Goal: Information Seeking & Learning: Find specific page/section

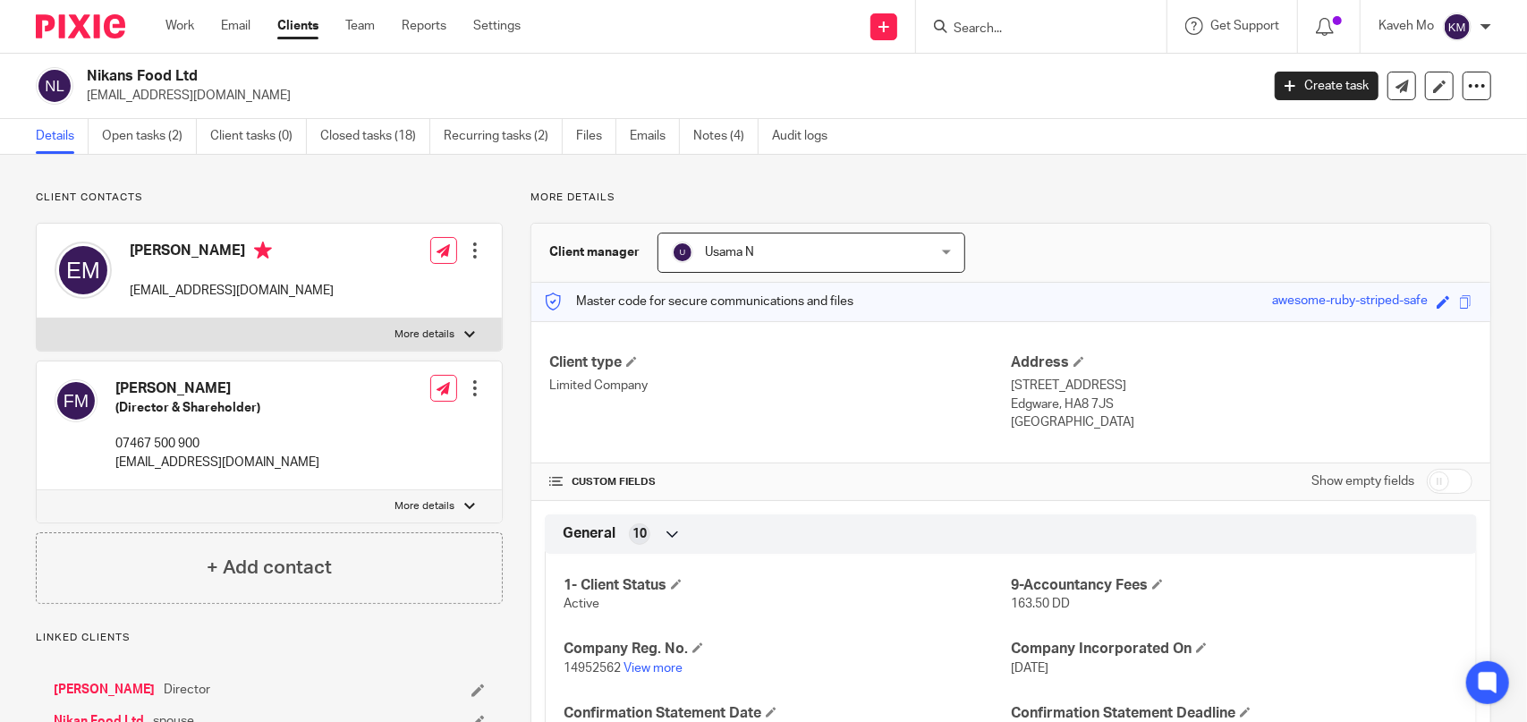
click at [1008, 25] on input "Search" at bounding box center [1032, 29] width 161 height 16
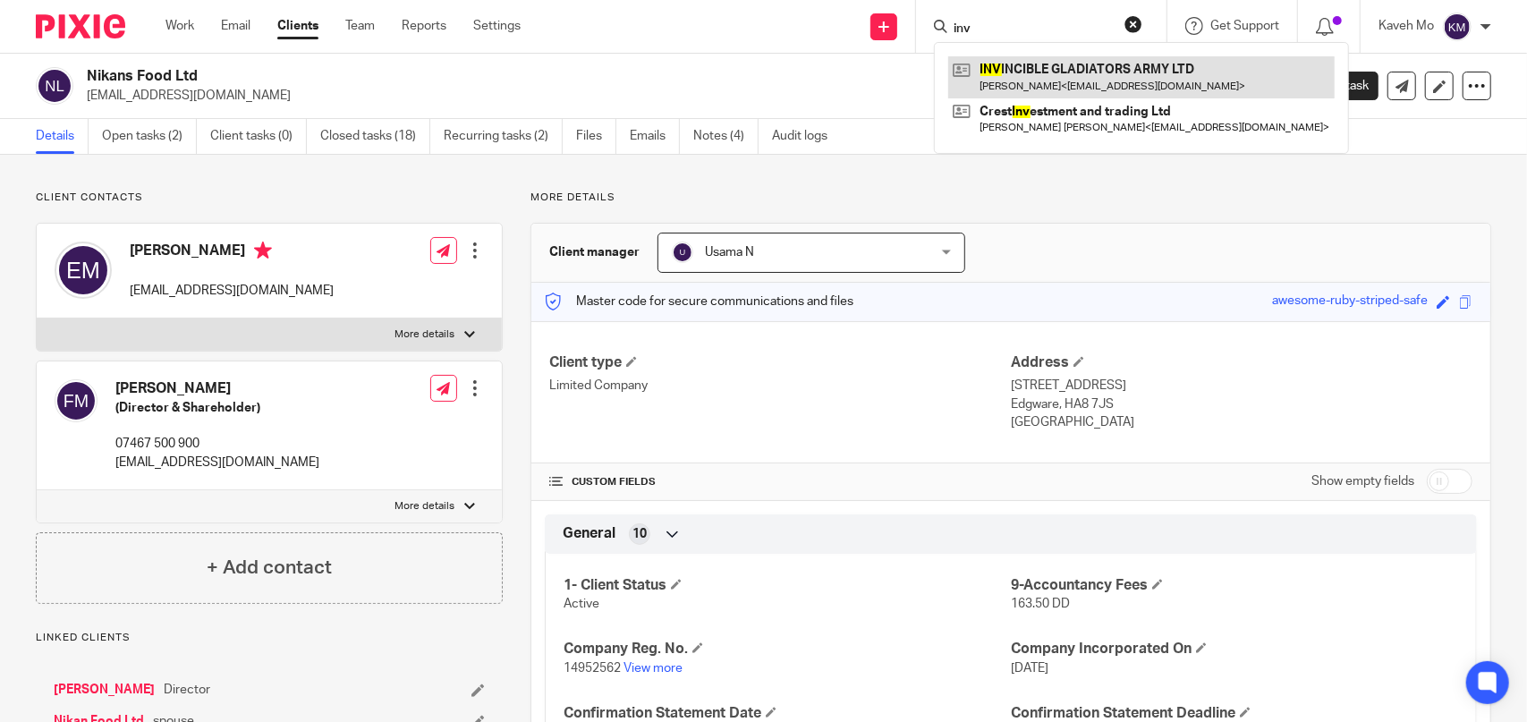
type input "inv"
click at [1108, 81] on link at bounding box center [1141, 76] width 386 height 41
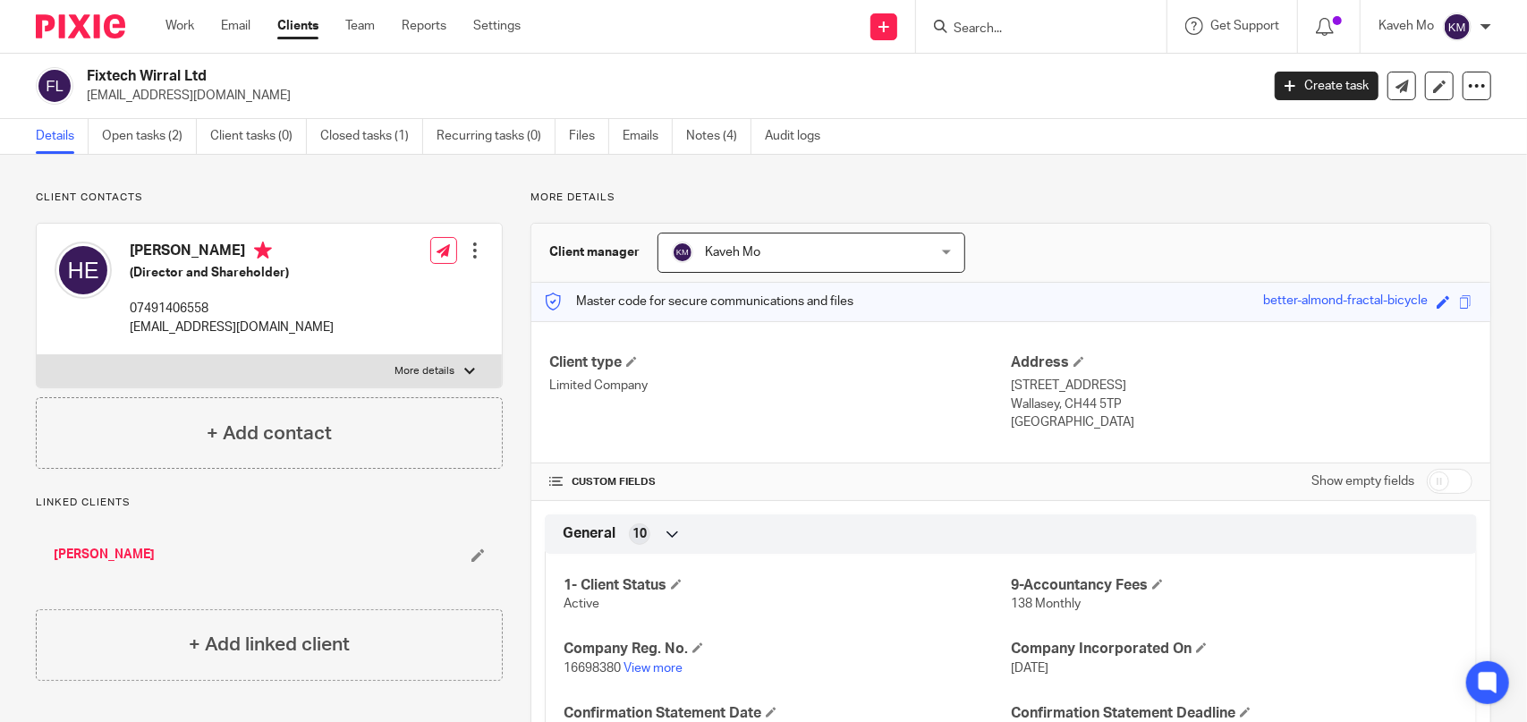
click at [999, 33] on input "Search" at bounding box center [1032, 29] width 161 height 16
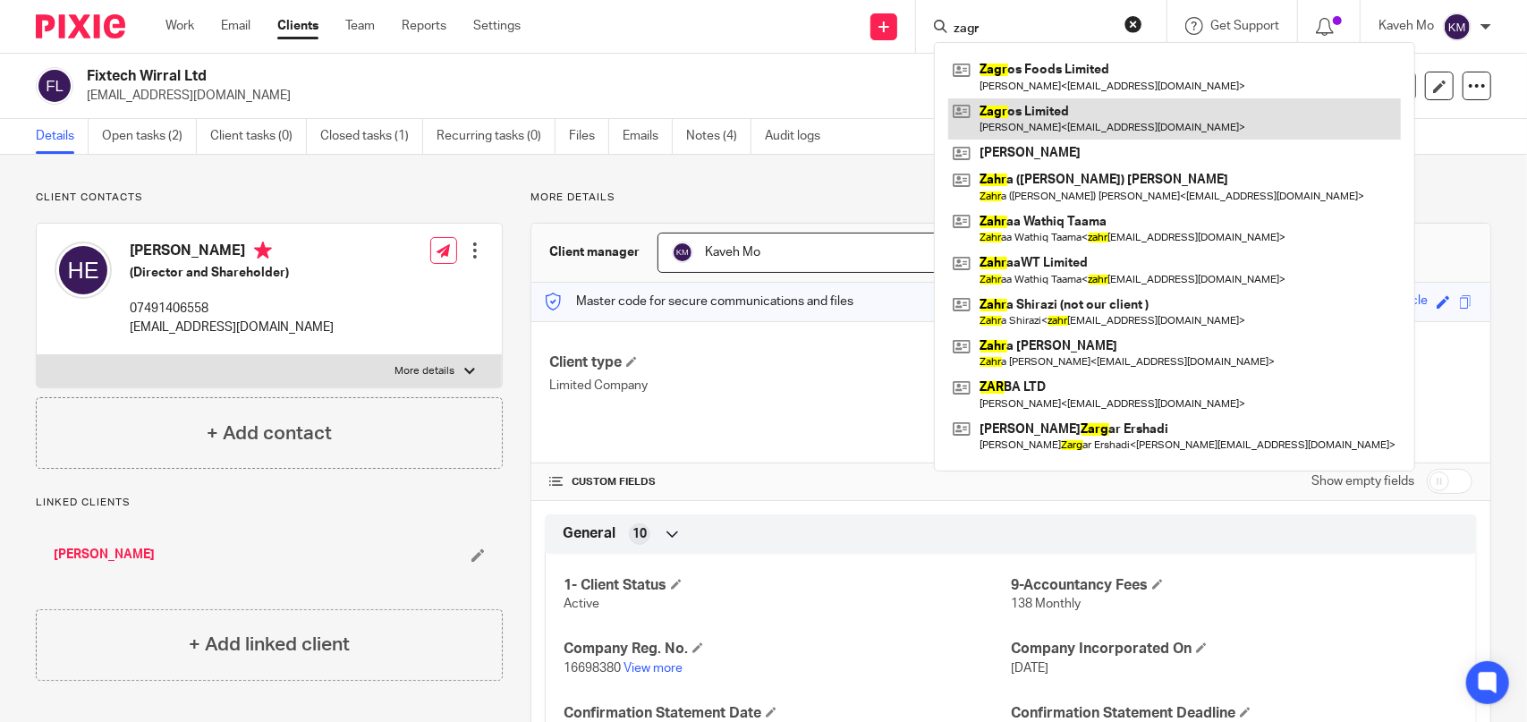
type input "zagr"
click at [1024, 108] on link at bounding box center [1174, 118] width 453 height 41
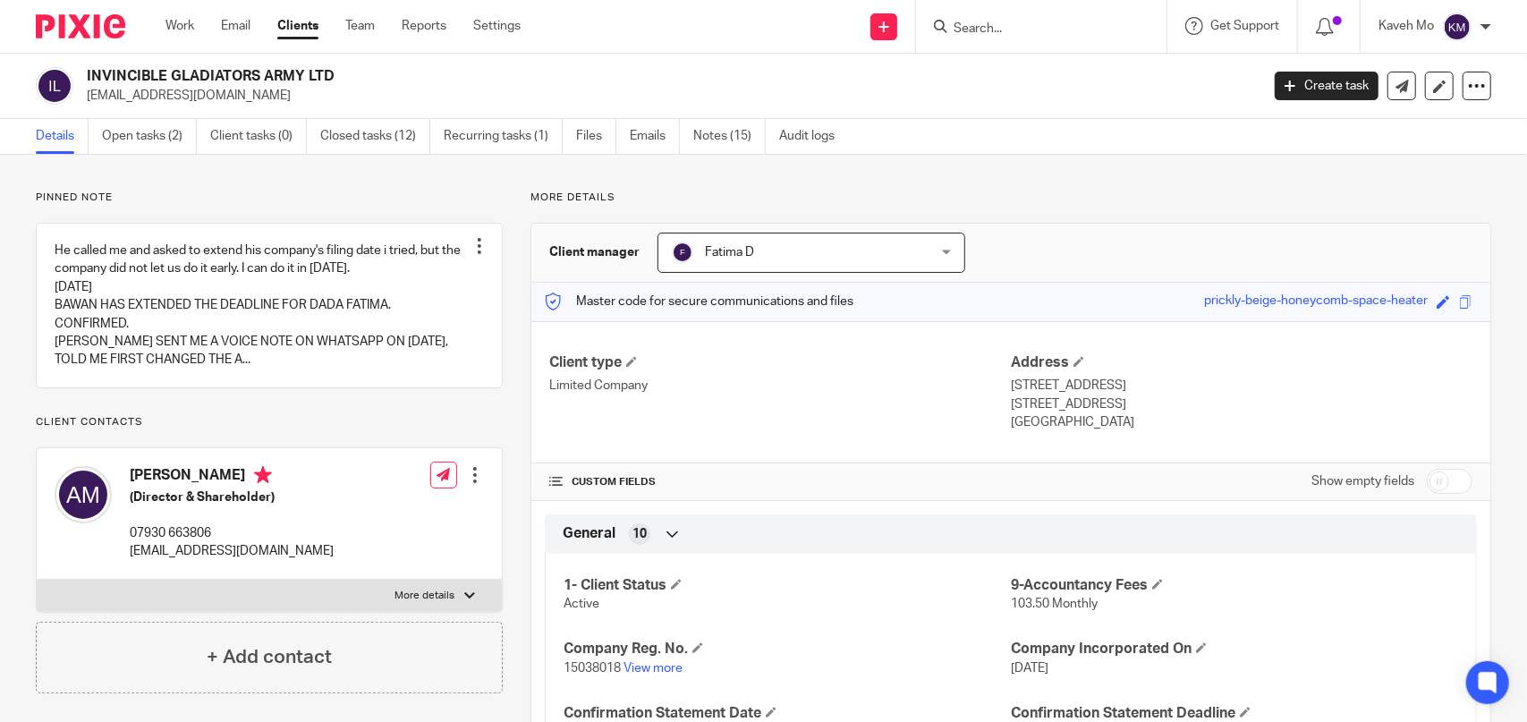
drag, startPoint x: 344, startPoint y: 72, endPoint x: 85, endPoint y: 81, distance: 259.5
click at [85, 81] on div "INVINCIBLE GLADIATORS ARMY LTD pablo.hernandez1379@yahoo.com" at bounding box center [642, 86] width 1212 height 38
copy h2 "INVINCIBLE GLADIATORS ARMY LTD"
click at [717, 132] on link "Notes (15)" at bounding box center [729, 136] width 72 height 35
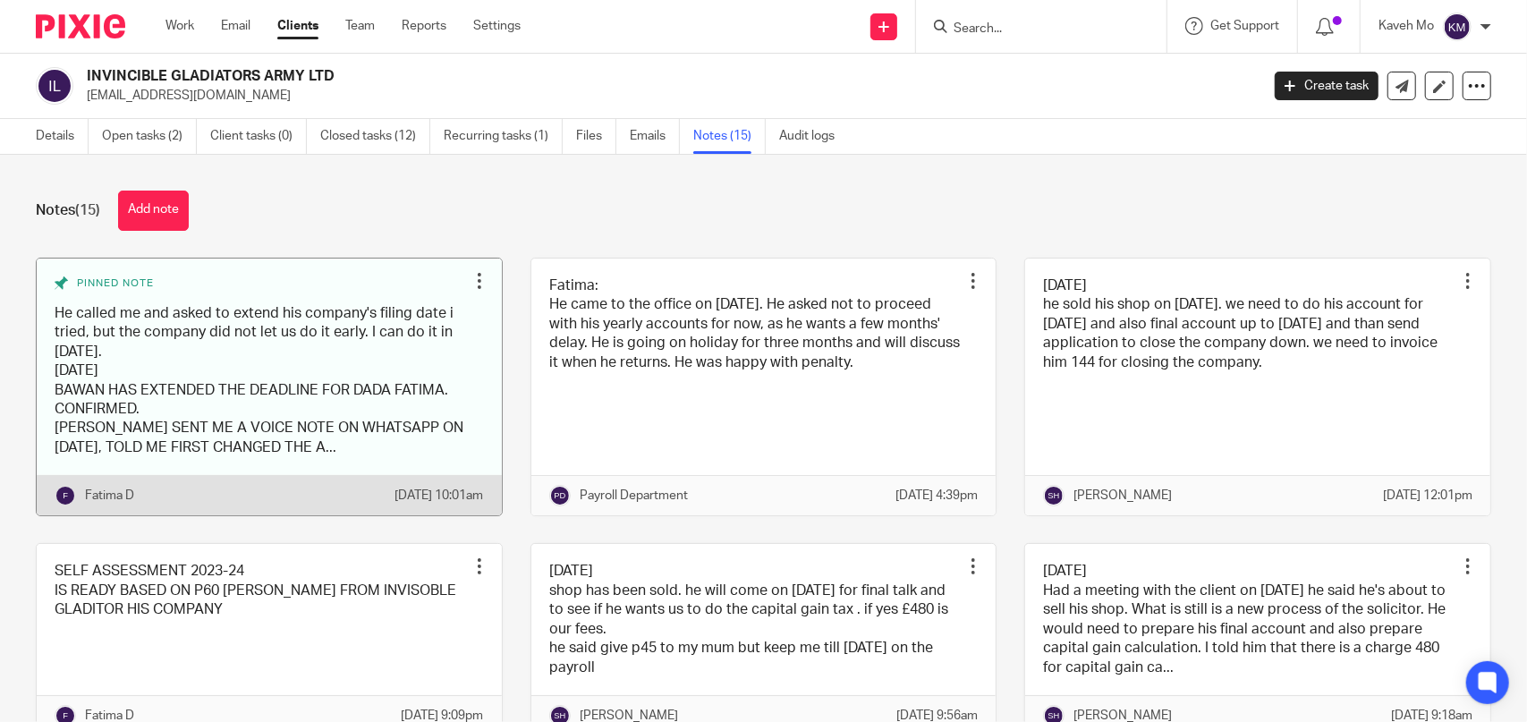
click at [238, 355] on link at bounding box center [269, 388] width 465 height 258
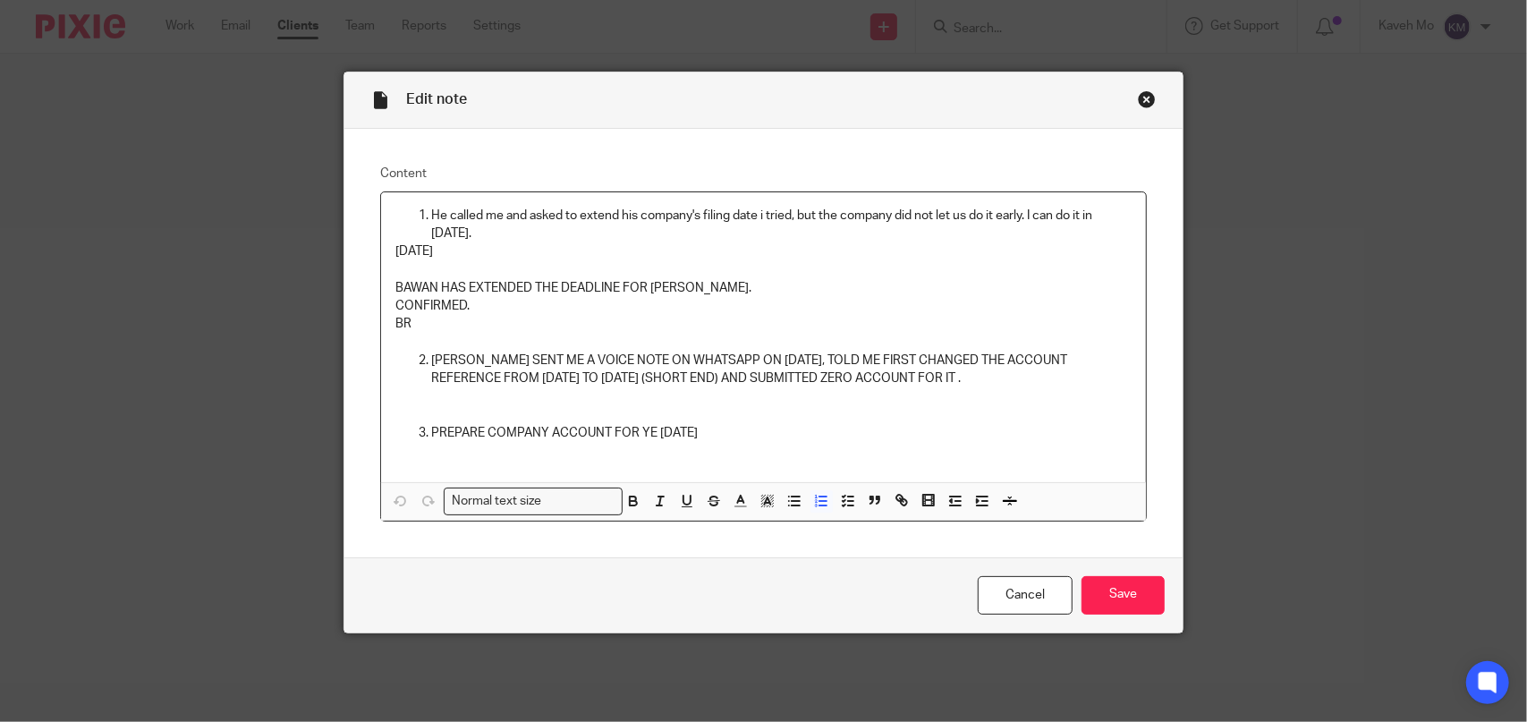
drag, startPoint x: 722, startPoint y: 426, endPoint x: 424, endPoint y: 426, distance: 297.9
click at [431, 426] on p "PREPARE COMPANY ACCOUNT FOR YE 31.01.2025" at bounding box center [781, 433] width 700 height 18
copy p "PREPARE COMPANY ACCOUNT FOR YE 31.01.2025"
click at [725, 434] on p "PREPARE COMPANY ACCOUNT FOR YE 31.01.2025" at bounding box center [781, 433] width 700 height 18
drag, startPoint x: 648, startPoint y: 423, endPoint x: 723, endPoint y: 426, distance: 75.2
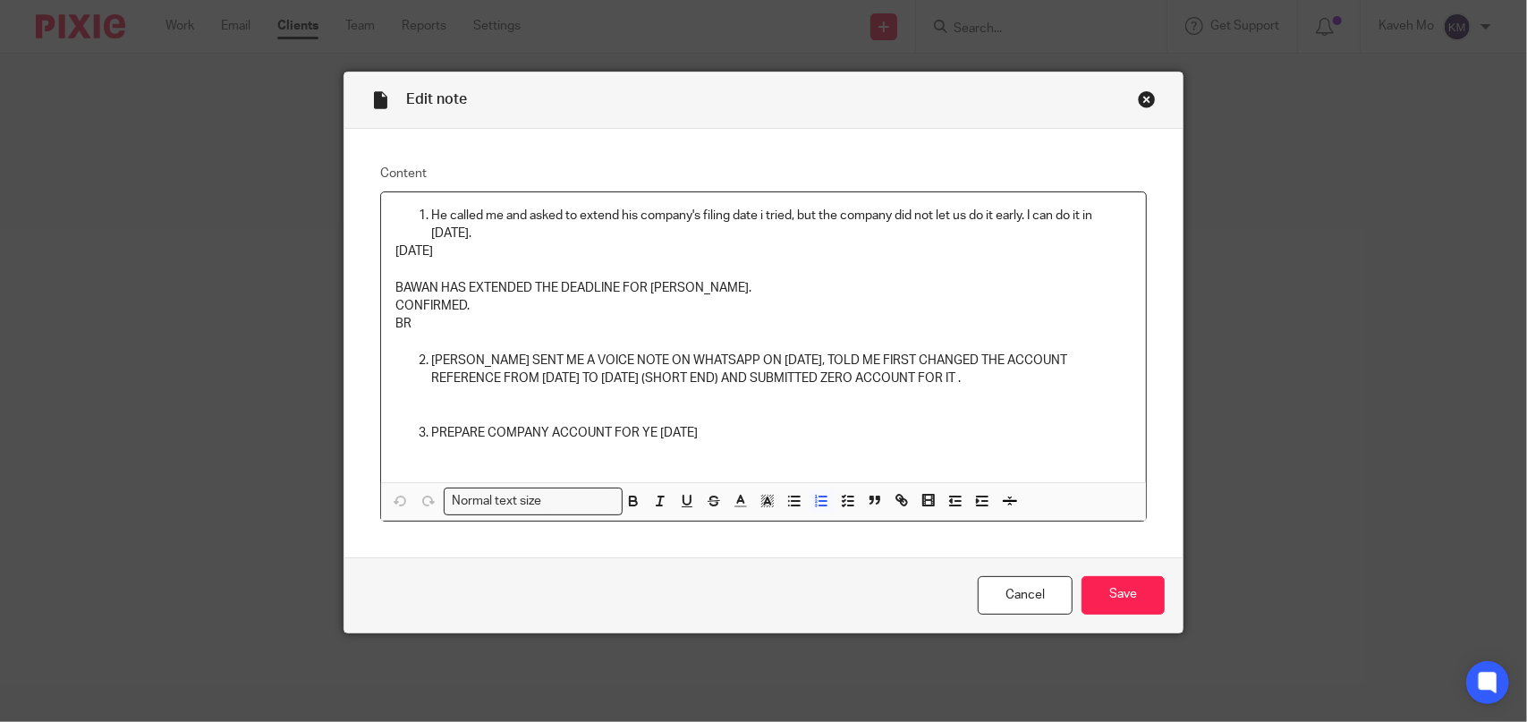
click at [723, 426] on p "PREPARE COMPANY ACCOUNT FOR YE 31.01.2025" at bounding box center [781, 433] width 700 height 18
click at [1140, 99] on div "Close this dialog window" at bounding box center [1147, 99] width 18 height 18
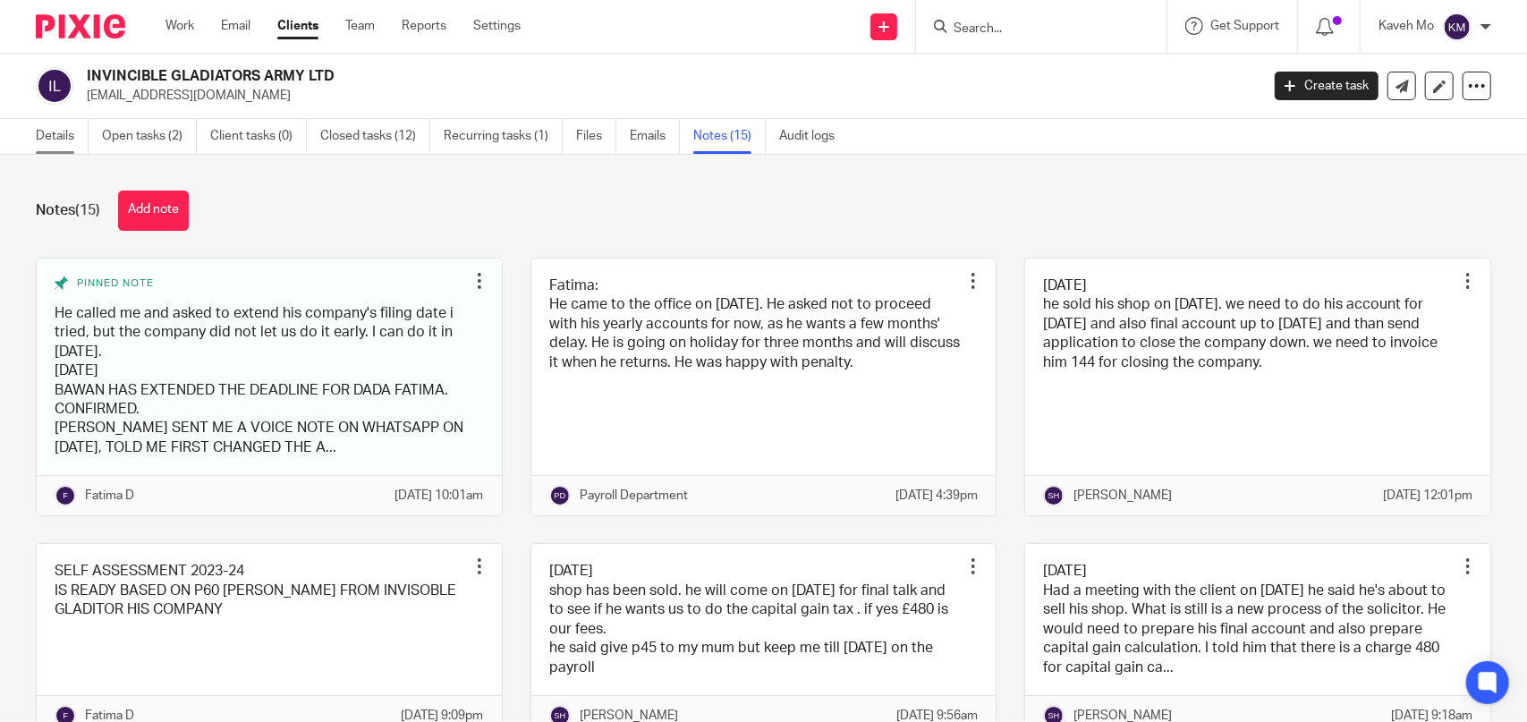
click at [57, 137] on link "Details" at bounding box center [62, 136] width 53 height 35
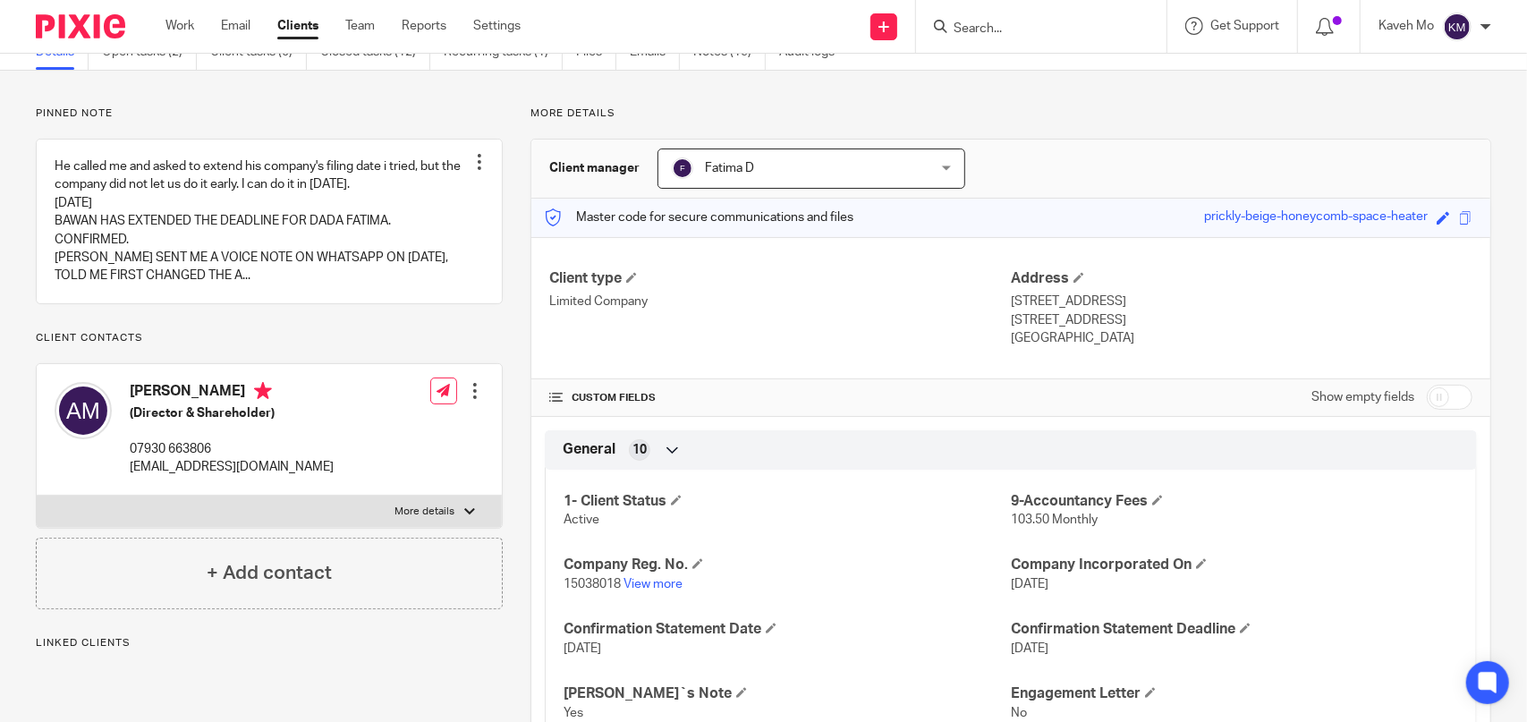
scroll to position [179, 0]
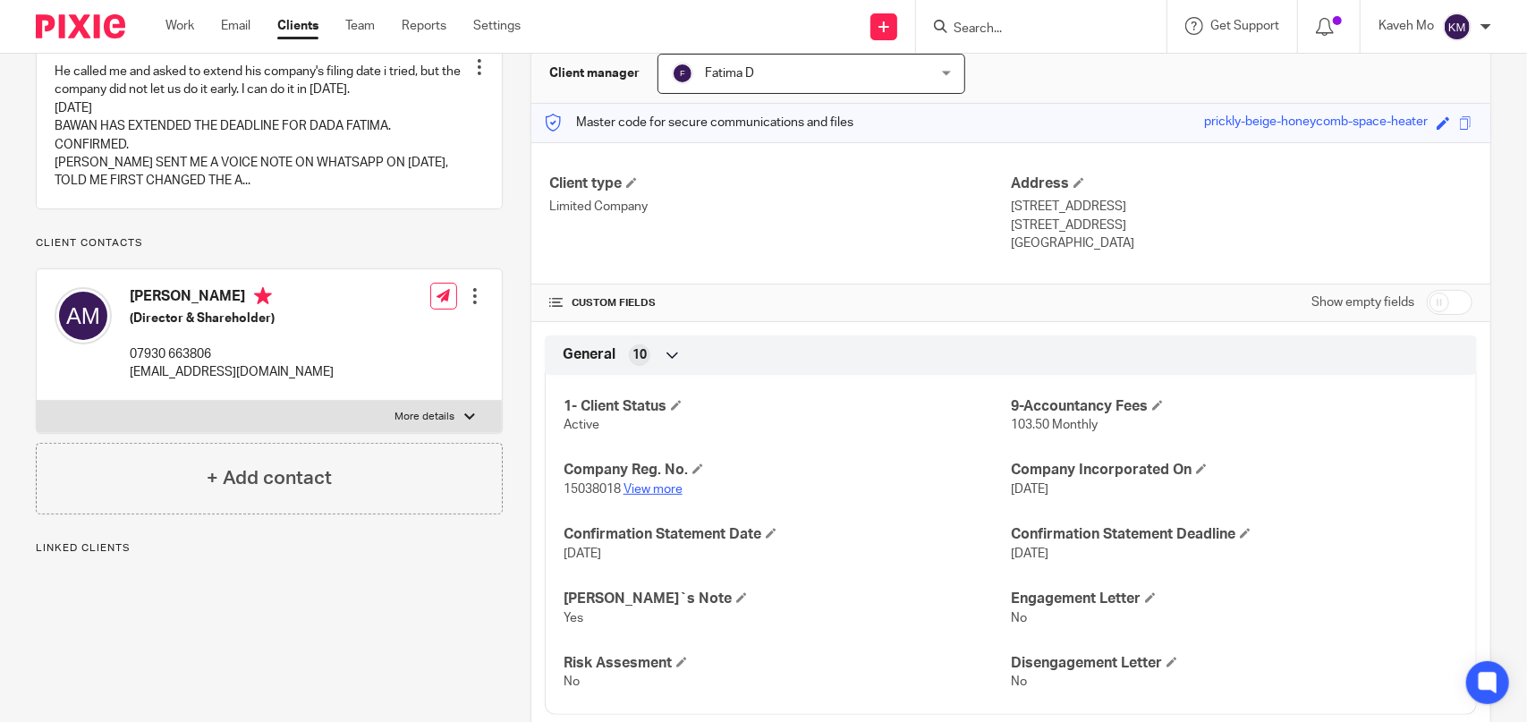
click at [663, 484] on link "View more" at bounding box center [652, 489] width 59 height 13
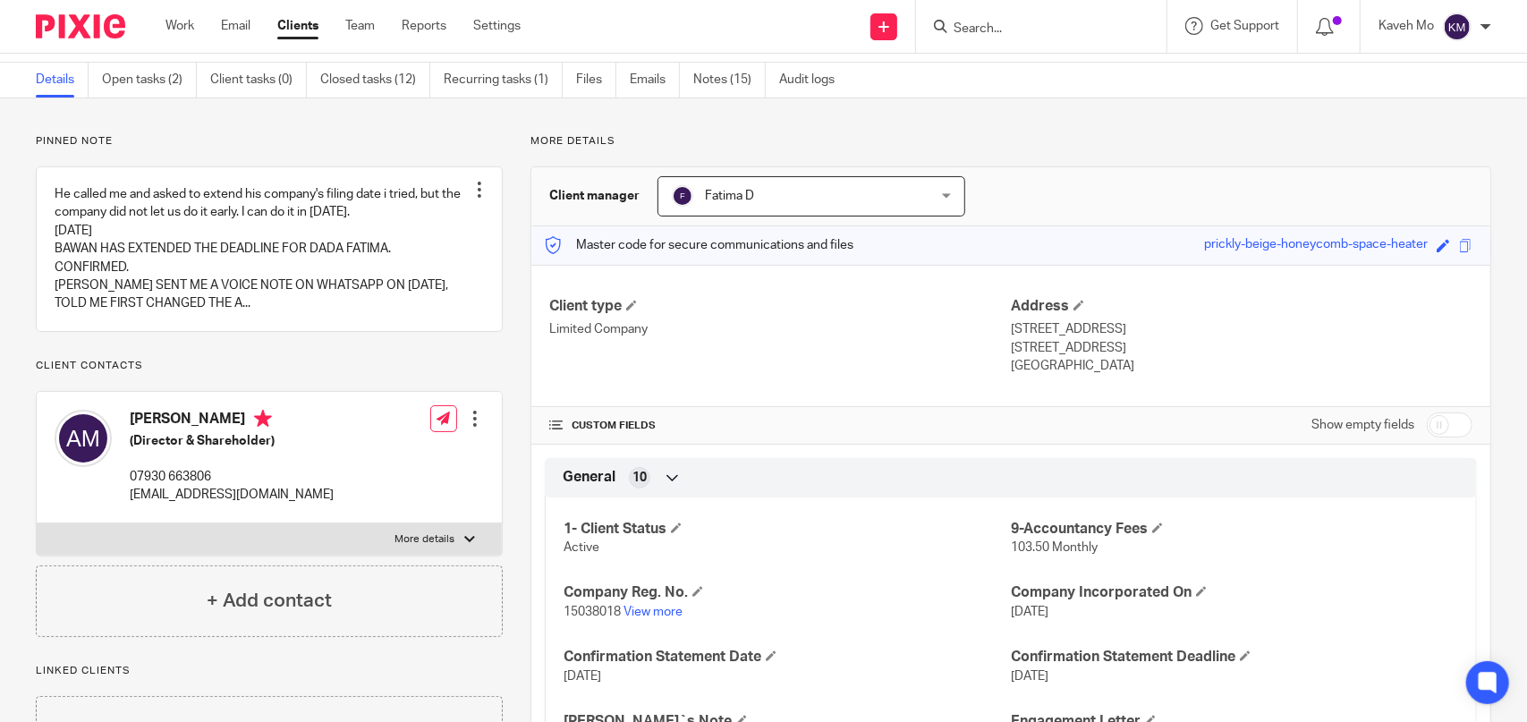
scroll to position [0, 0]
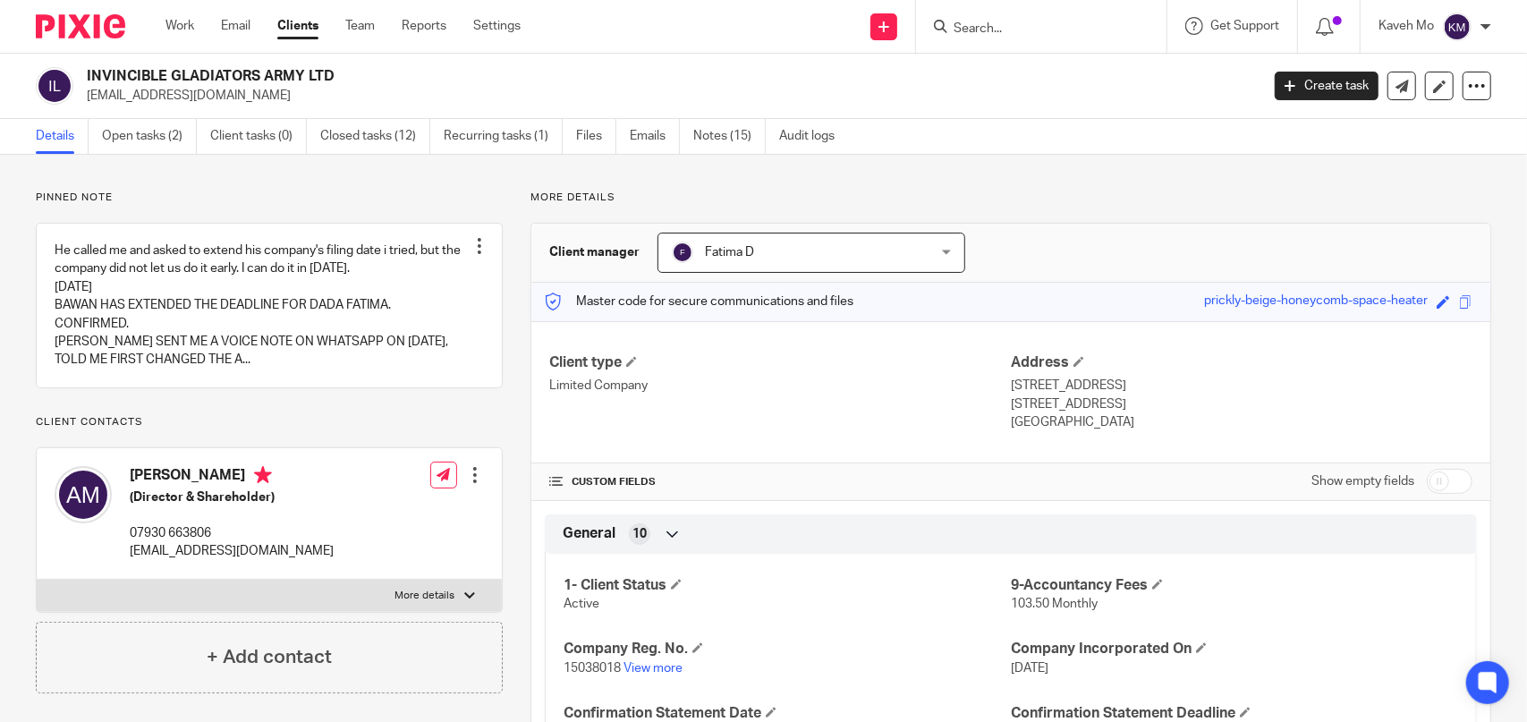
click at [1007, 25] on input "Search" at bounding box center [1032, 29] width 161 height 16
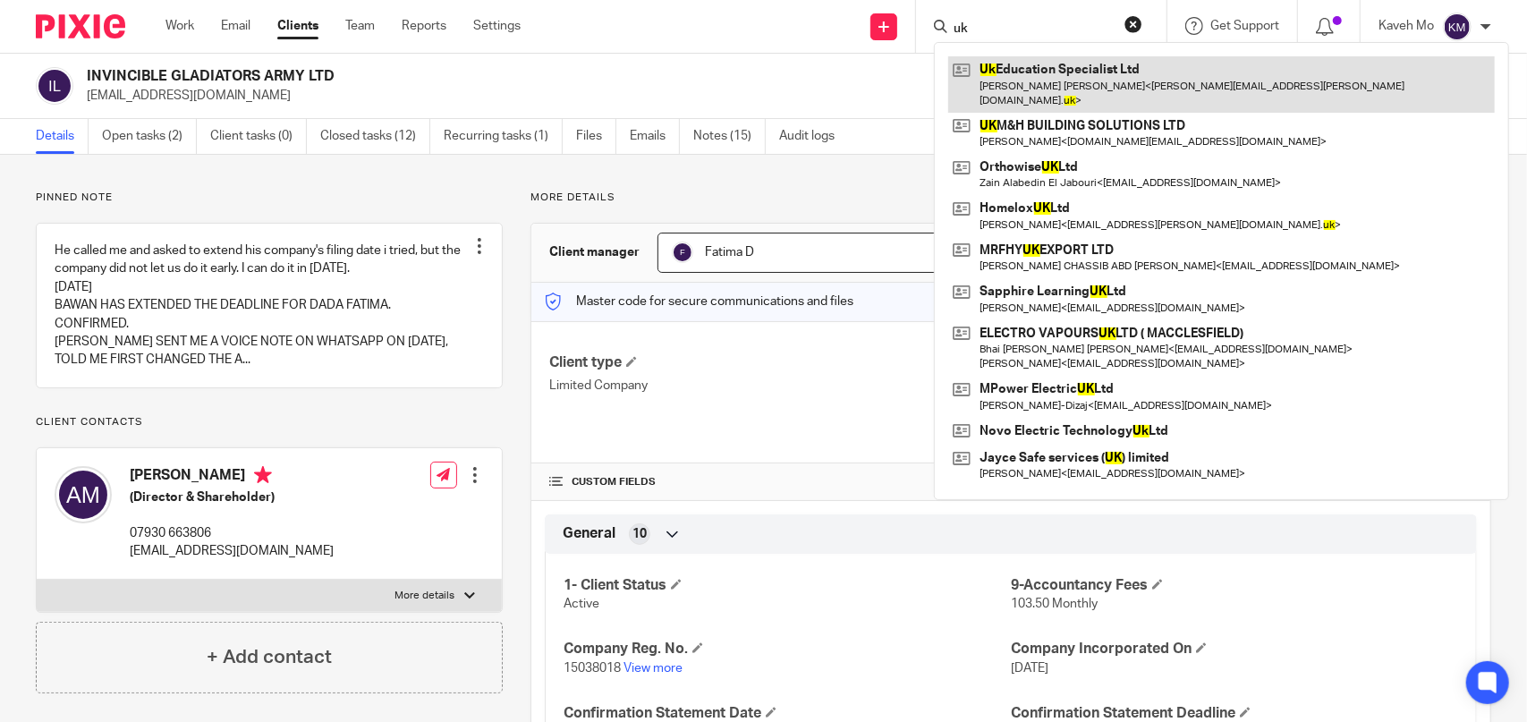
type input "uk"
click at [1102, 72] on link at bounding box center [1221, 83] width 547 height 55
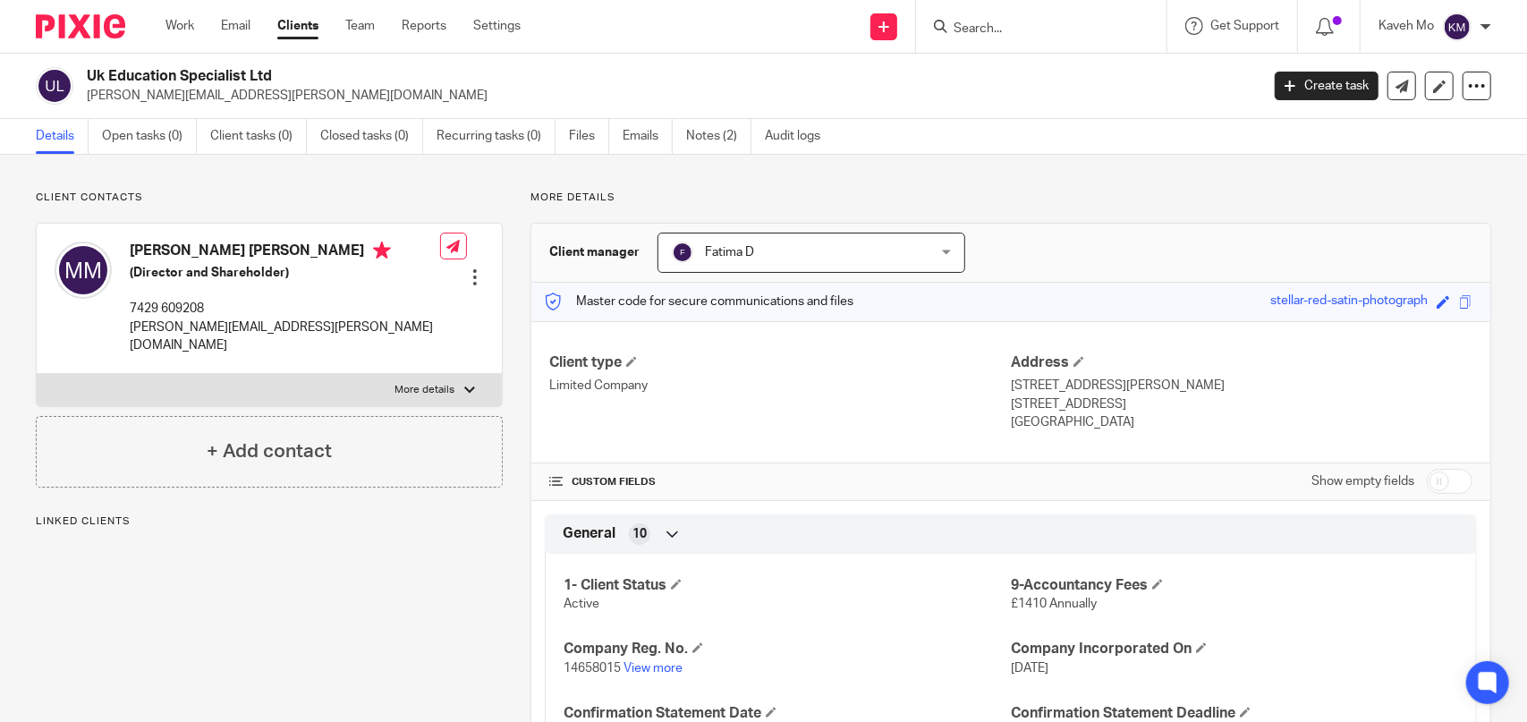
click at [258, 76] on h2 "Uk Education Specialist Ltd" at bounding box center [551, 76] width 929 height 19
copy div "Uk Education Specialist Ltd"
drag, startPoint x: 1041, startPoint y: 29, endPoint x: 1075, endPoint y: 29, distance: 34.0
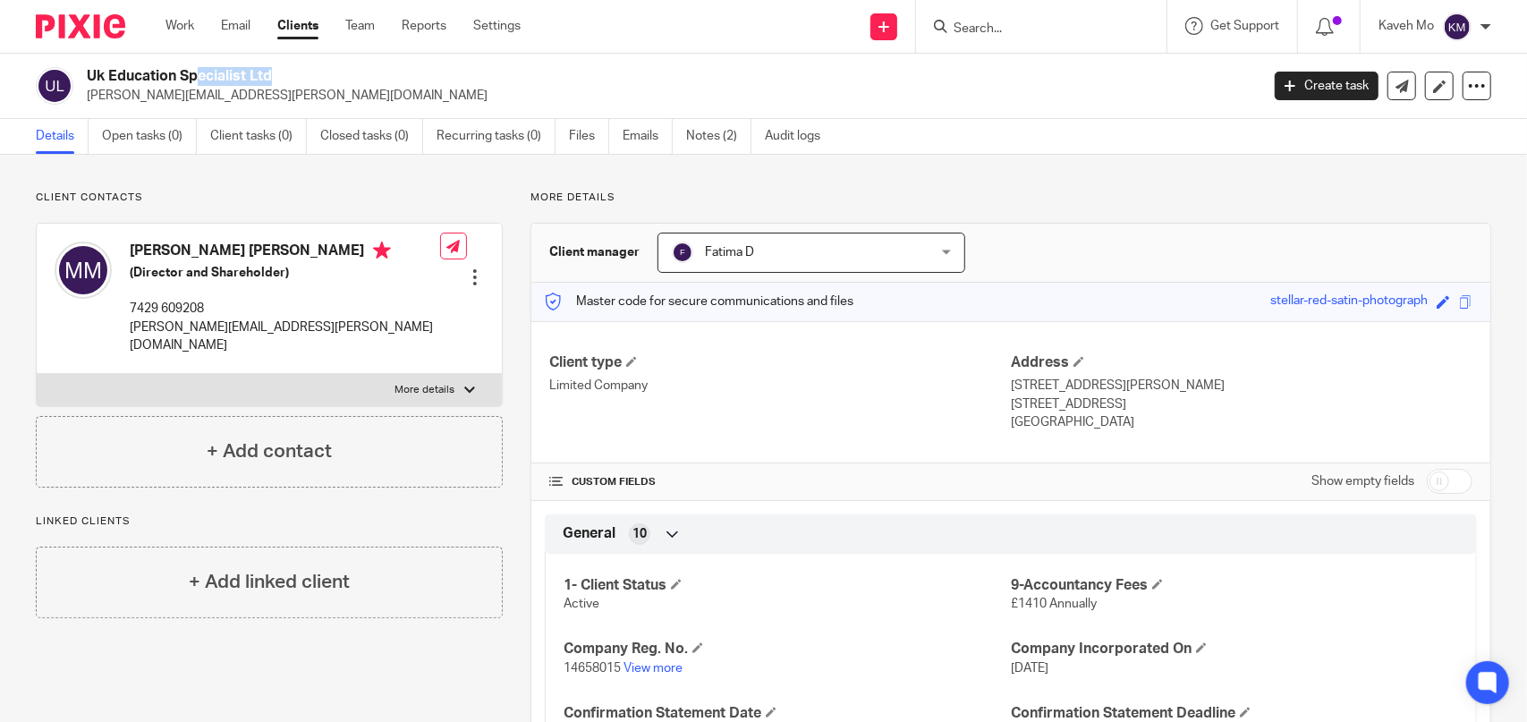
click at [1042, 29] on input "Search" at bounding box center [1032, 29] width 161 height 16
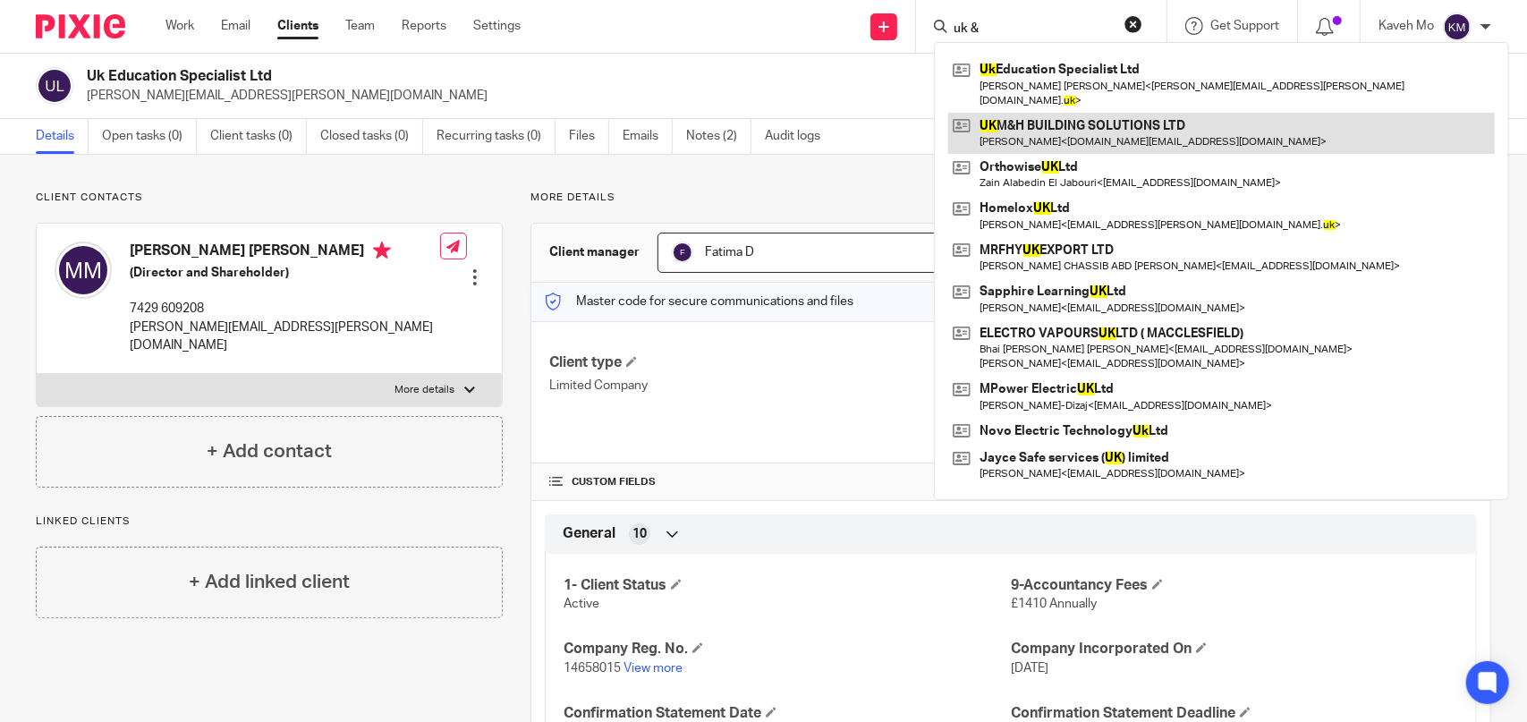
type input "uk &"
click at [1127, 118] on link at bounding box center [1221, 133] width 547 height 41
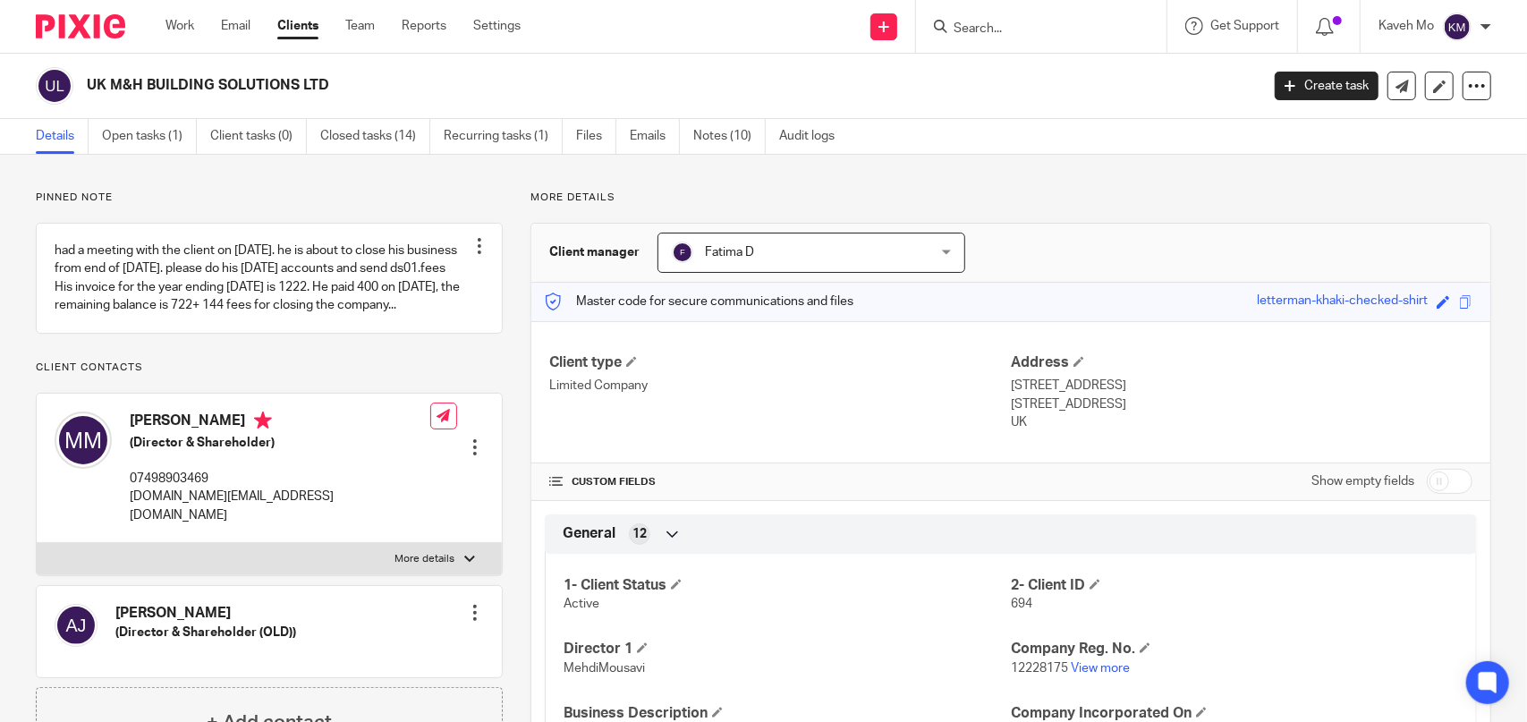
click at [289, 82] on h2 "UK M&H BUILDING SOLUTIONS LTD" at bounding box center [551, 85] width 929 height 19
copy main "UK M&H BUILDING SOLUTIONS LTD Create task Update from Companies House Export da…"
click at [963, 31] on input "Search" at bounding box center [1032, 29] width 161 height 16
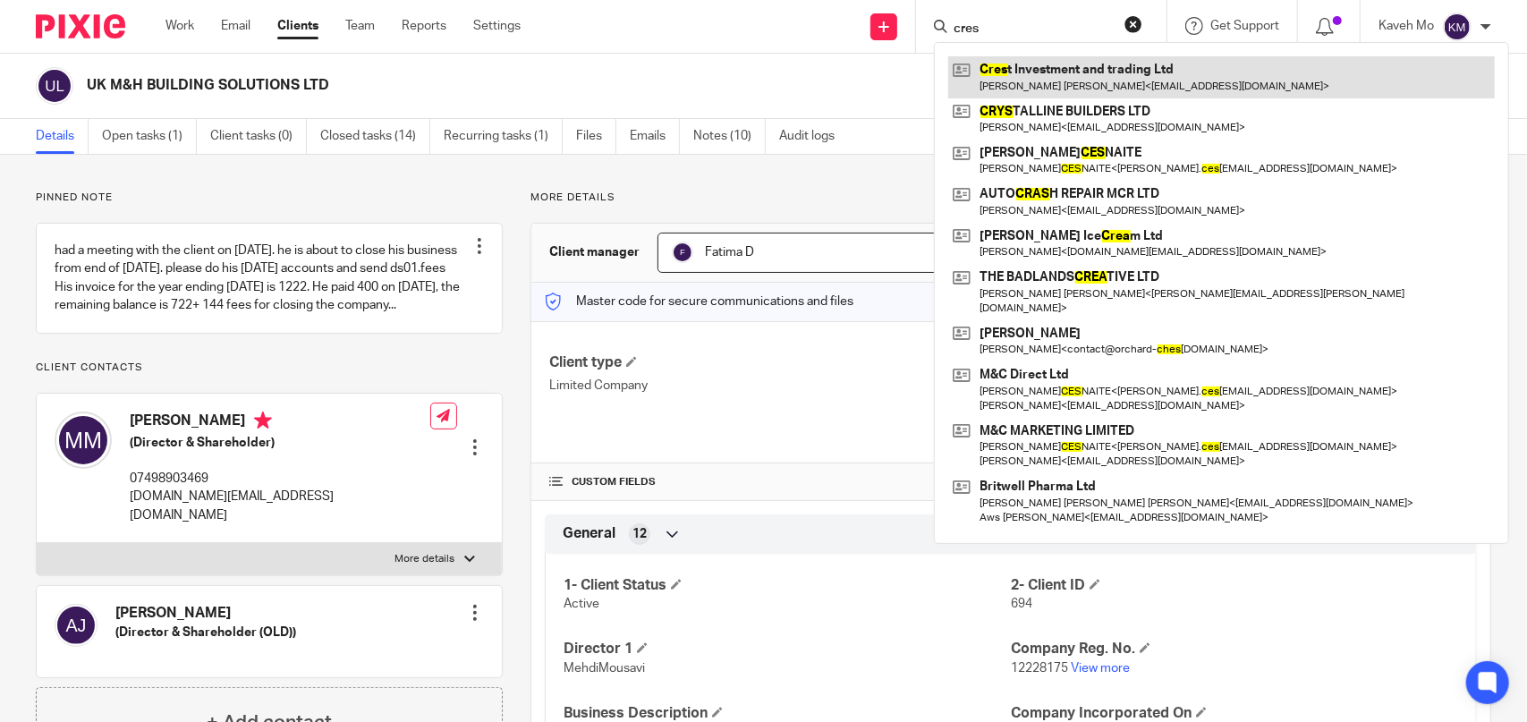
type input "cres"
click at [1035, 80] on link at bounding box center [1221, 76] width 547 height 41
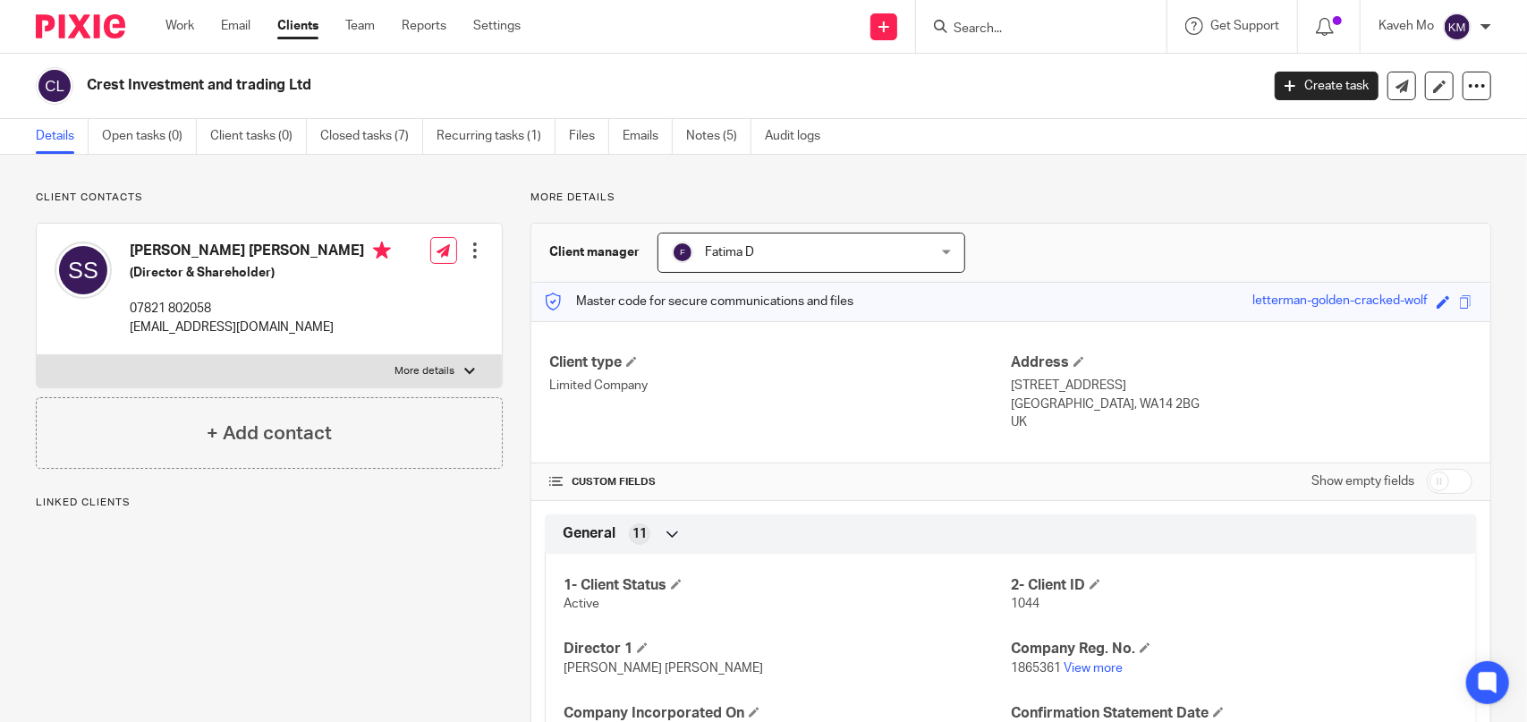
click at [266, 80] on h2 "Crest Investment and trading Ltd" at bounding box center [551, 85] width 929 height 19
copy main "Crest Investment and trading Ltd Create task Update from Companies House Export…"
click at [974, 38] on div at bounding box center [1041, 26] width 250 height 53
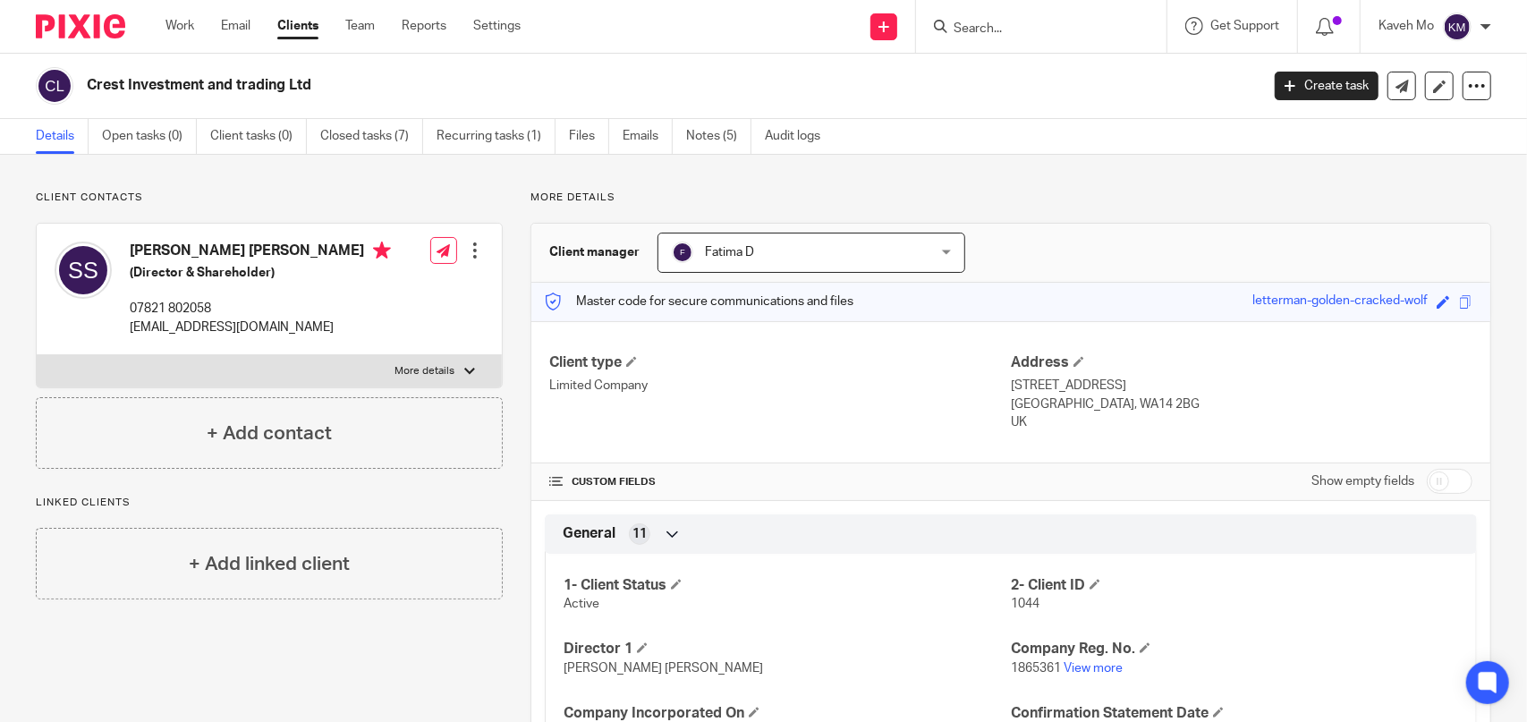
click at [978, 27] on input "Search" at bounding box center [1032, 29] width 161 height 16
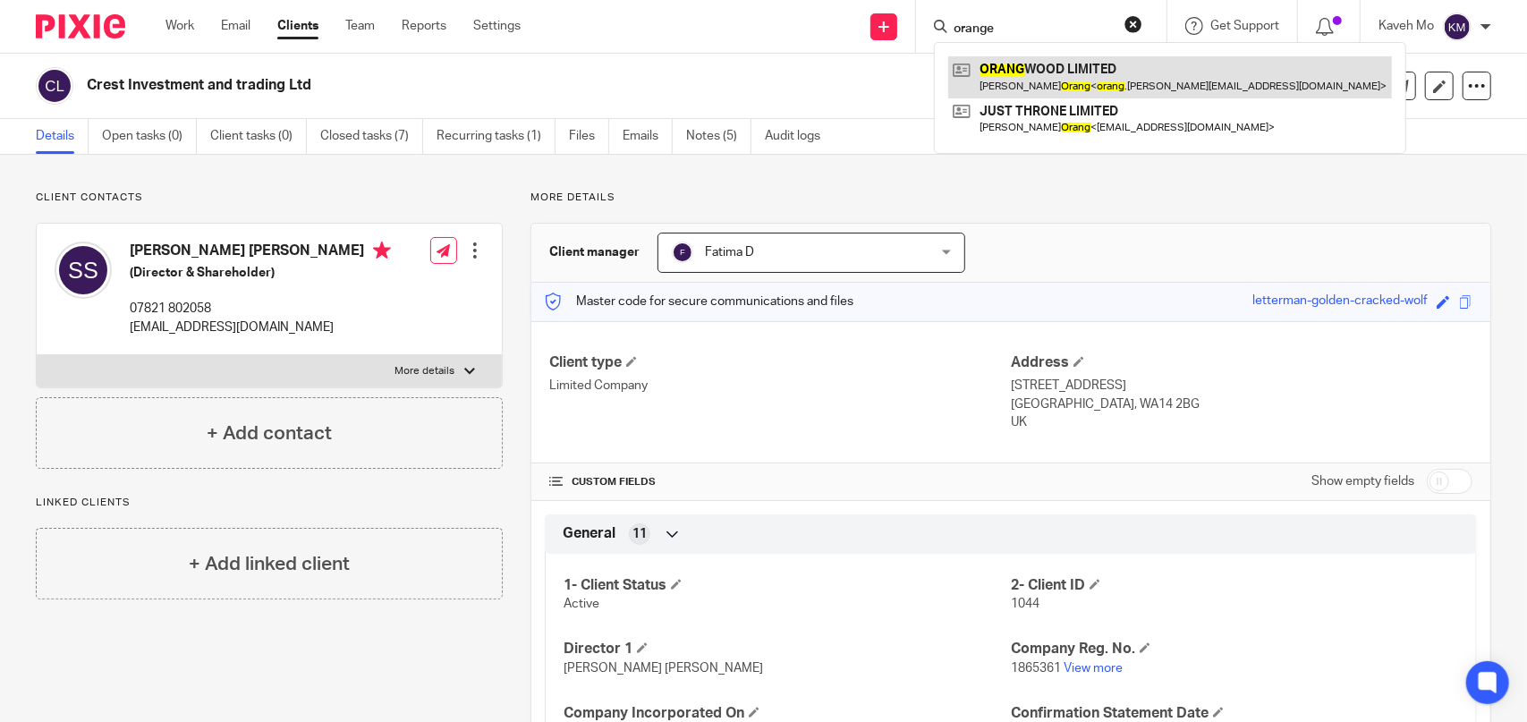
type input "orange"
click at [998, 64] on link at bounding box center [1170, 76] width 444 height 41
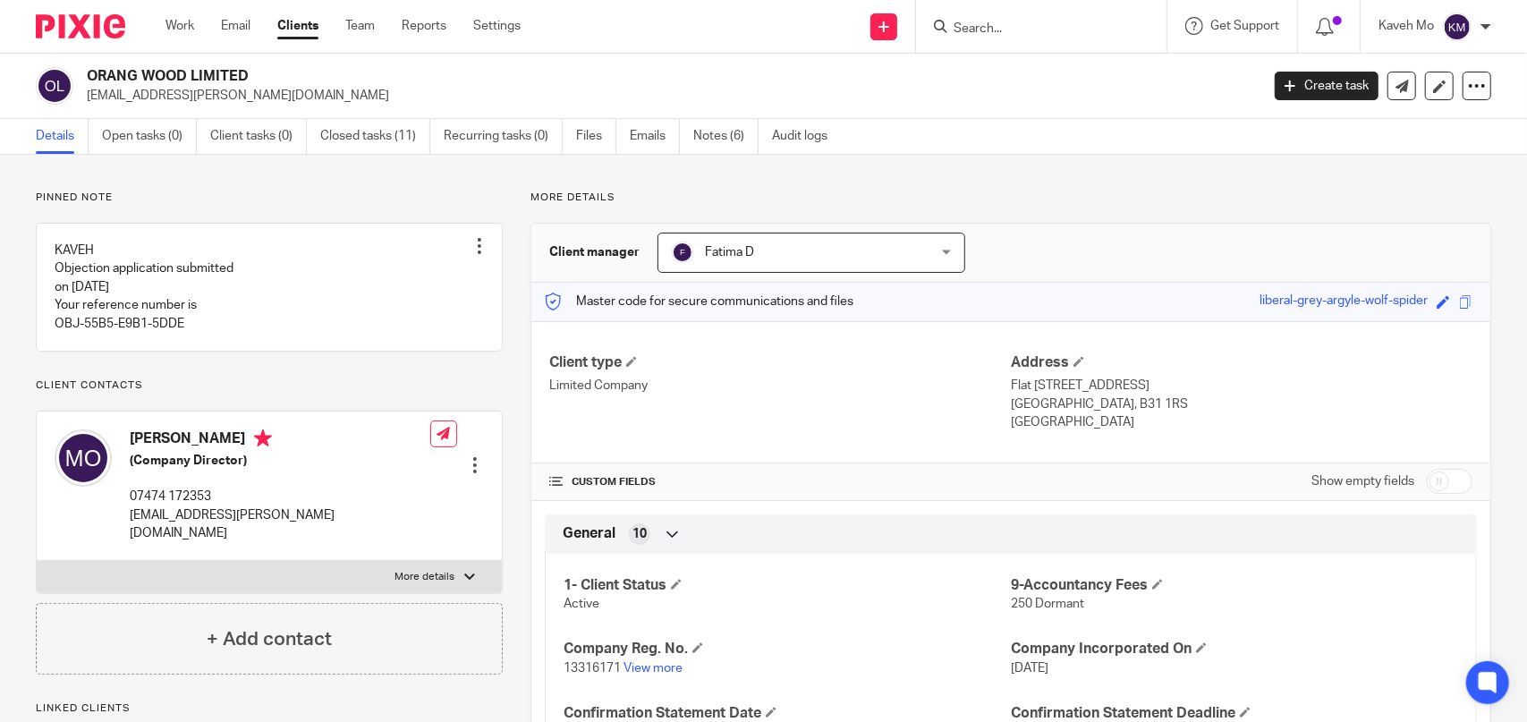
scroll to position [179, 0]
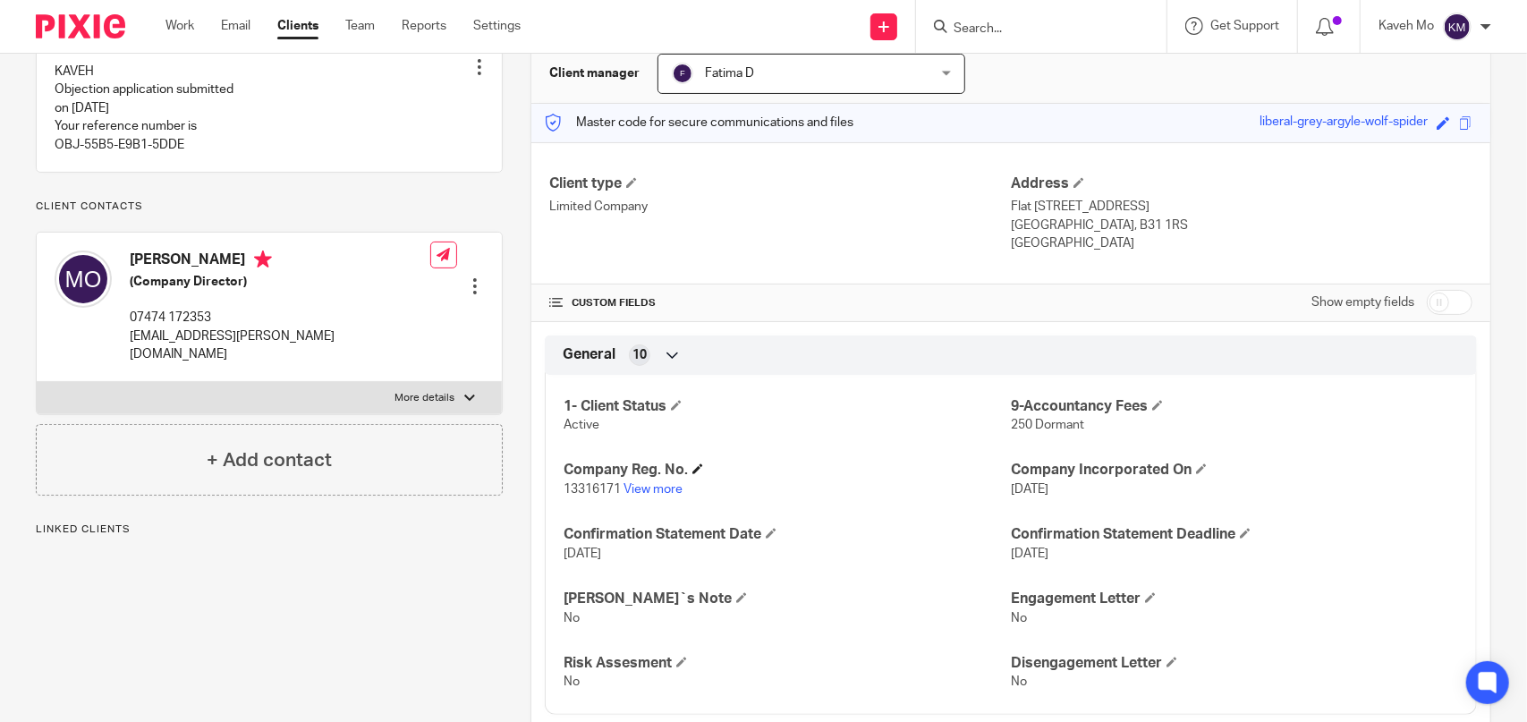
click at [640, 478] on h4 "Company Reg. No." at bounding box center [787, 470] width 447 height 19
click at [640, 484] on link "View more" at bounding box center [652, 489] width 59 height 13
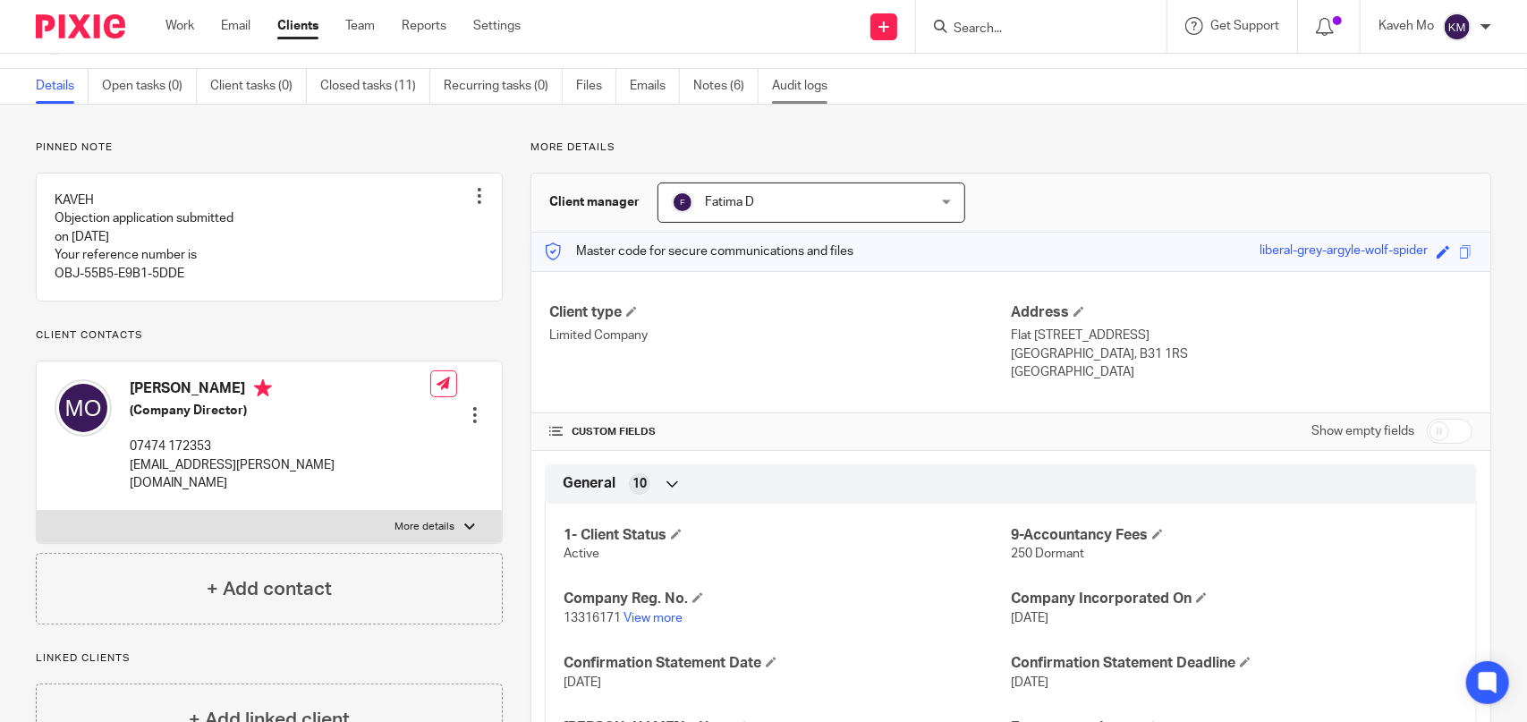
scroll to position [0, 0]
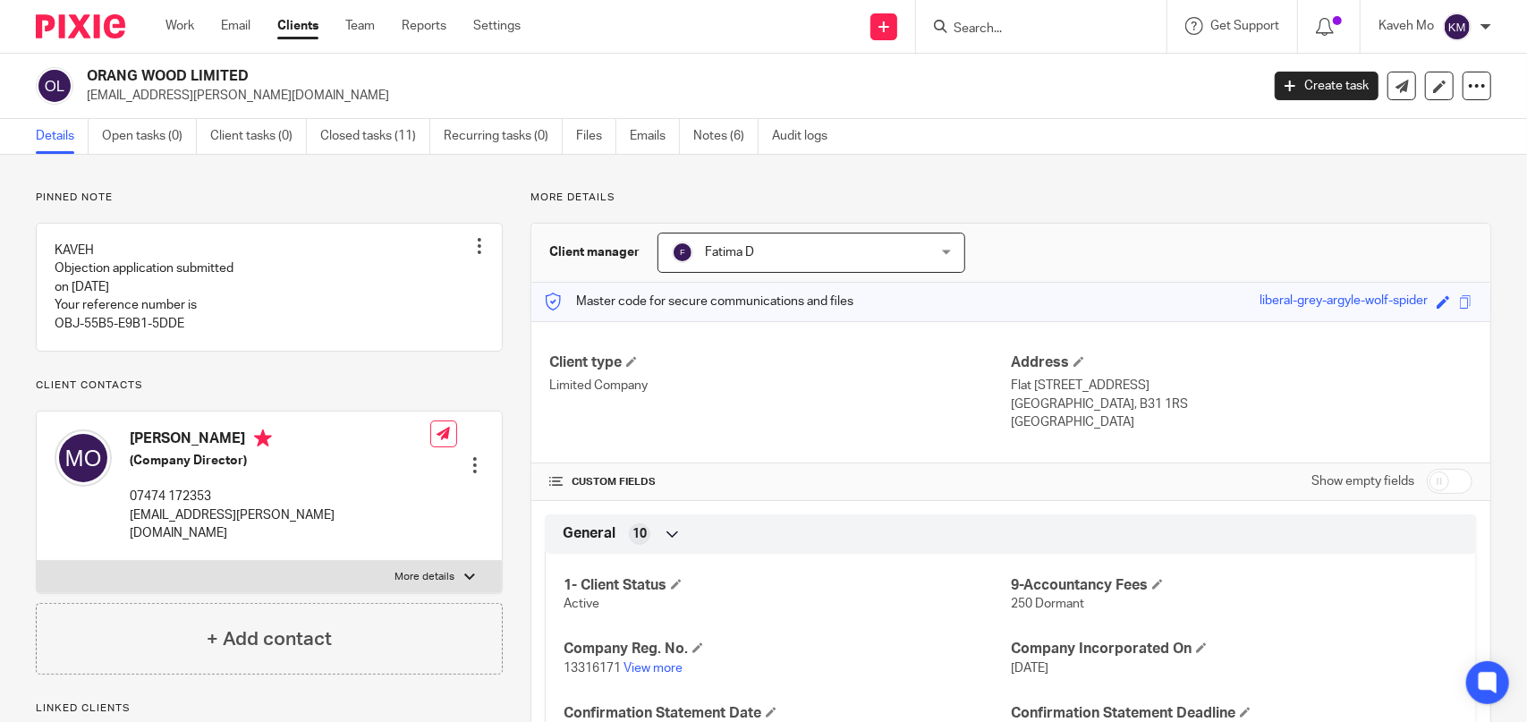
click at [979, 25] on input "Search" at bounding box center [1032, 29] width 161 height 16
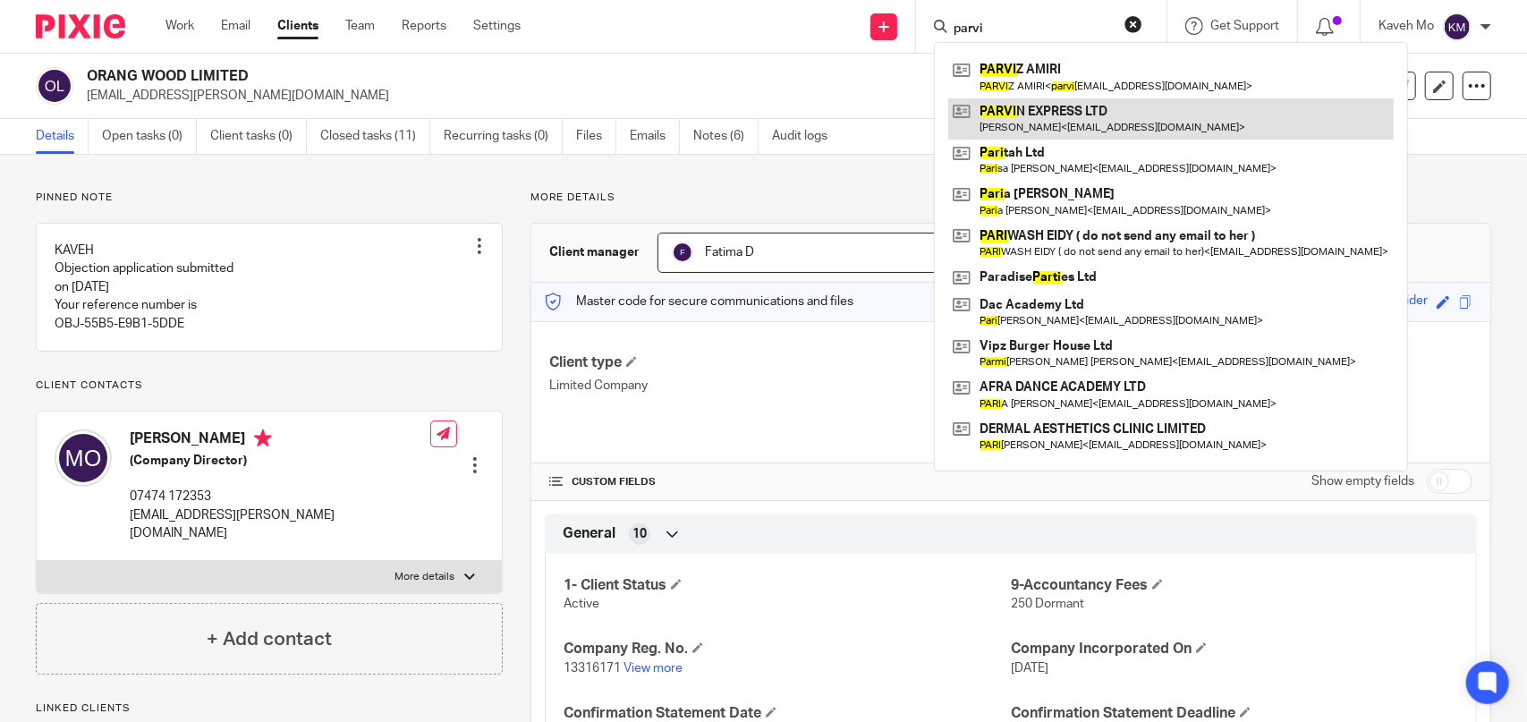
type input "parvi"
click at [1053, 127] on link at bounding box center [1170, 118] width 445 height 41
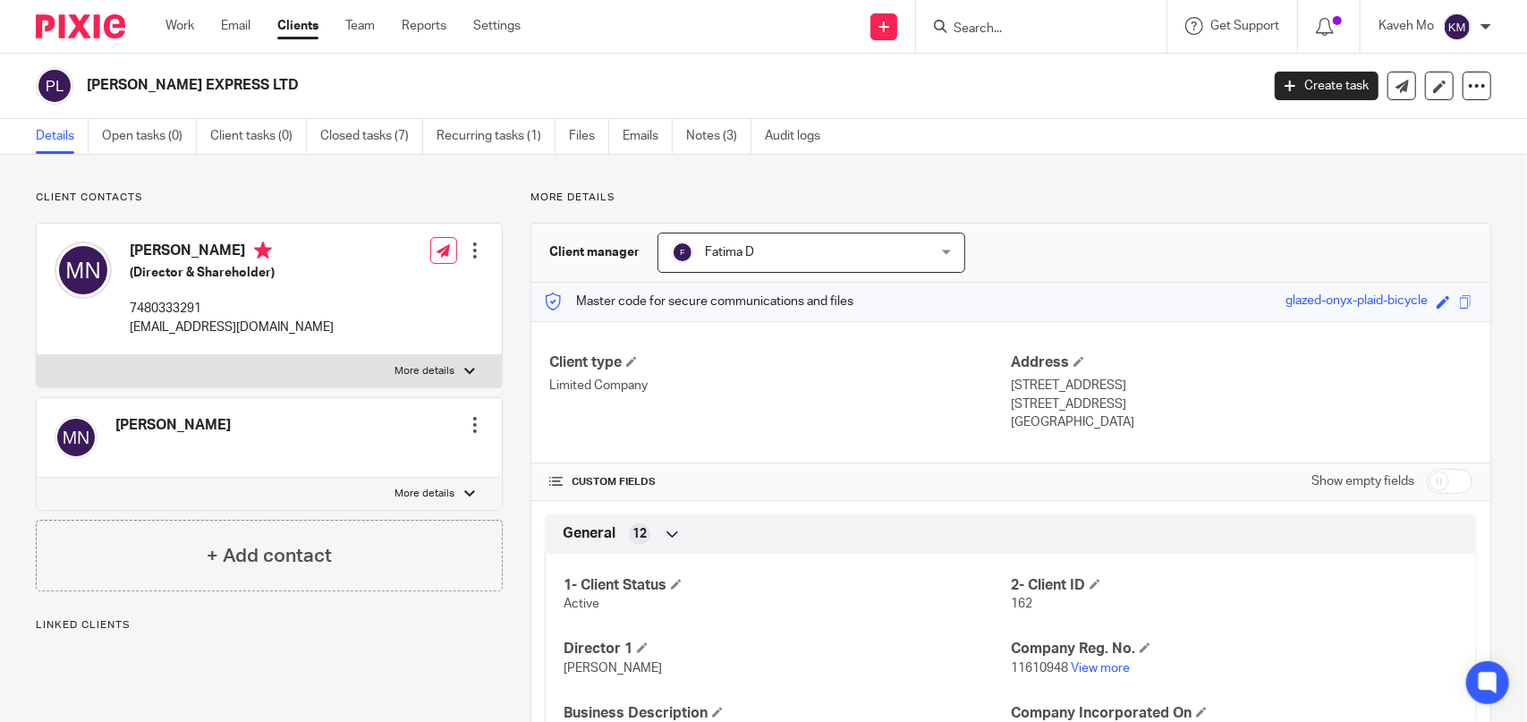
click at [225, 89] on h2 "[PERSON_NAME] EXPRESS LTD" at bounding box center [551, 85] width 929 height 19
click at [223, 89] on h2 "[PERSON_NAME] EXPRESS LTD" at bounding box center [551, 85] width 929 height 19
copy main "[PERSON_NAME] EXPRESS LTD Create task Update from Companies House Export data M…"
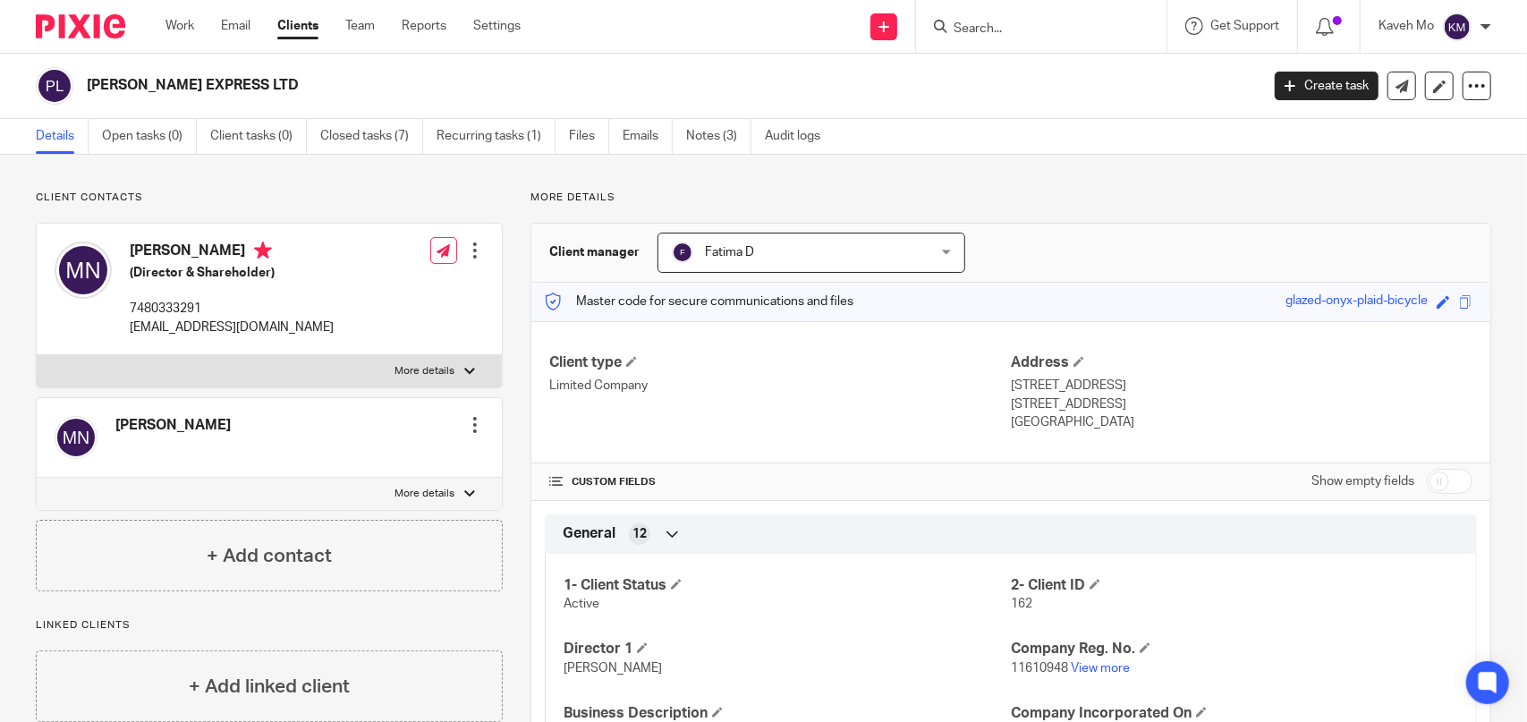
click at [1046, 33] on input "Search" at bounding box center [1032, 29] width 161 height 16
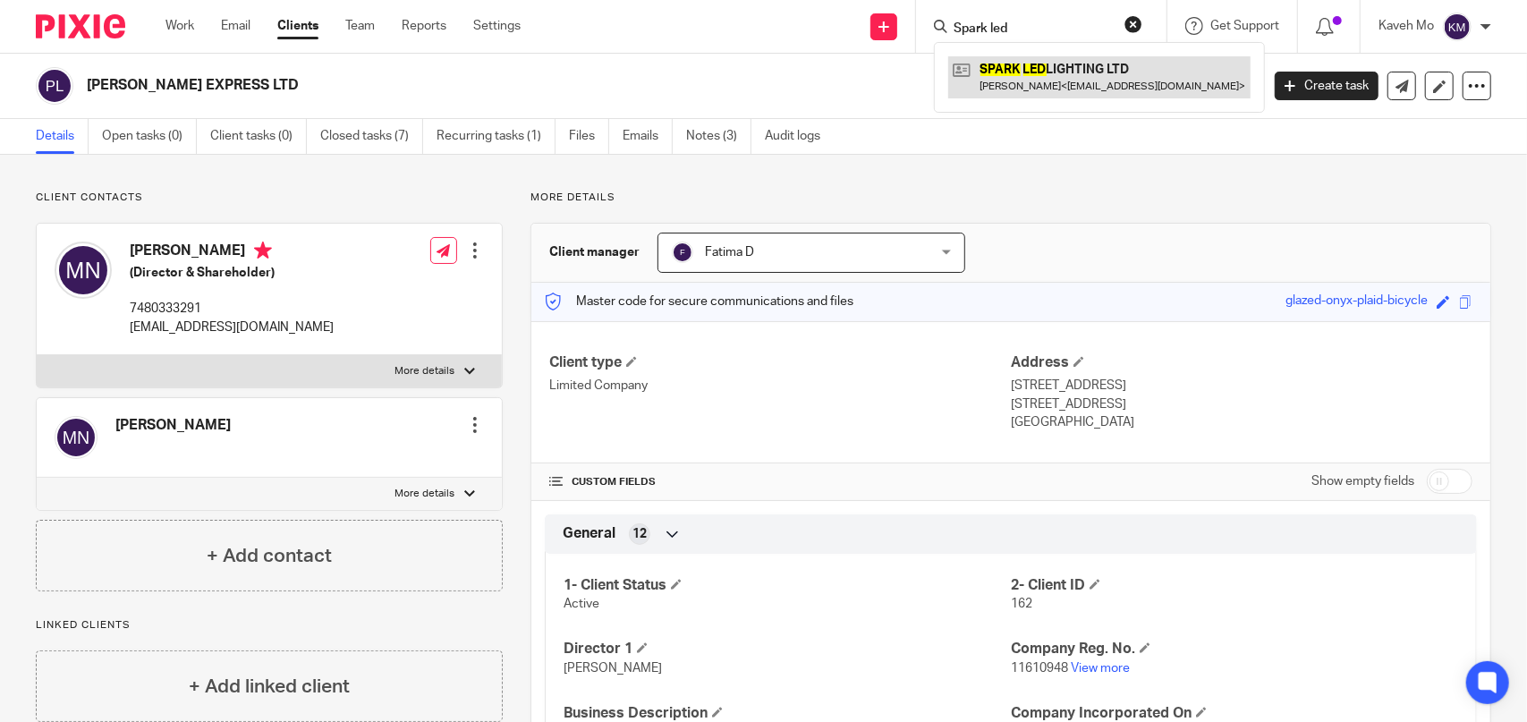
type input "Spark led"
click at [1050, 64] on link at bounding box center [1099, 76] width 302 height 41
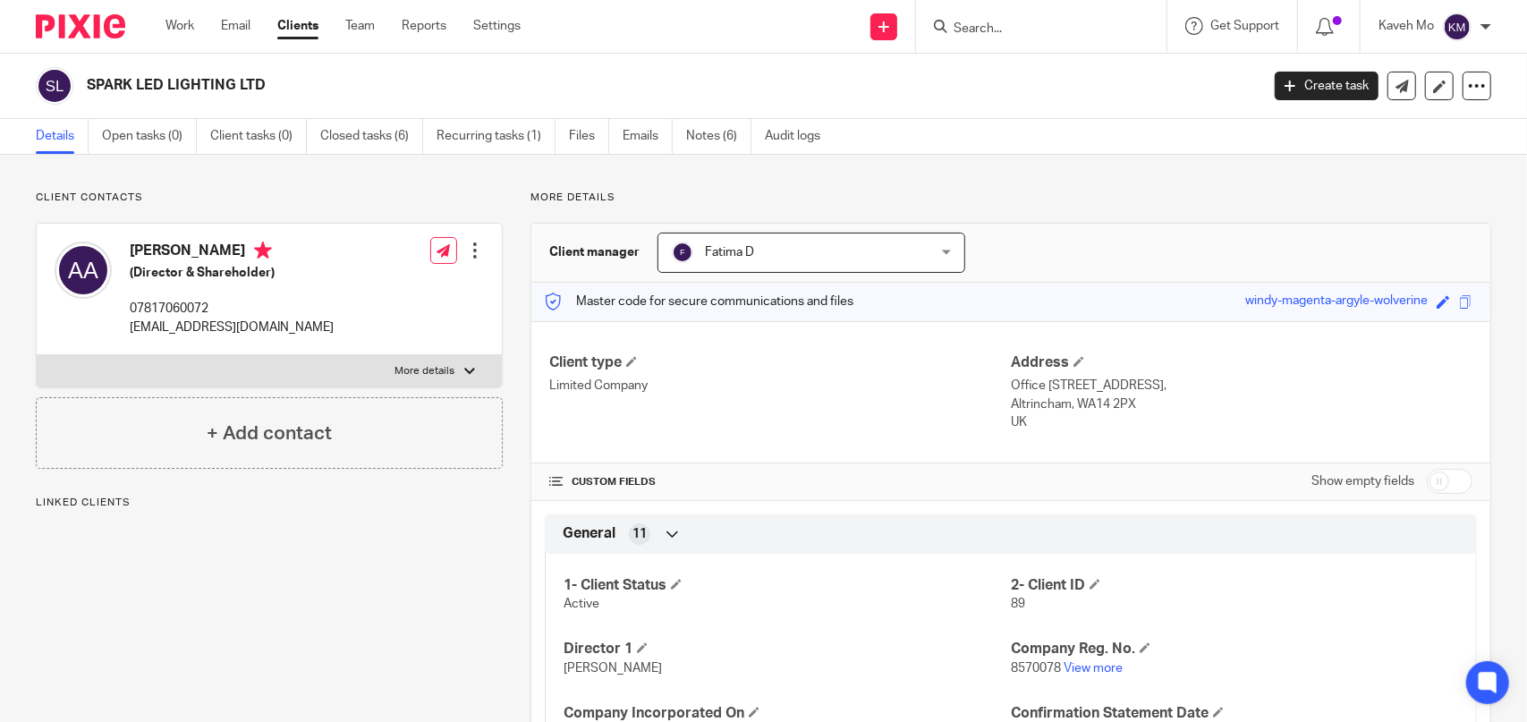
click at [243, 81] on h2 "SPARK LED LIGHTING LTD" at bounding box center [551, 85] width 929 height 19
copy main "SPARK LED LIGHTING LTD Create task Update from Companies House Export data Merg…"
click at [967, 25] on input "Search" at bounding box center [1032, 29] width 161 height 16
click at [1020, 22] on input "Search" at bounding box center [1032, 29] width 161 height 16
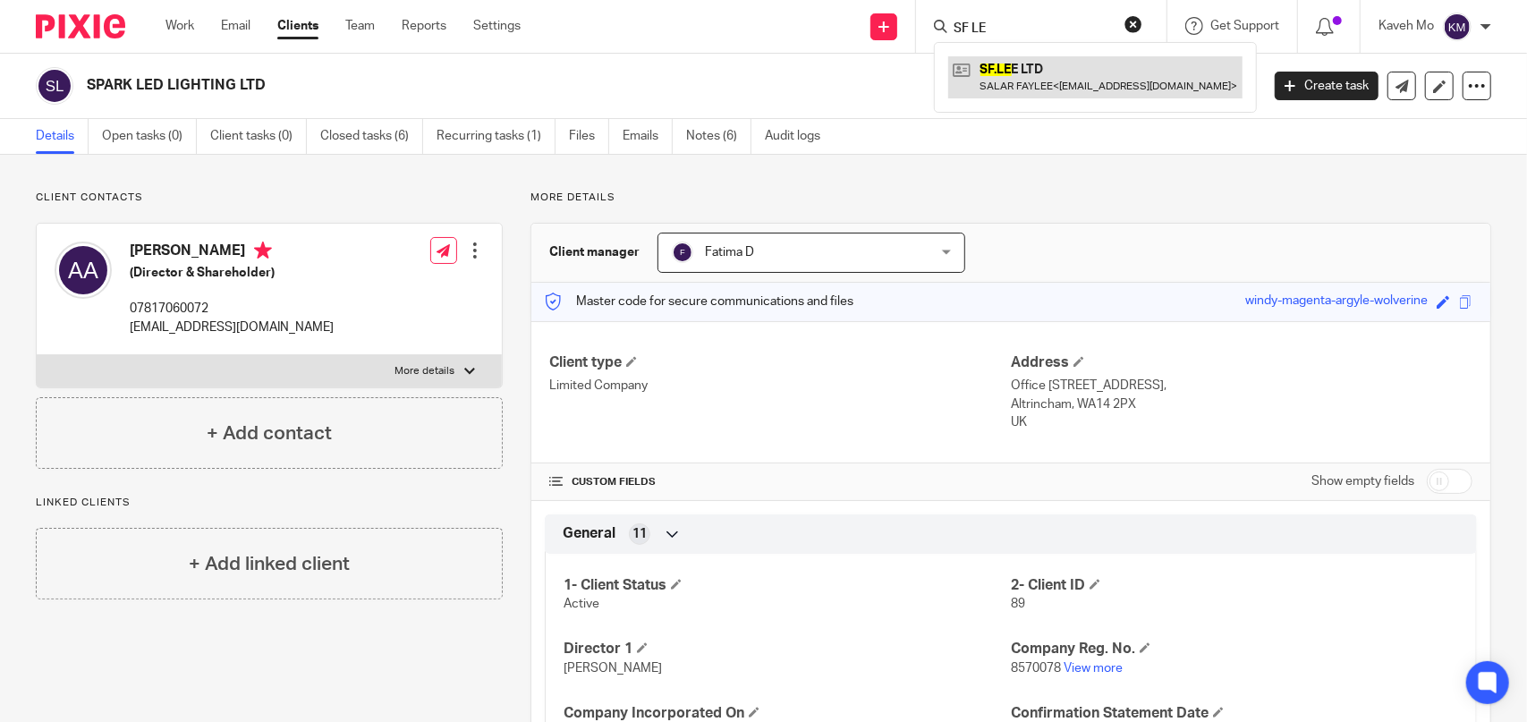
type input "SF LE"
click at [1028, 70] on link at bounding box center [1095, 76] width 294 height 41
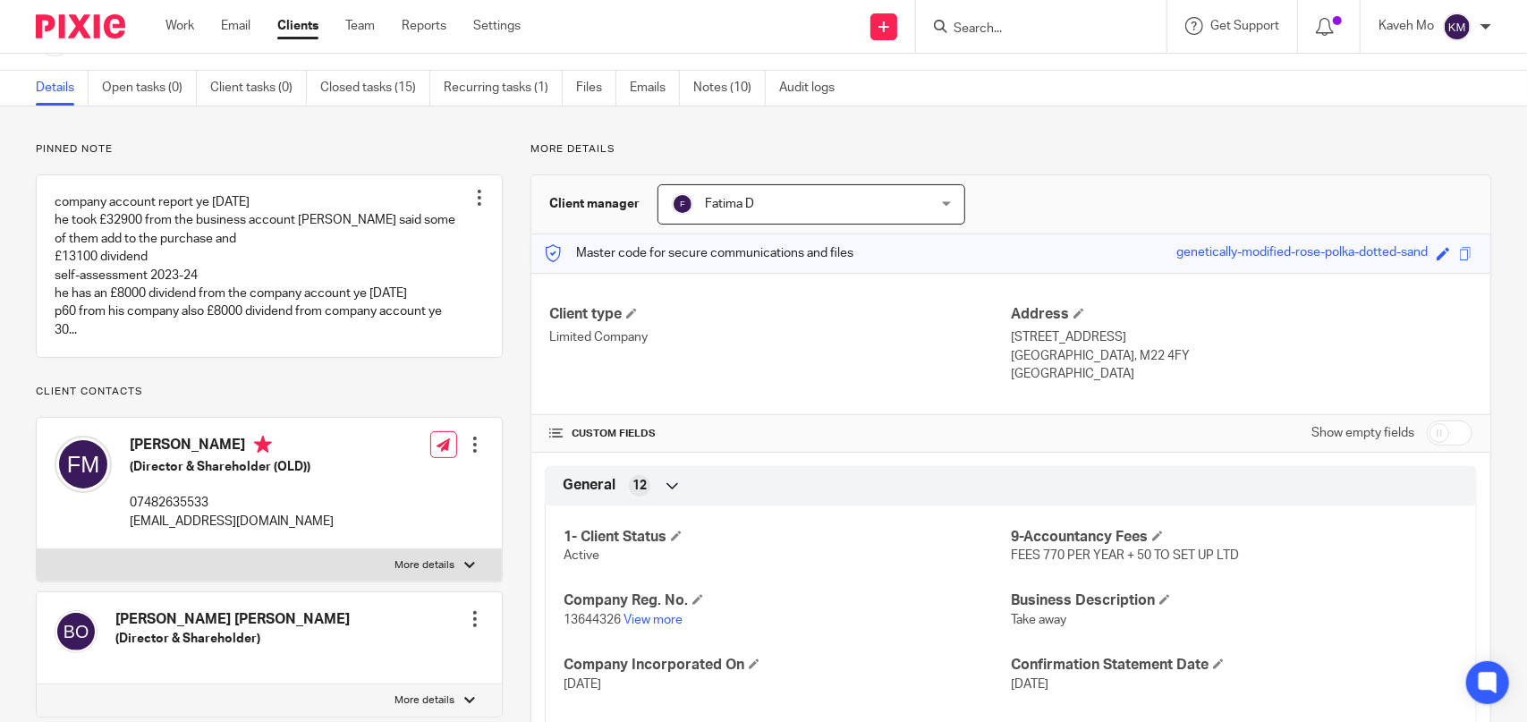
scroll to position [89, 0]
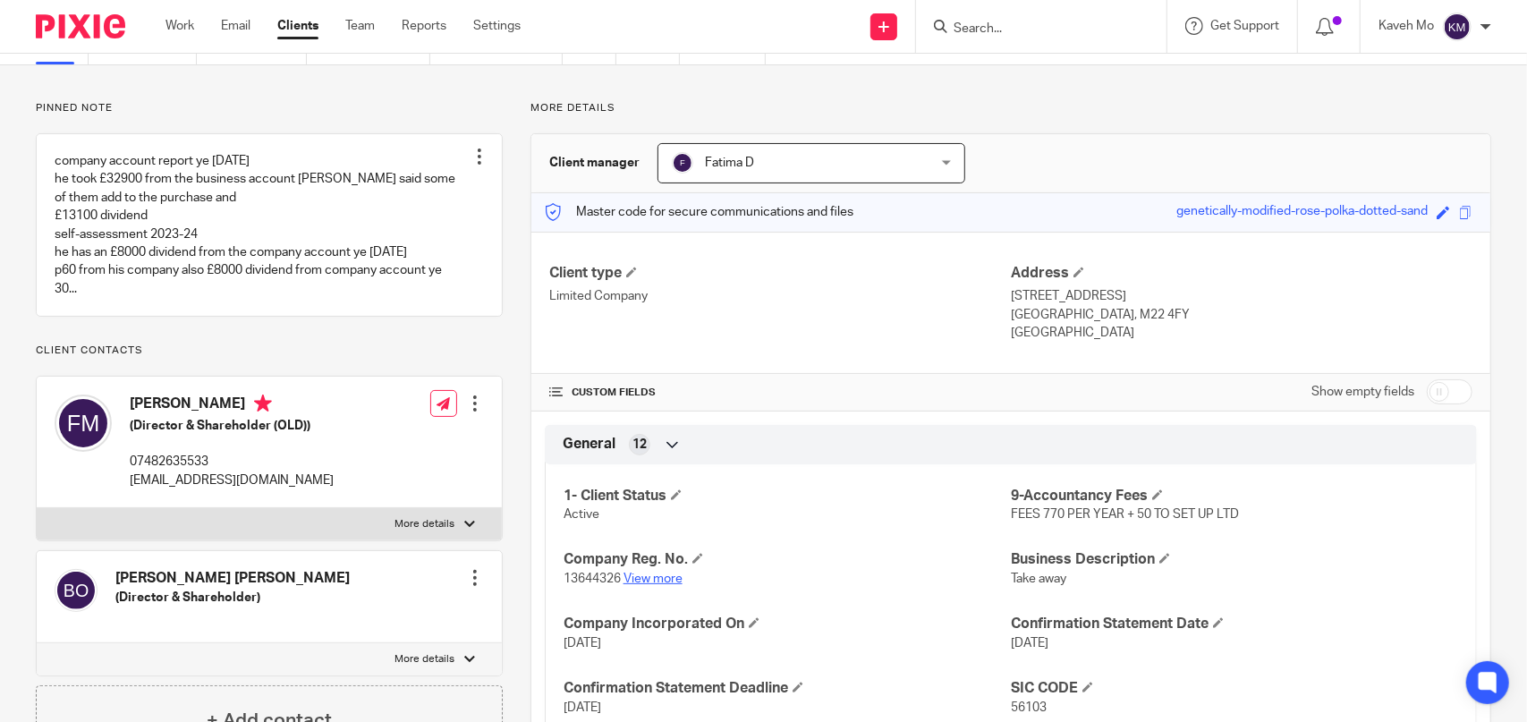
click at [655, 574] on link "View more" at bounding box center [652, 579] width 59 height 13
click at [1027, 35] on input "Search" at bounding box center [1032, 29] width 161 height 16
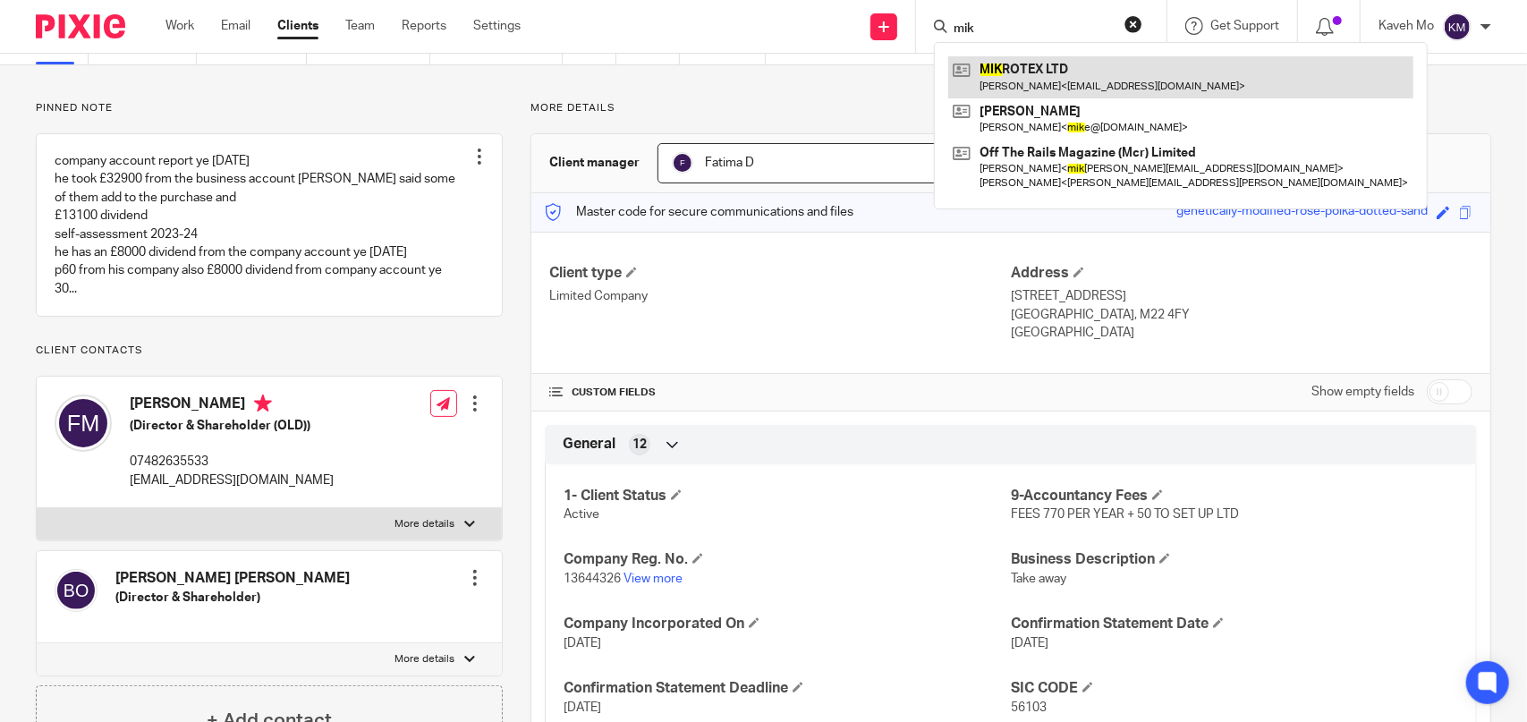
type input "mik"
click at [1071, 73] on link at bounding box center [1180, 76] width 465 height 41
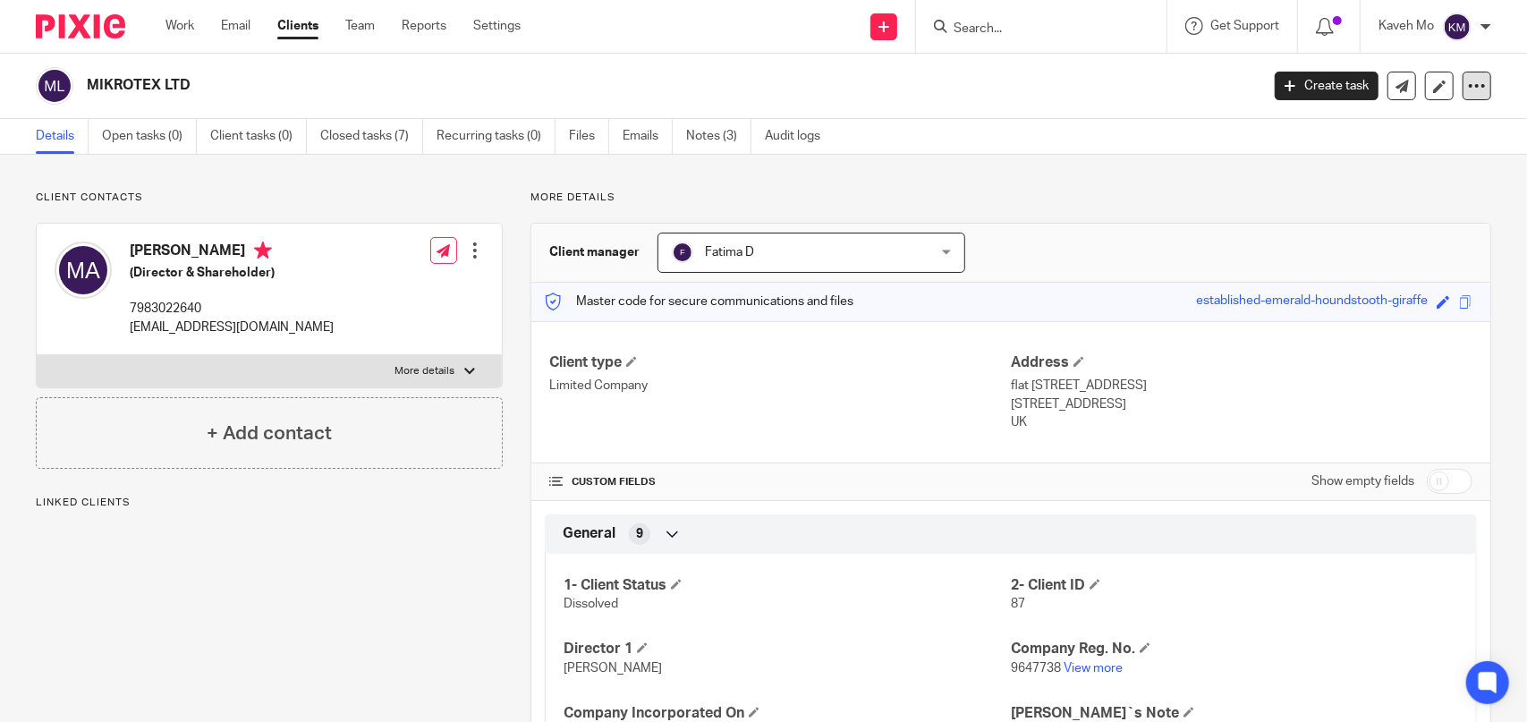
click at [1468, 87] on icon at bounding box center [1477, 86] width 18 height 18
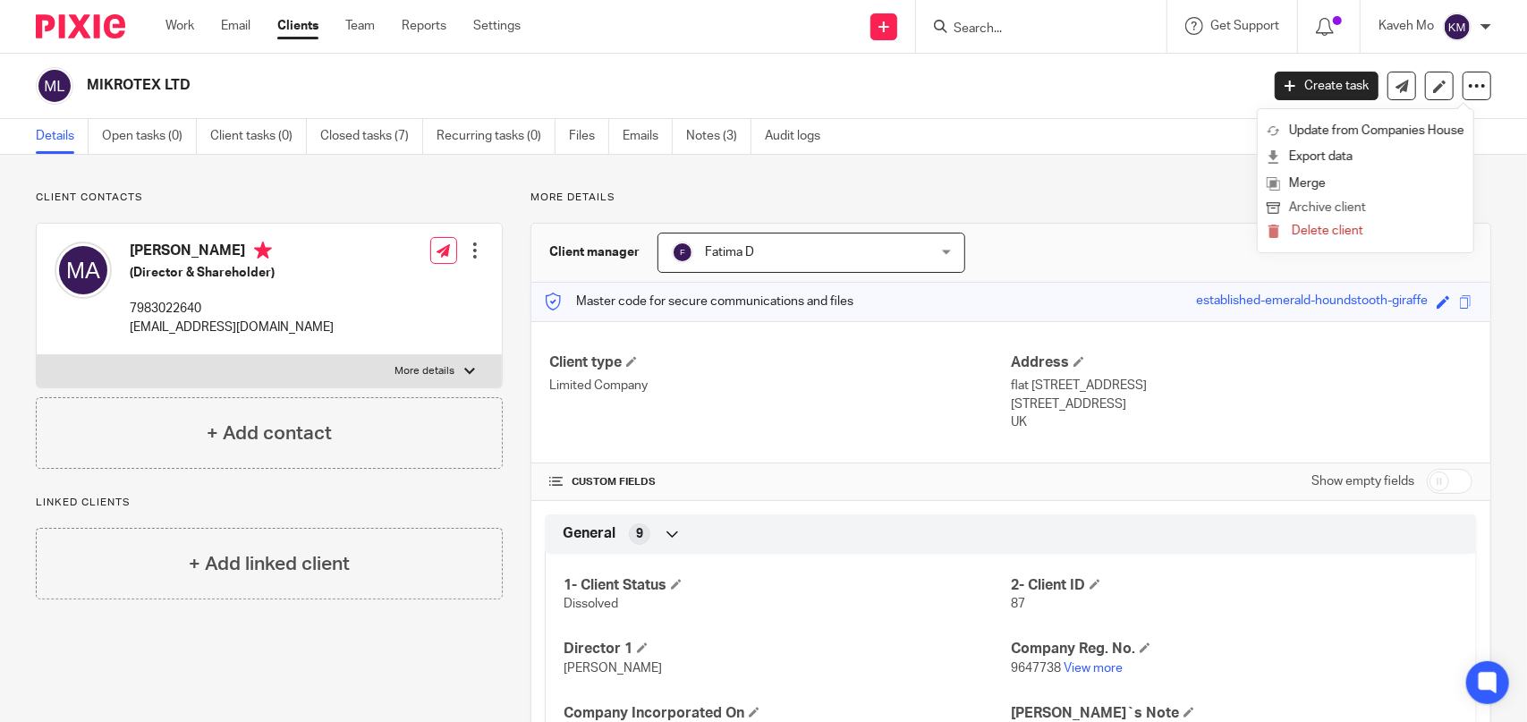
click at [1343, 208] on button "Archive client" at bounding box center [1366, 208] width 198 height 23
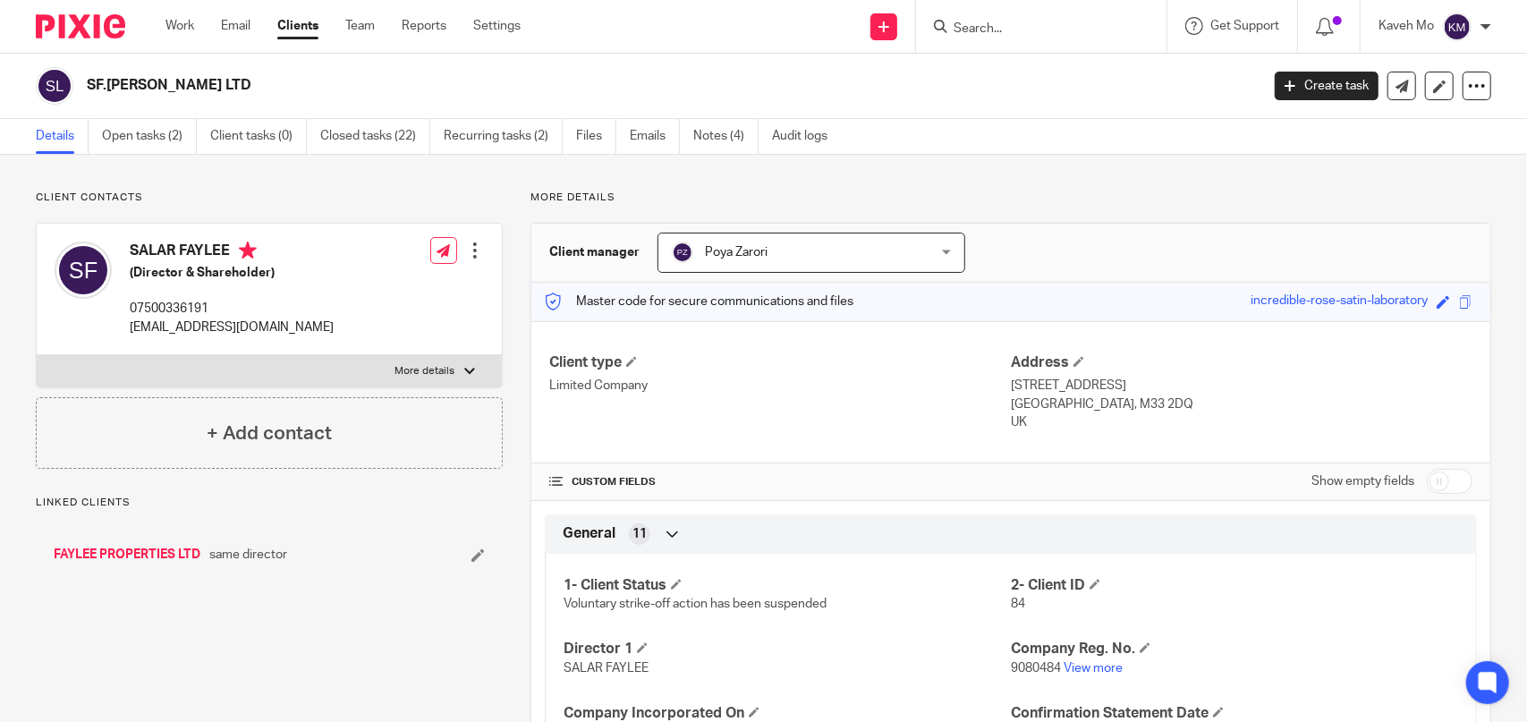
click at [140, 78] on h2 "SF.LEE LTD" at bounding box center [551, 85] width 929 height 19
copy main "SF.LEE LTD Create task Update from Companies House Export data Merge Archive cl…"
click at [1039, 30] on input "Search" at bounding box center [1032, 29] width 161 height 16
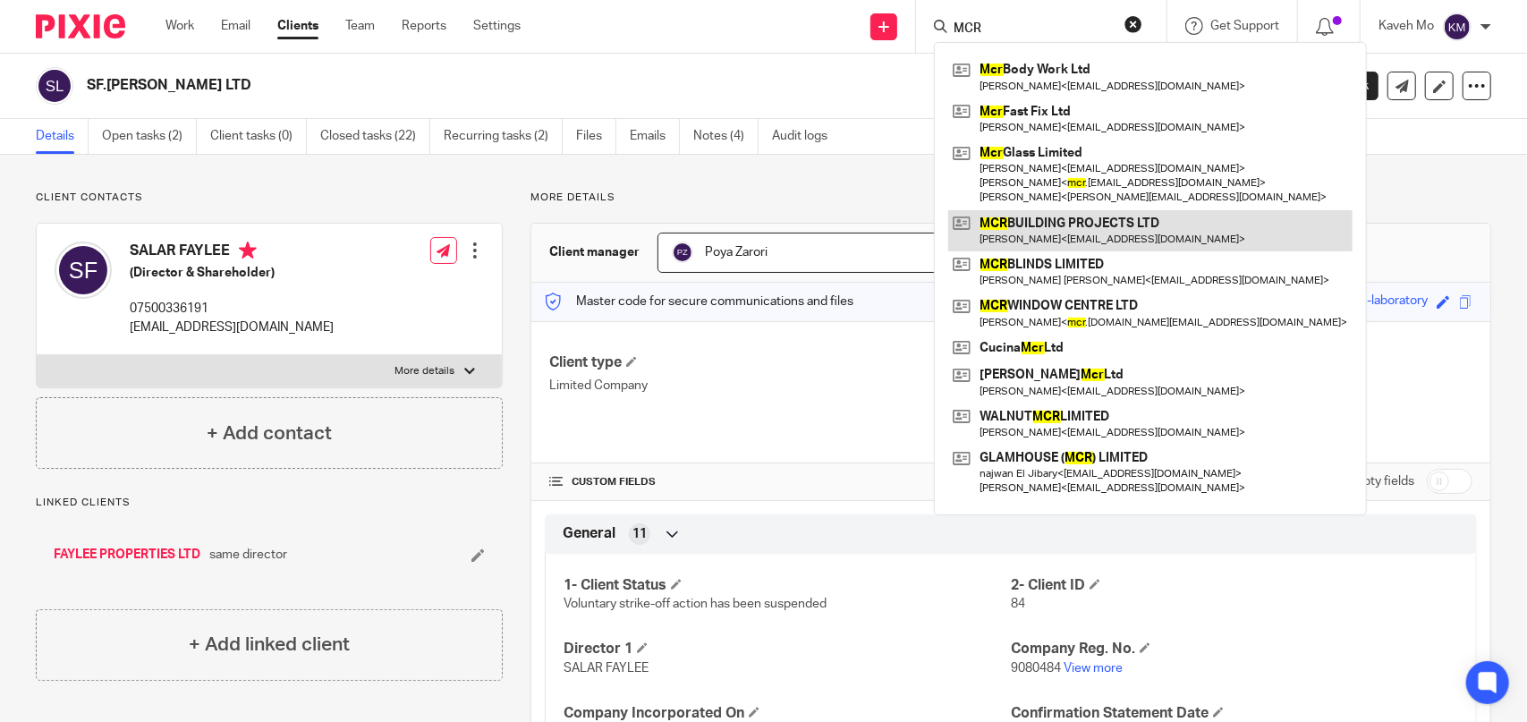
type input "MCR"
click at [1090, 223] on link at bounding box center [1150, 230] width 404 height 41
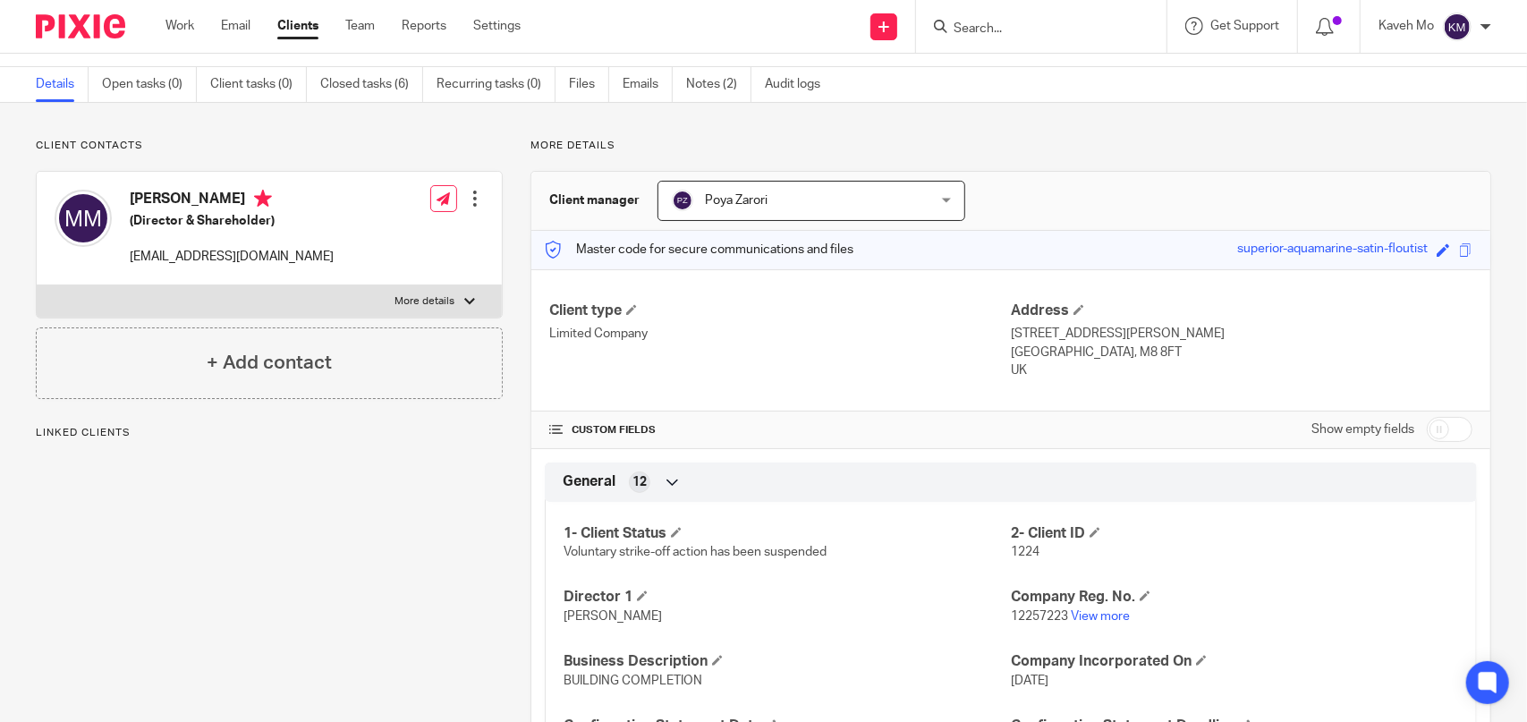
scroll to position [89, 0]
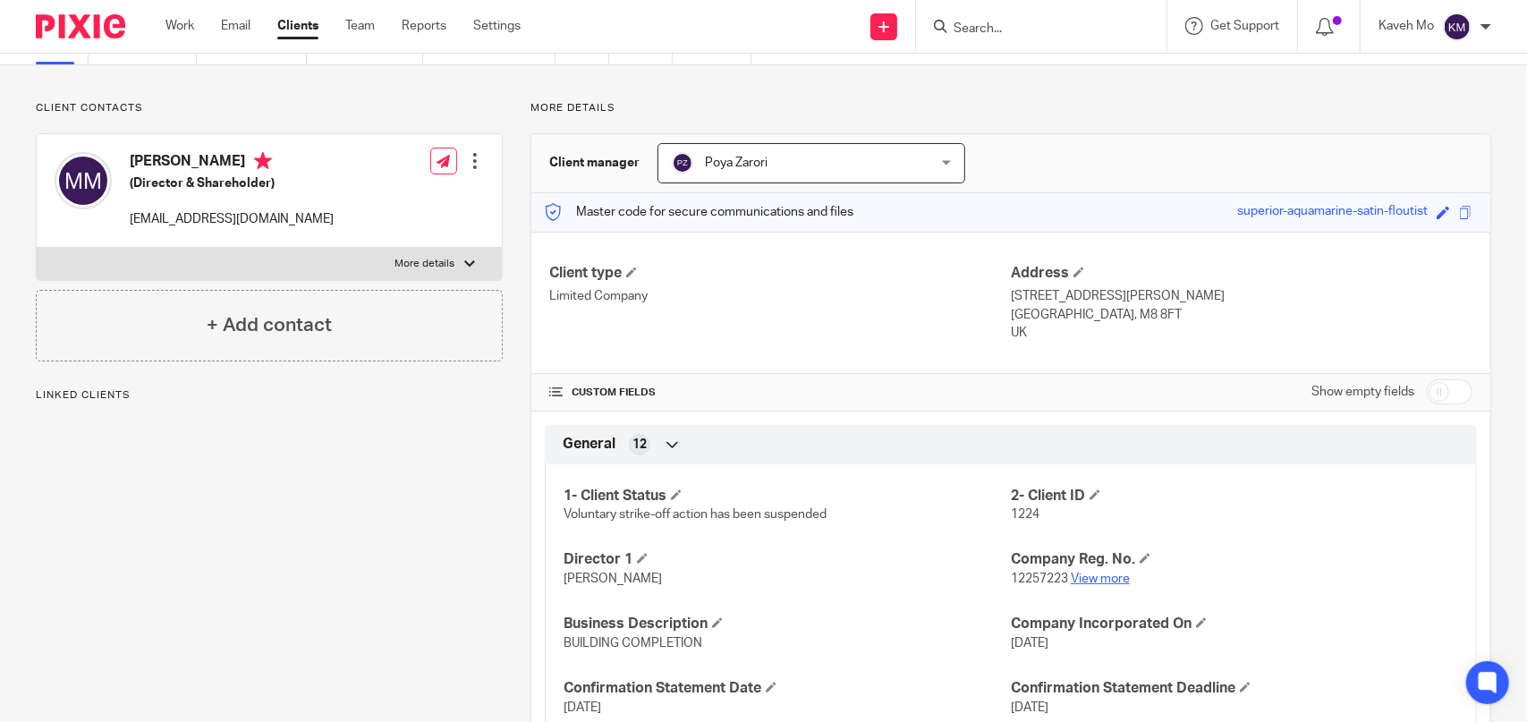
click at [1090, 580] on link "View more" at bounding box center [1100, 579] width 59 height 13
click at [970, 28] on input "Search" at bounding box center [1032, 29] width 161 height 16
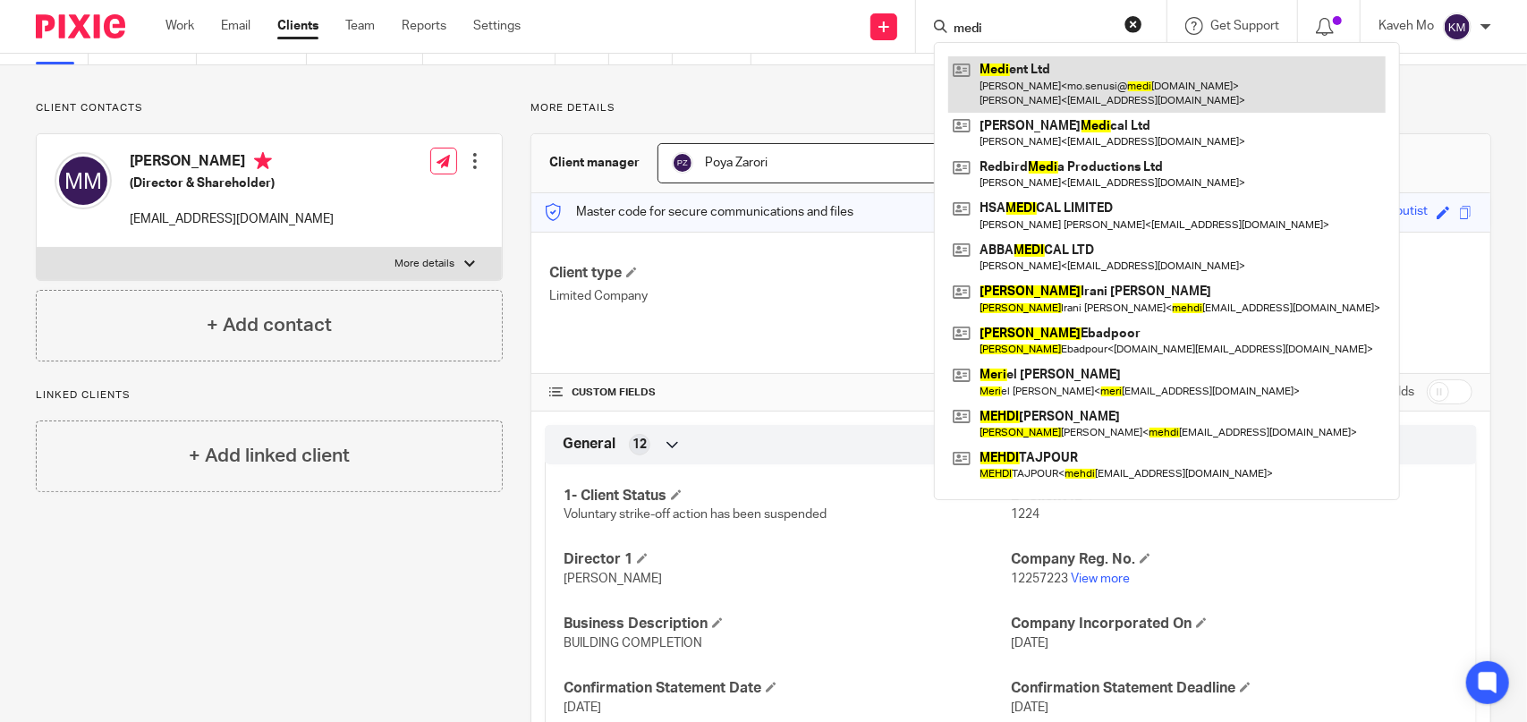
type input "medi"
click at [993, 77] on link at bounding box center [1166, 83] width 437 height 55
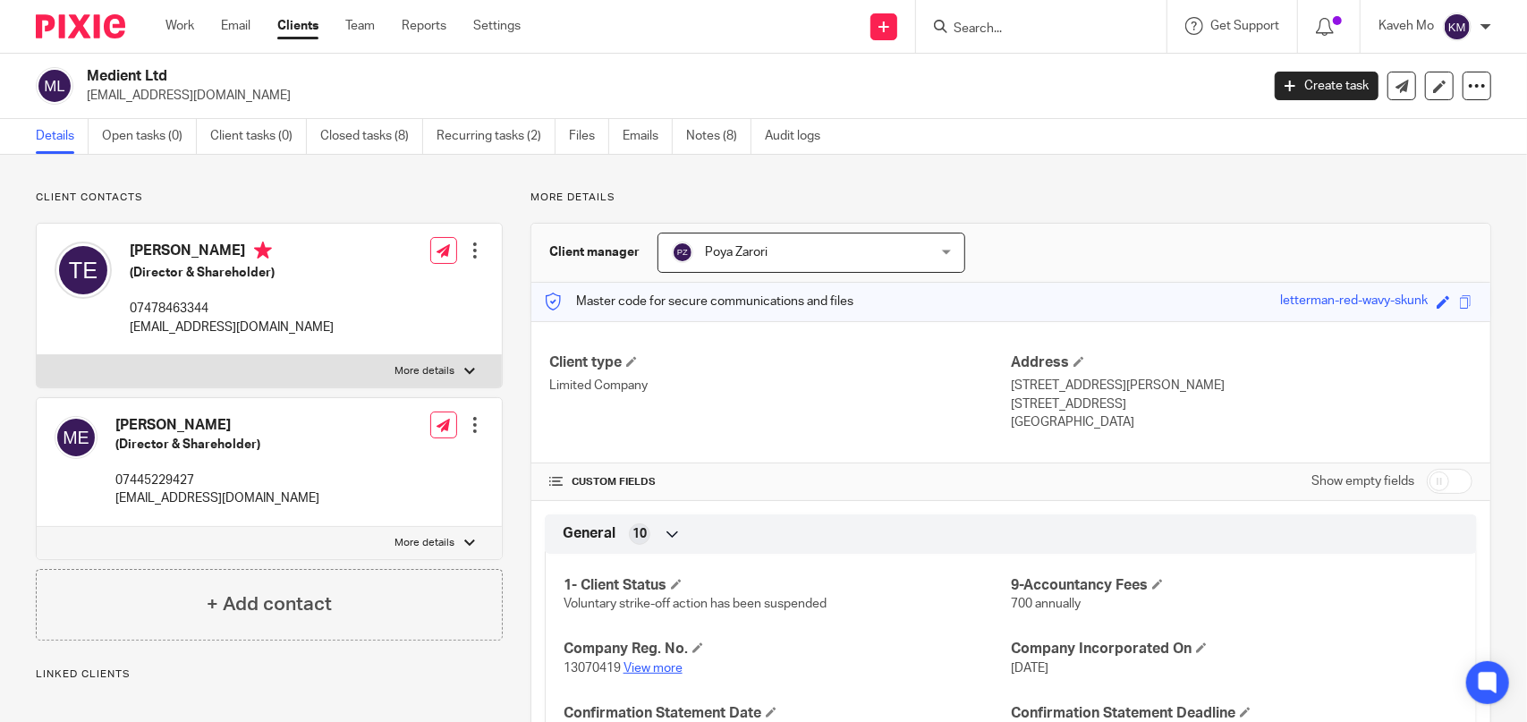
scroll to position [179, 0]
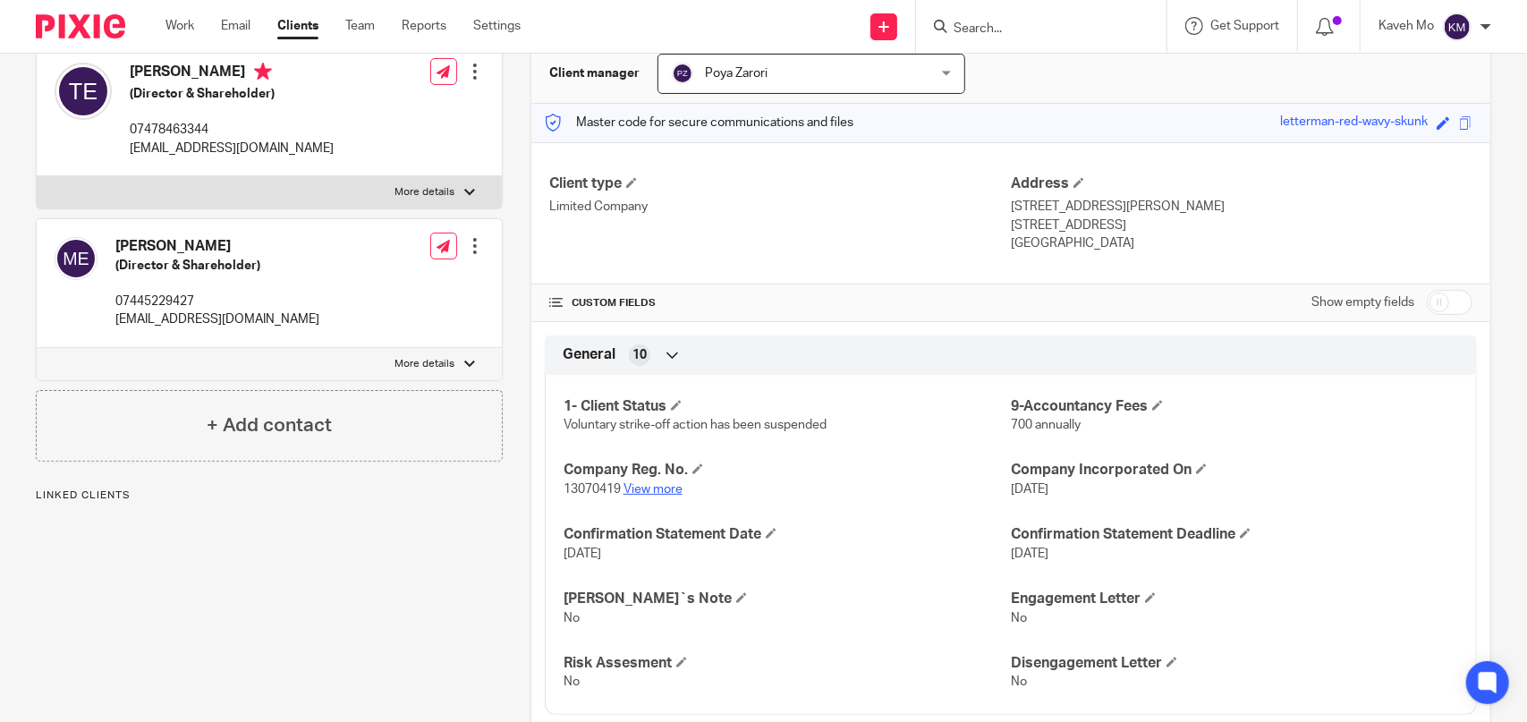
click at [649, 486] on link "View more" at bounding box center [652, 489] width 59 height 13
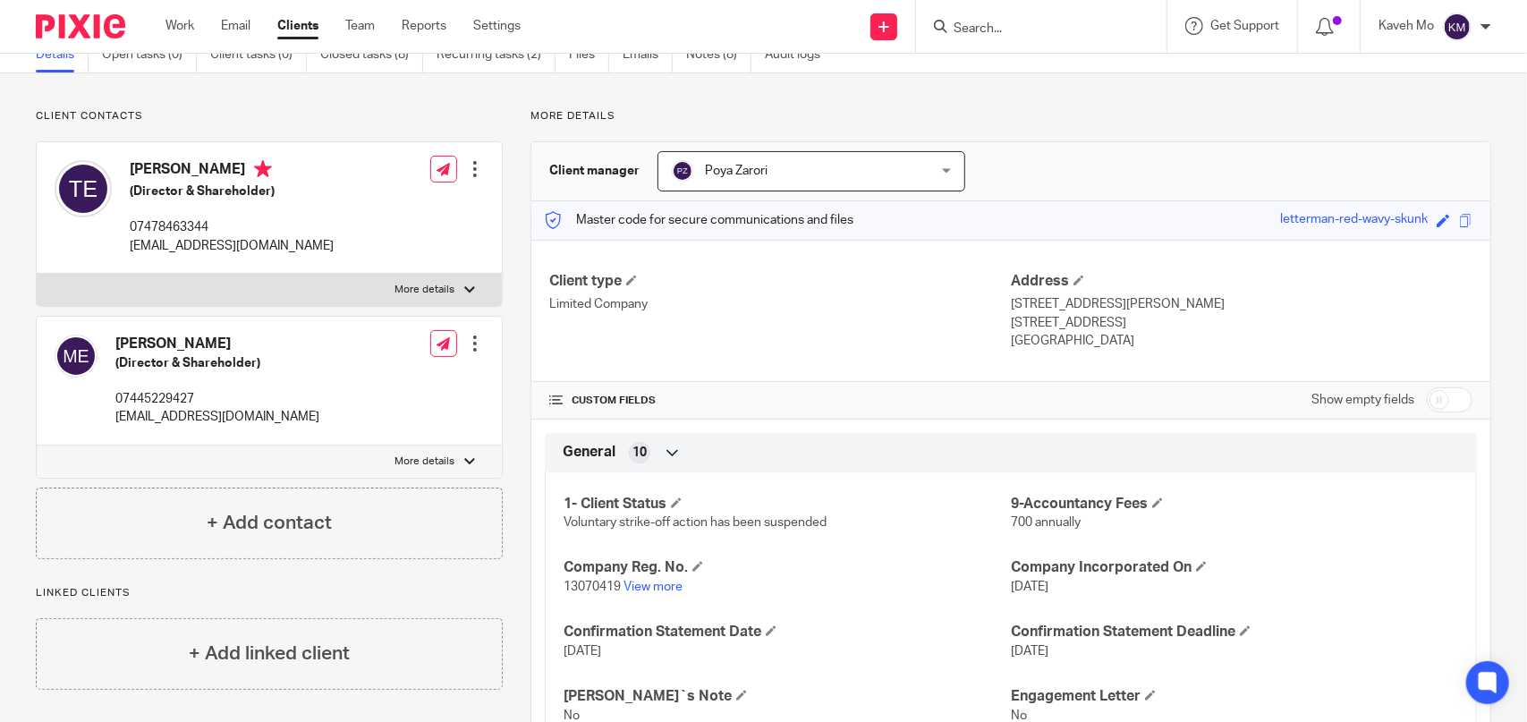
scroll to position [0, 0]
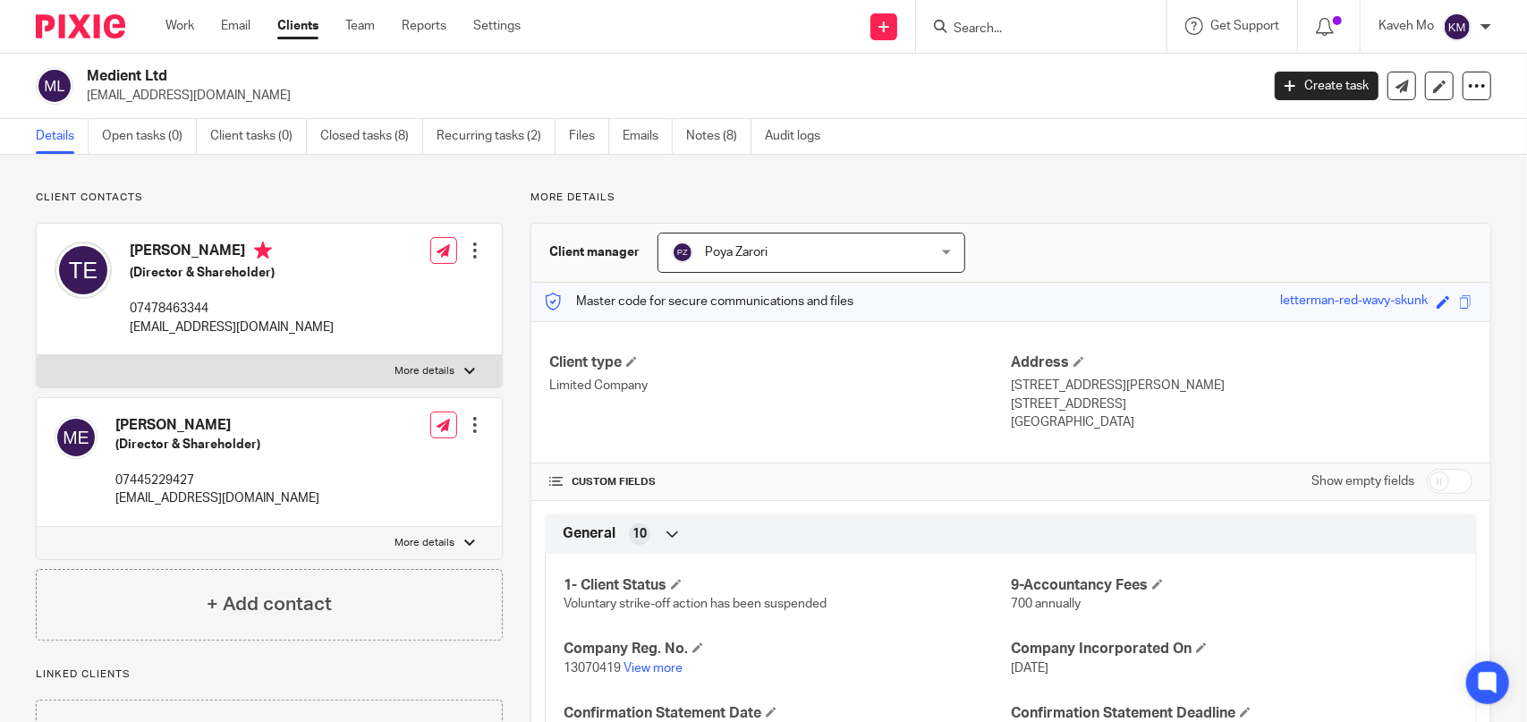
click at [1018, 30] on input "Search" at bounding box center [1032, 29] width 161 height 16
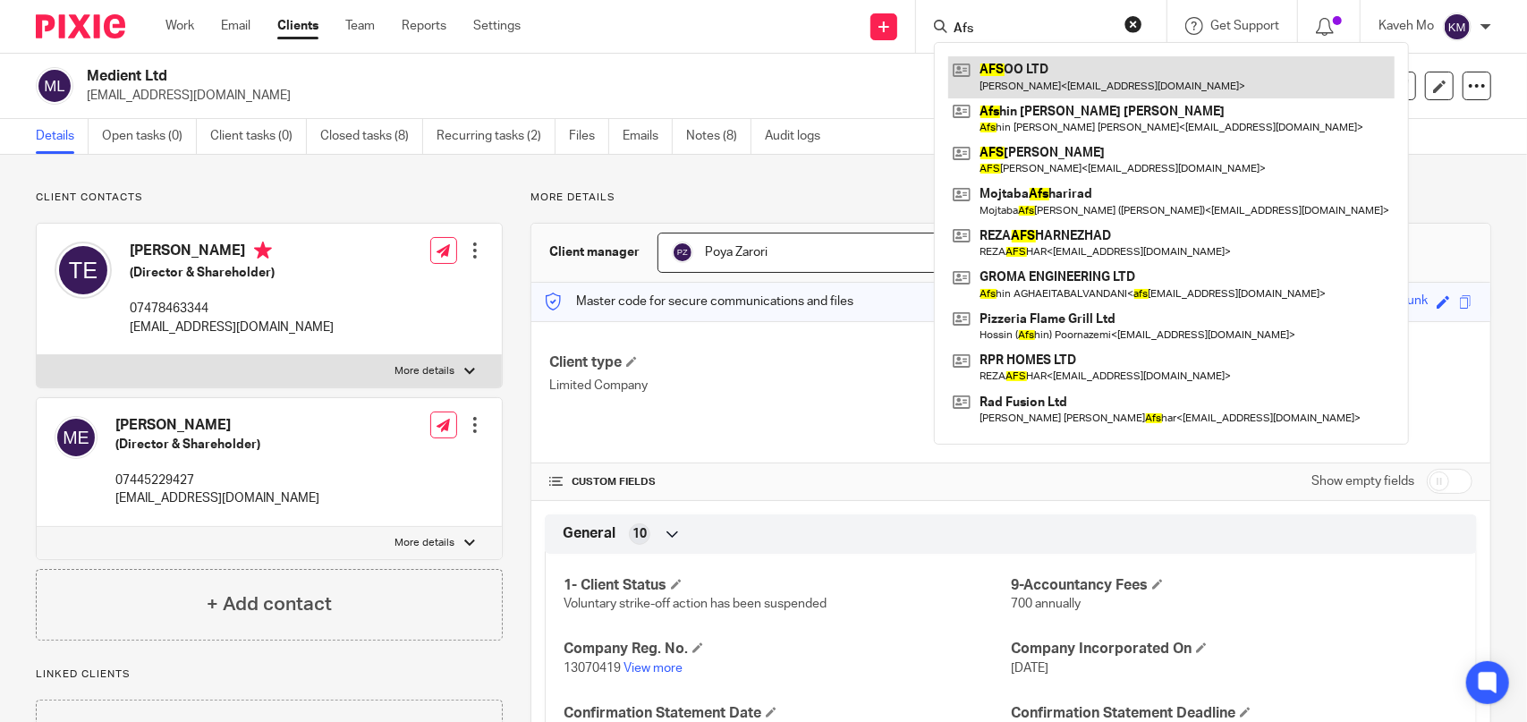
type input "Afs"
click at [984, 58] on link at bounding box center [1171, 76] width 446 height 41
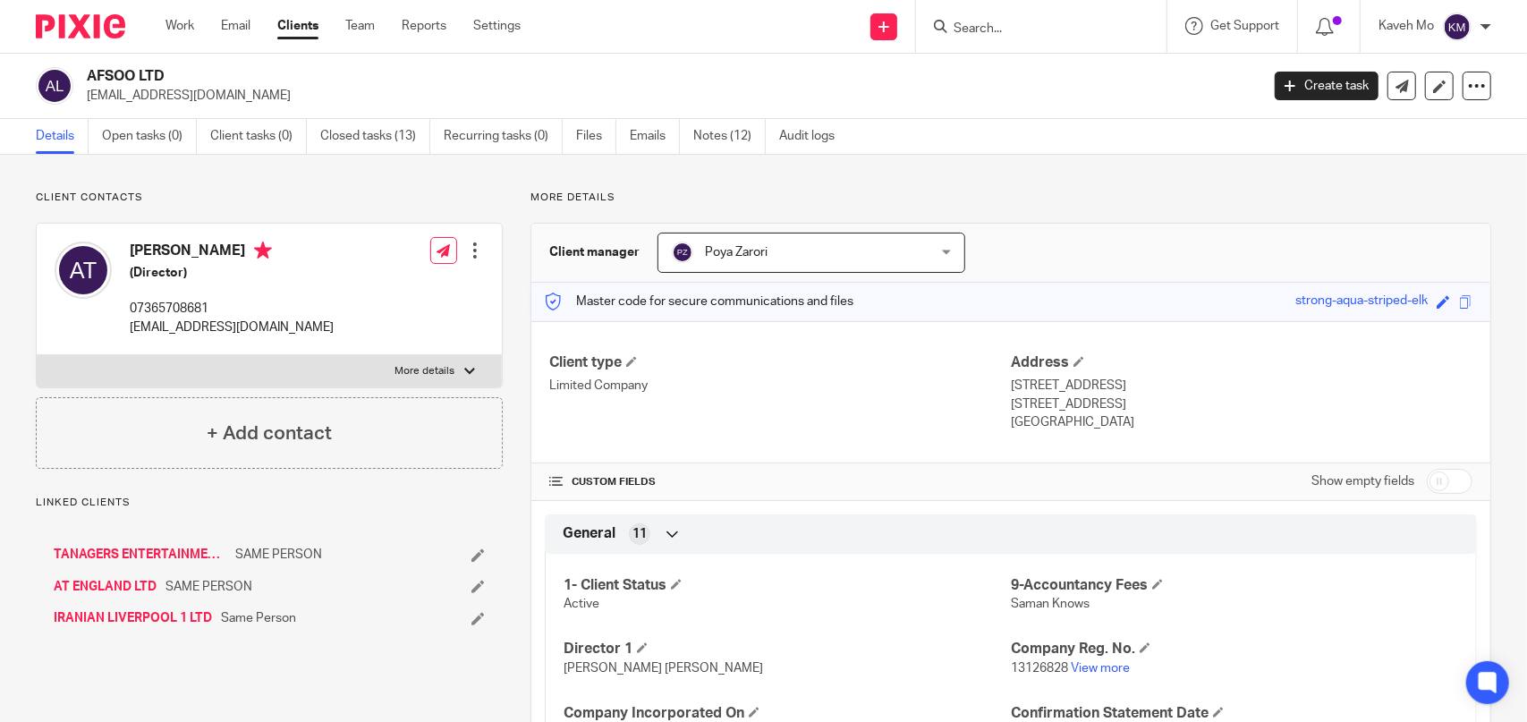
click at [123, 78] on h2 "AFSOO LTD" at bounding box center [551, 76] width 929 height 19
copy div "AFSOO LTD"
click at [162, 554] on link "TANAGERS ENTERTAINMENT LTD" at bounding box center [140, 555] width 173 height 18
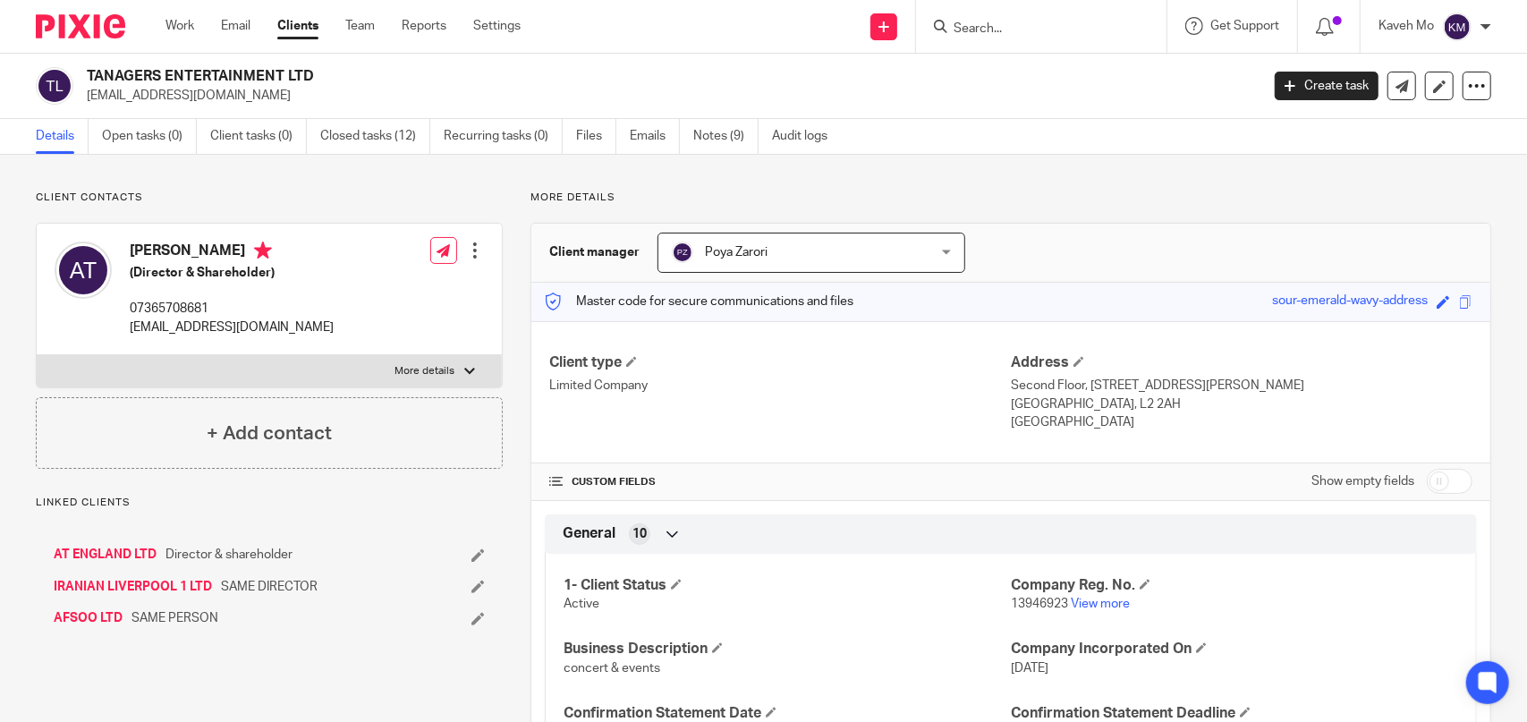
click at [225, 81] on h2 "TANAGERS ENTERTAINMENT LTD" at bounding box center [551, 76] width 929 height 19
click at [225, 80] on h2 "TANAGERS ENTERTAINMENT LTD" at bounding box center [551, 76] width 929 height 19
copy div "TANAGERS ENTERTAINMENT LTD"
click at [130, 554] on link "AT ENGLAND LTD" at bounding box center [105, 555] width 103 height 18
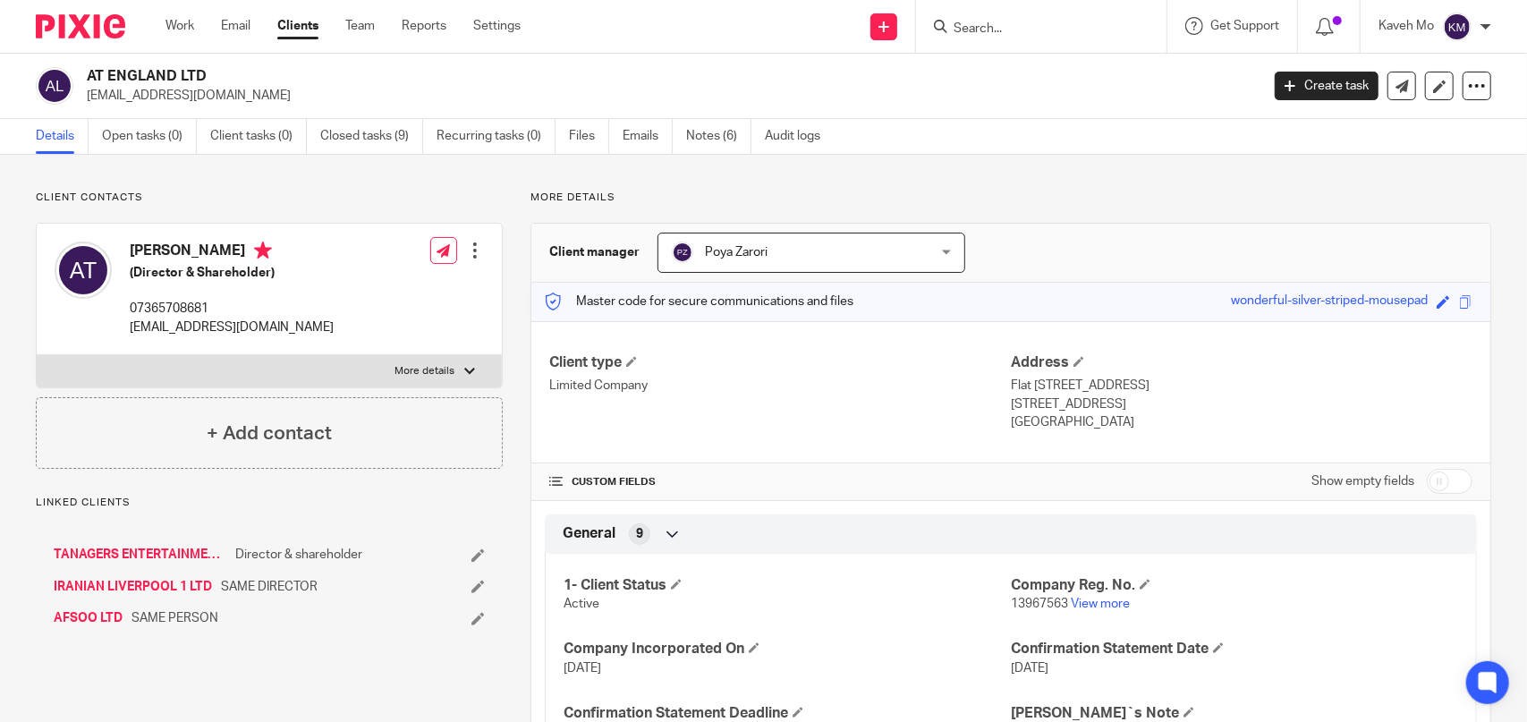
click at [198, 73] on h2 "AT ENGLAND LTD" at bounding box center [551, 76] width 929 height 19
click at [197, 73] on h2 "AT ENGLAND LTD" at bounding box center [551, 76] width 929 height 19
copy div "AT ENGLAND LTD"
click at [968, 30] on input "Search" at bounding box center [1032, 29] width 161 height 16
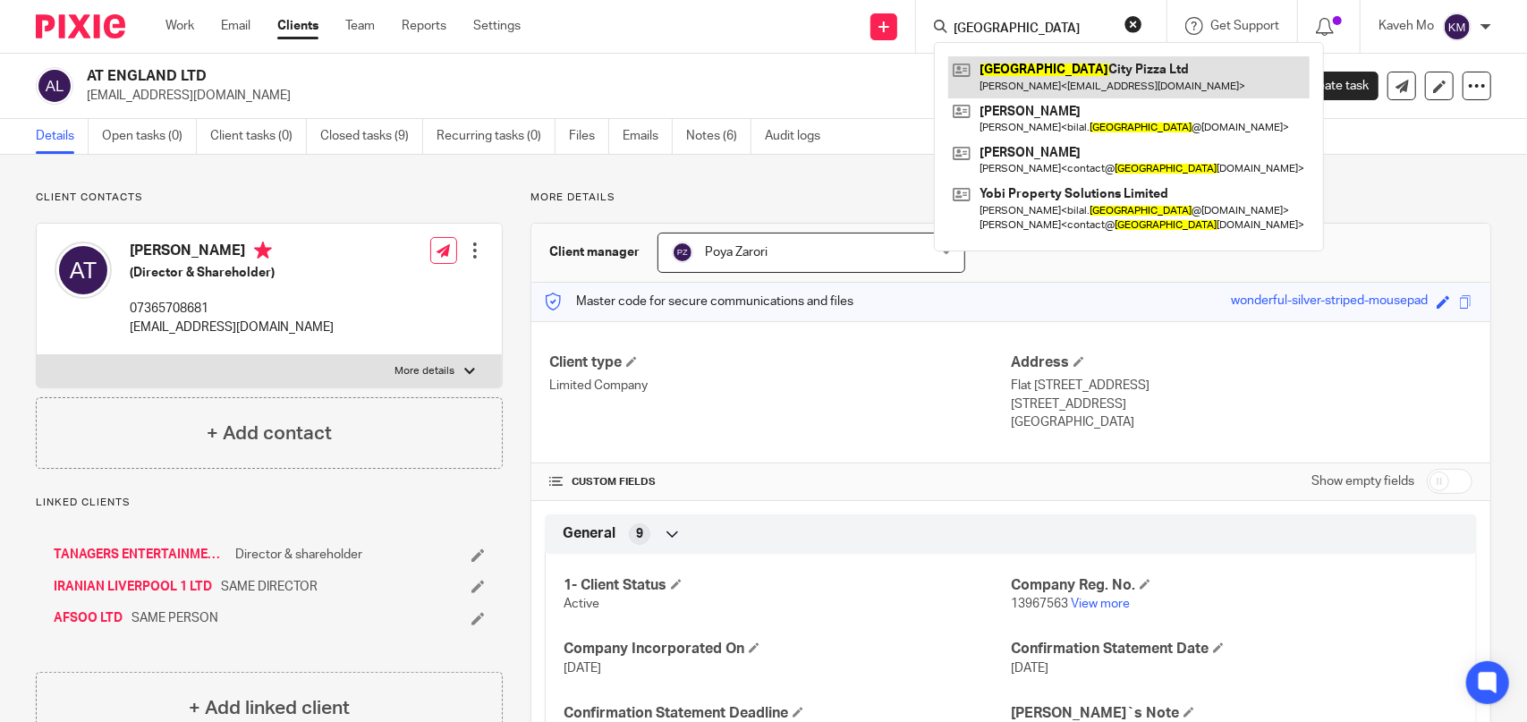
type input "leeds"
click at [1010, 82] on link at bounding box center [1128, 76] width 361 height 41
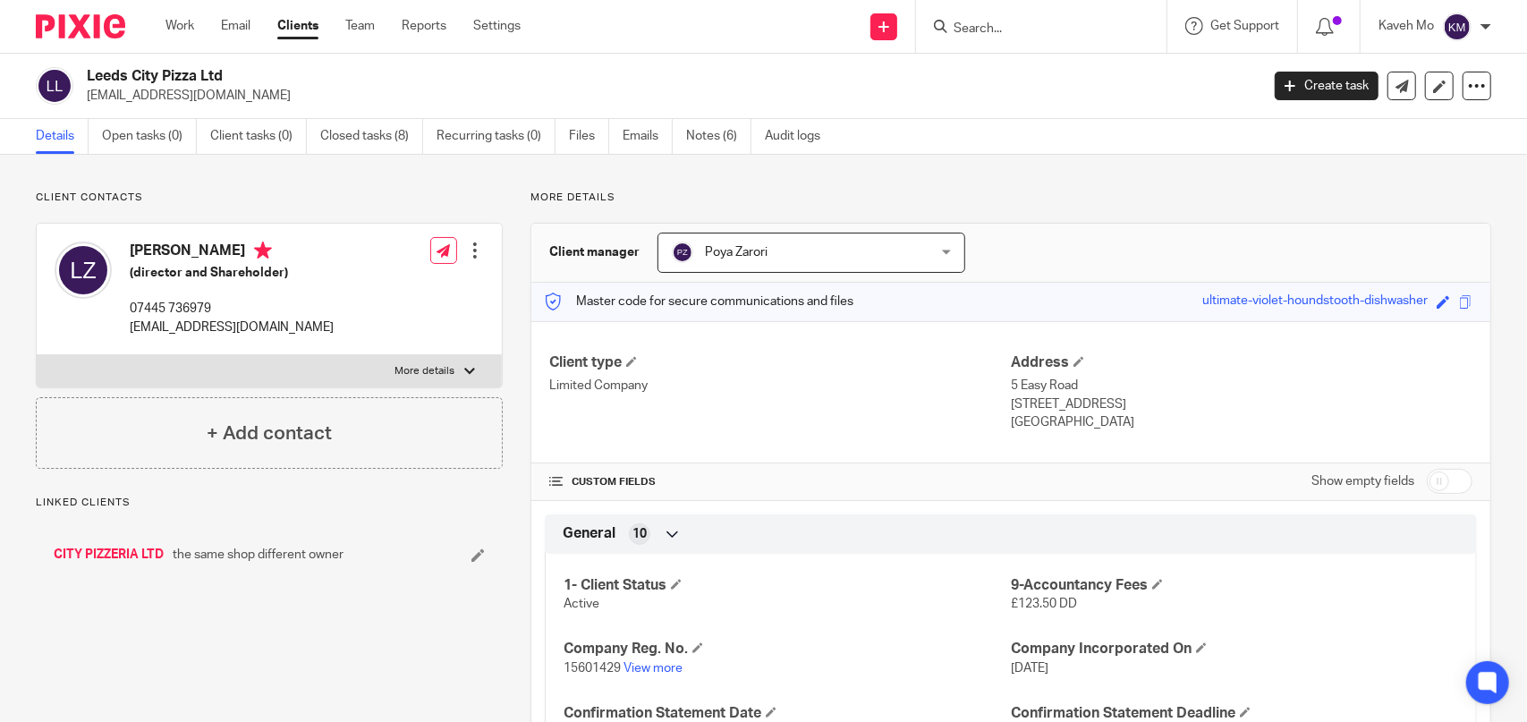
click at [173, 72] on h2 "Leeds City Pizza Ltd" at bounding box center [551, 76] width 929 height 19
copy div "Leeds City Pizza Ltd"
click at [977, 31] on input "Search" at bounding box center [1032, 29] width 161 height 16
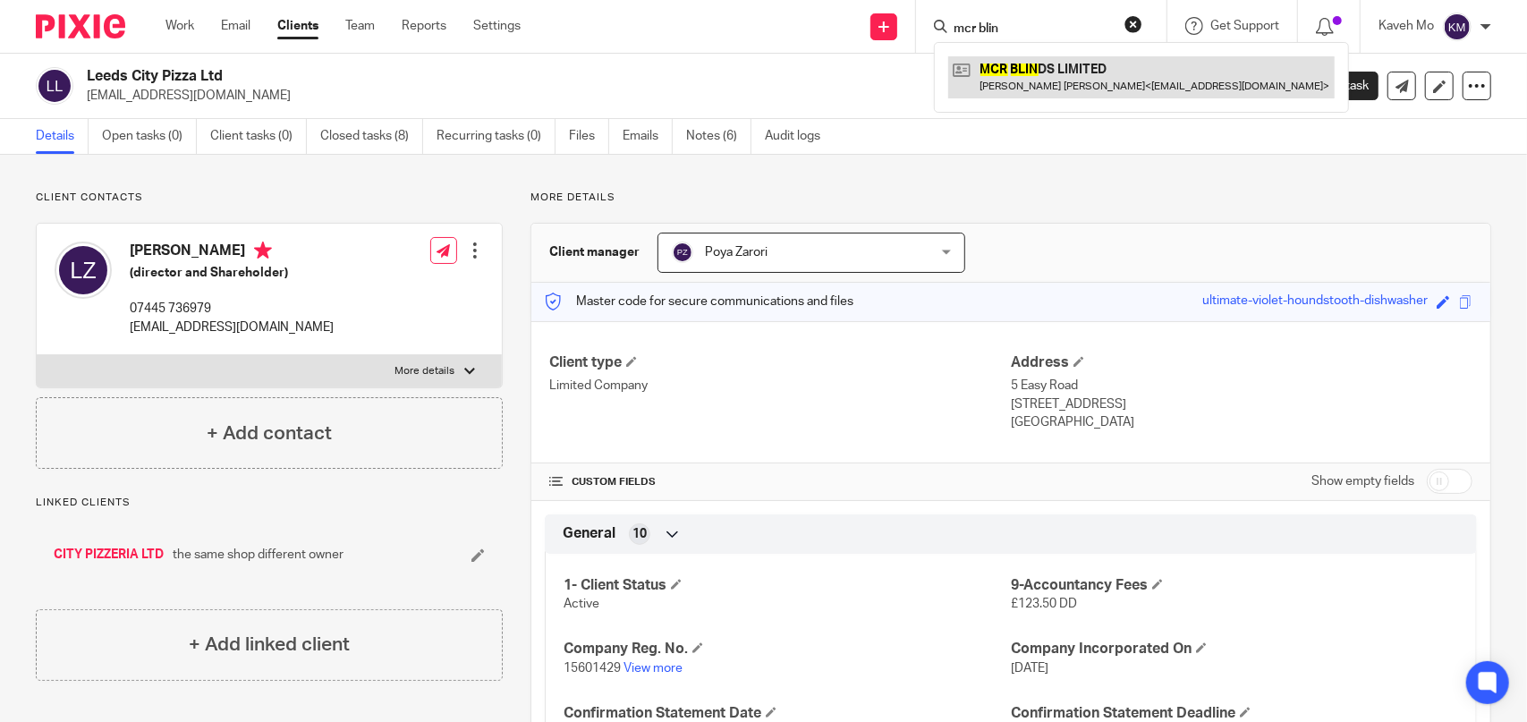
type input "mcr blin"
click at [1040, 78] on link at bounding box center [1141, 76] width 386 height 41
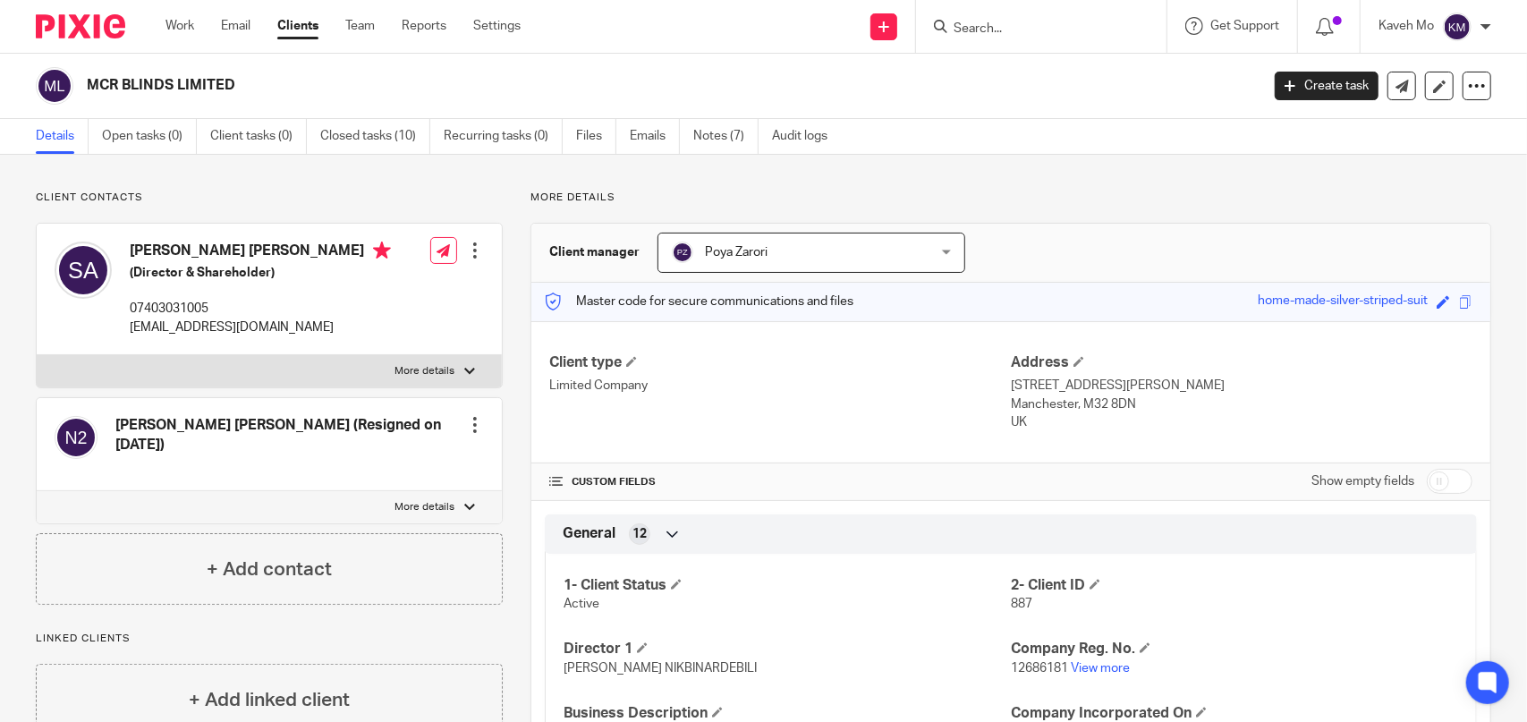
click at [1031, 33] on input "Search" at bounding box center [1032, 29] width 161 height 16
type input "mamad homes"
click button "submit" at bounding box center [0, 0] width 0 height 0
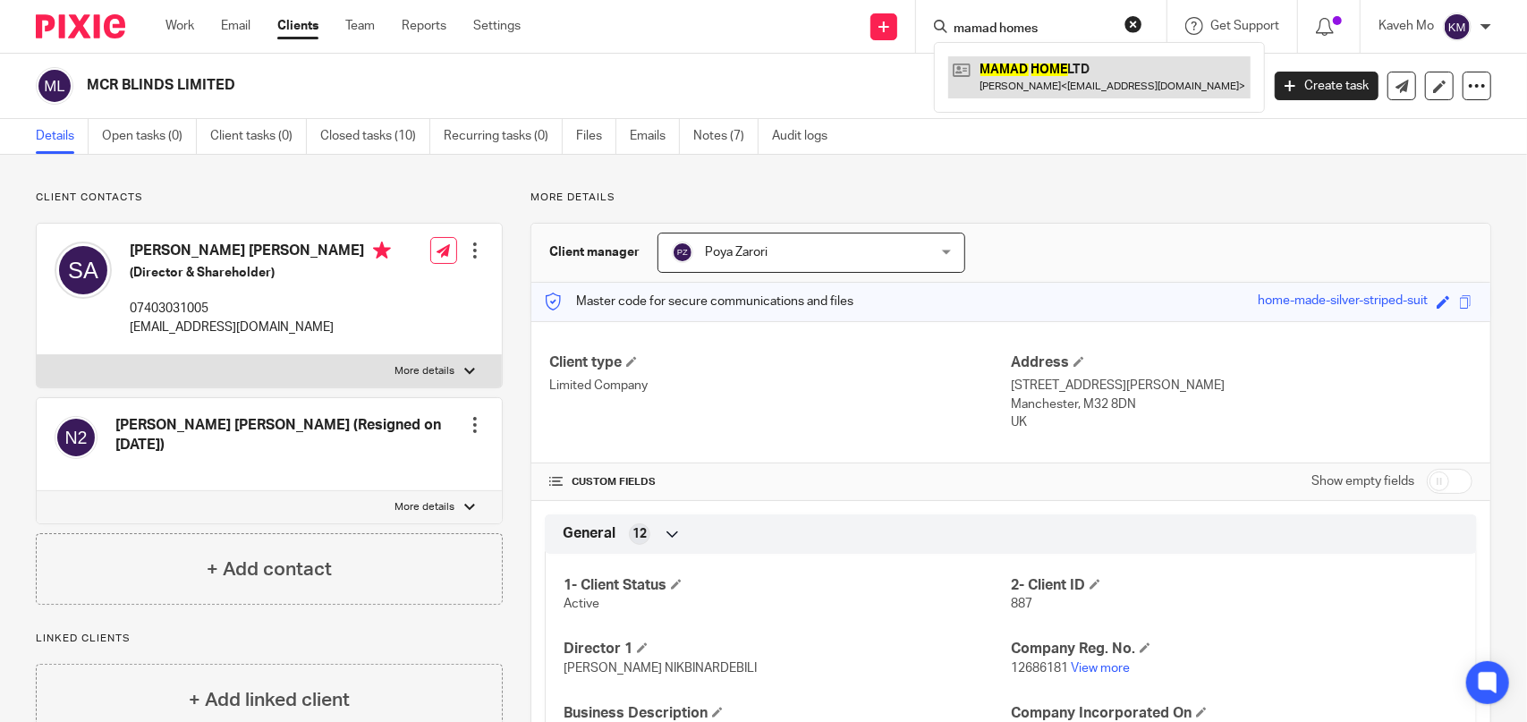
click at [1065, 64] on link at bounding box center [1099, 76] width 302 height 41
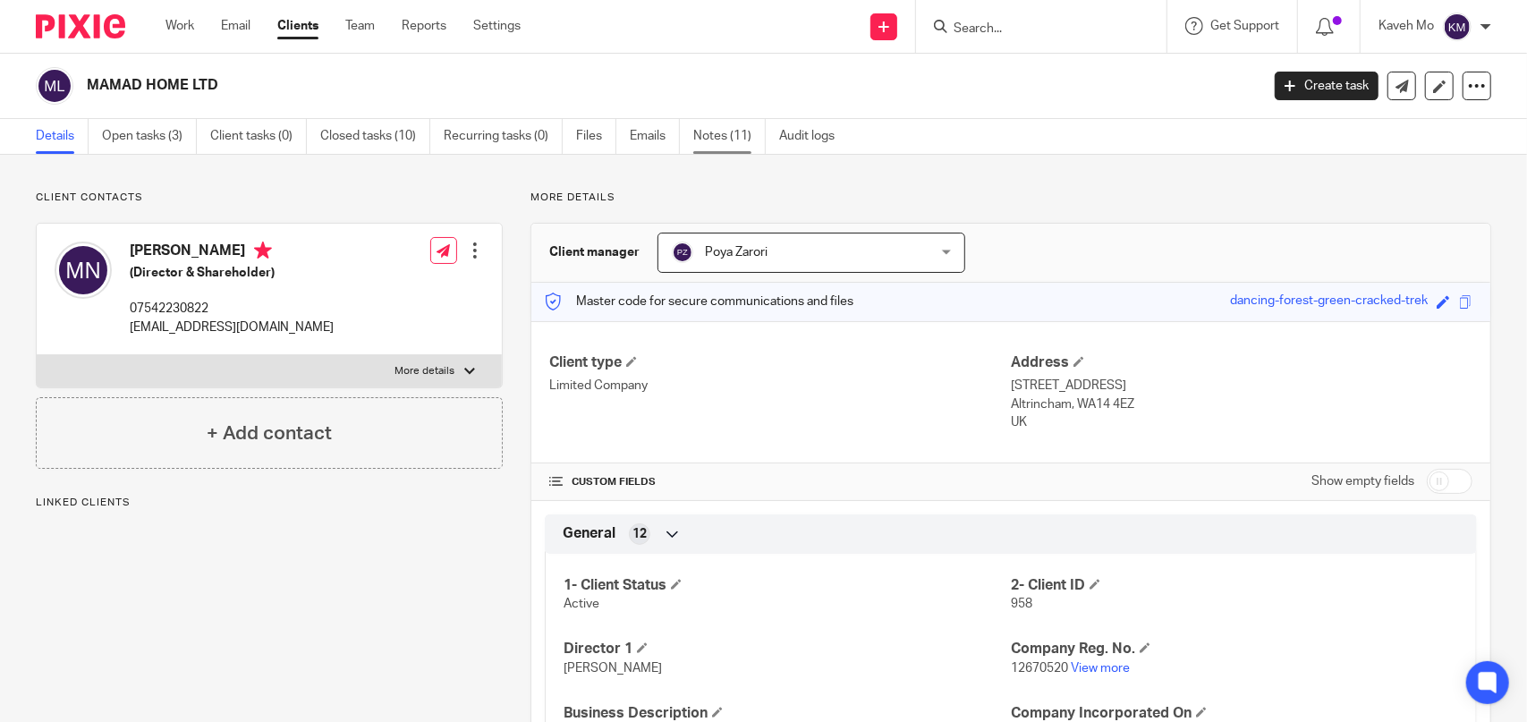
click at [725, 136] on link "Notes (11)" at bounding box center [729, 136] width 72 height 35
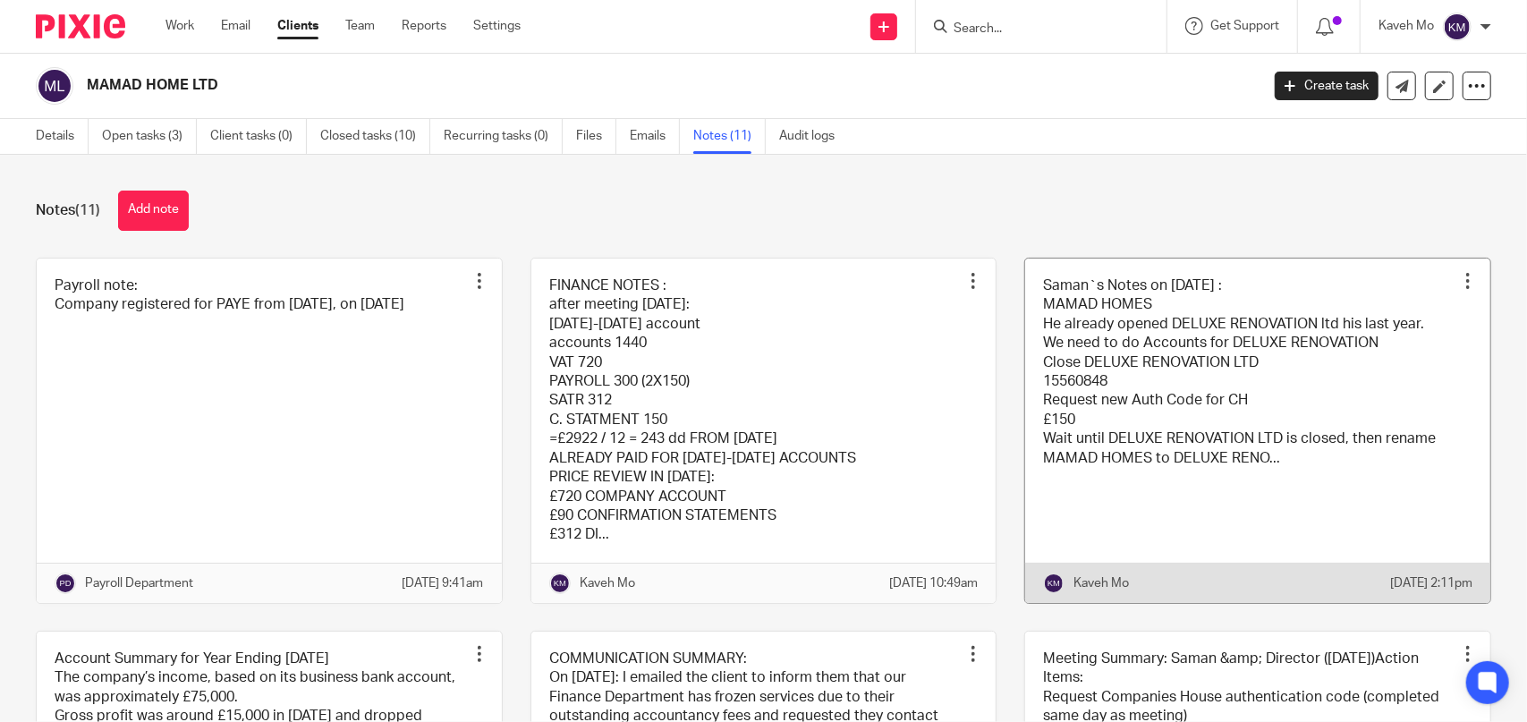
click at [1072, 377] on link at bounding box center [1257, 431] width 465 height 344
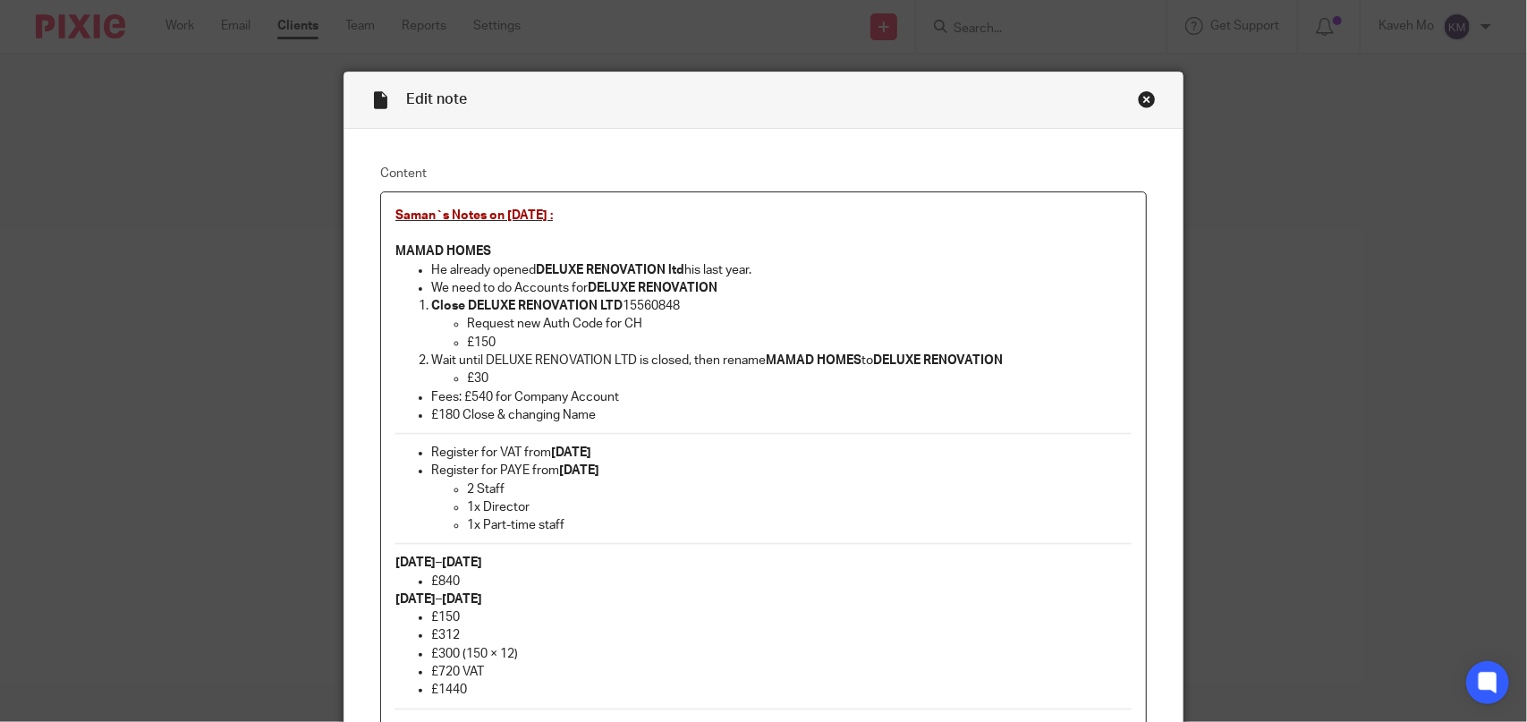
click at [1140, 102] on div "Close this dialog window" at bounding box center [1147, 99] width 18 height 18
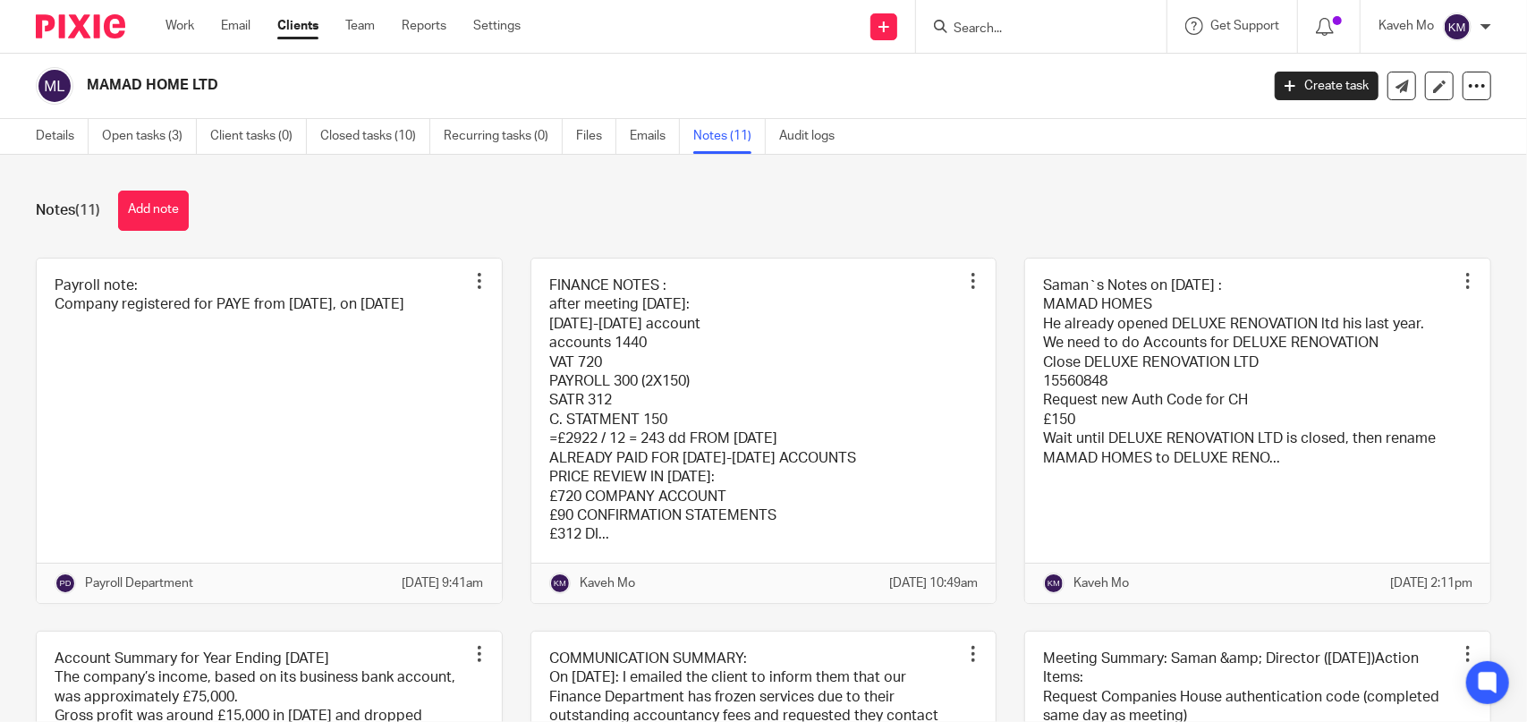
click at [147, 81] on h2 "MAMAD HOME LTD" at bounding box center [551, 85] width 929 height 19
copy main "MAMAD HOME LTD Create task Update from Companies House Export data Merge Archiv…"
click at [1057, 33] on input "Search" at bounding box center [1032, 29] width 161 height 16
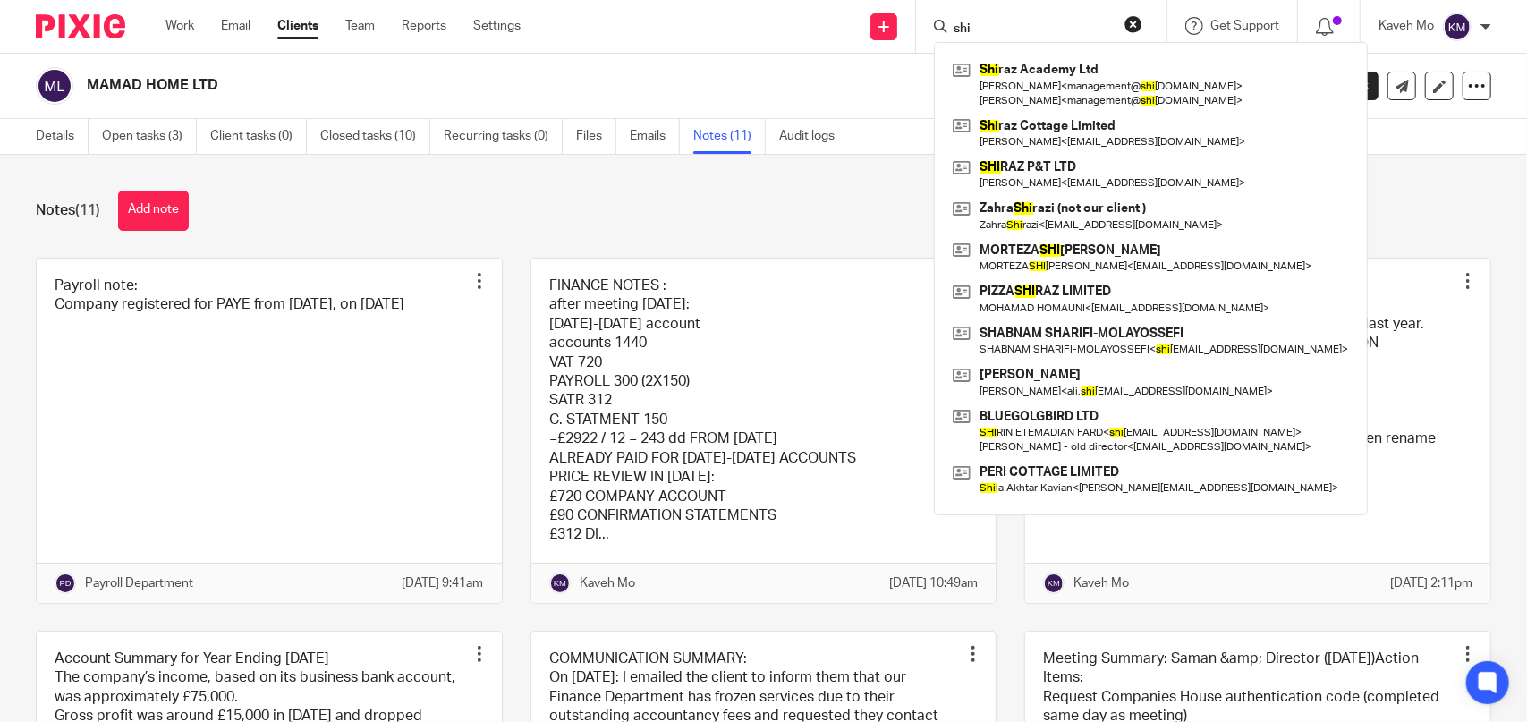
drag, startPoint x: 972, startPoint y: 21, endPoint x: 920, endPoint y: 21, distance: 52.8
click at [920, 21] on div "shi Shi raz Academy Ltd Hamid Fathi < management@ shi razacademy.co.uk > Reza A…" at bounding box center [1041, 26] width 250 height 53
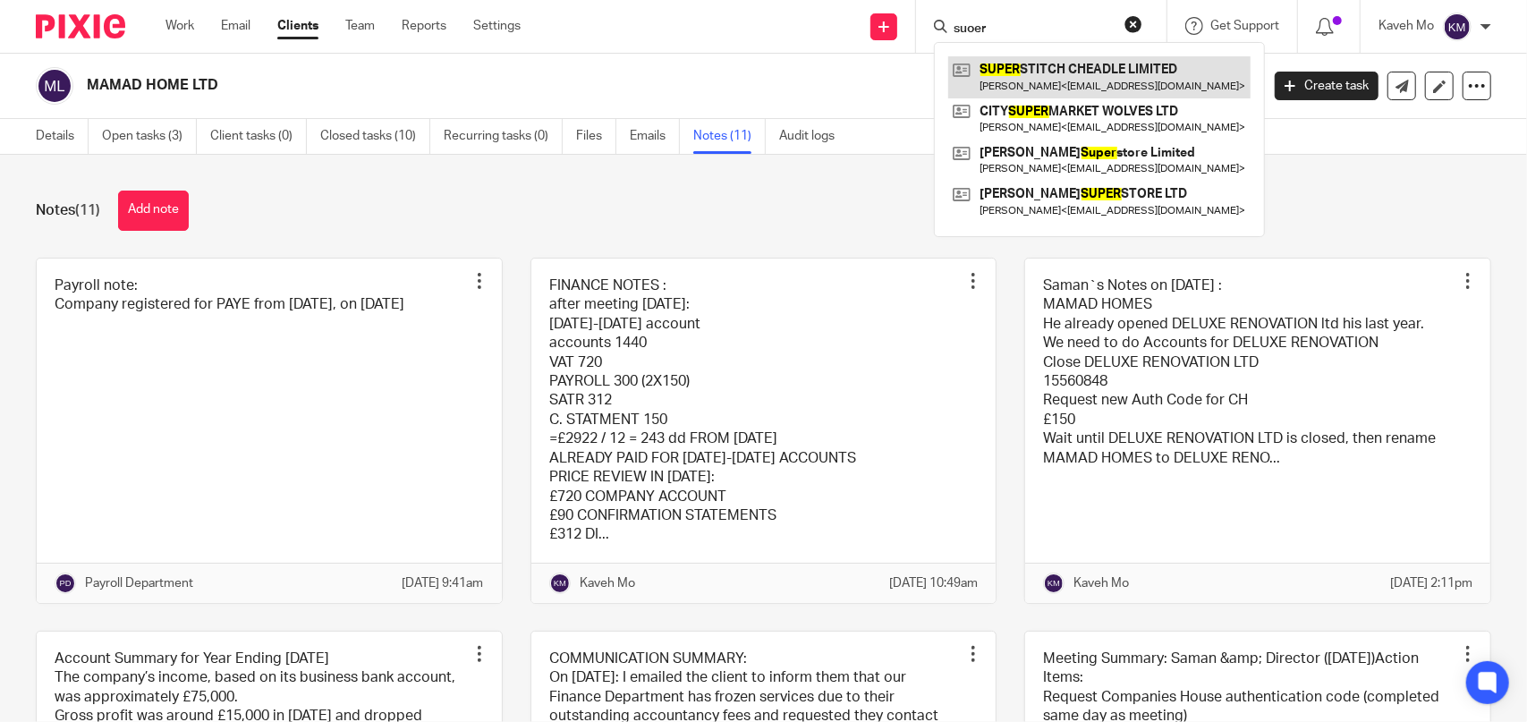
type input "suoer"
click at [1053, 71] on link at bounding box center [1099, 76] width 302 height 41
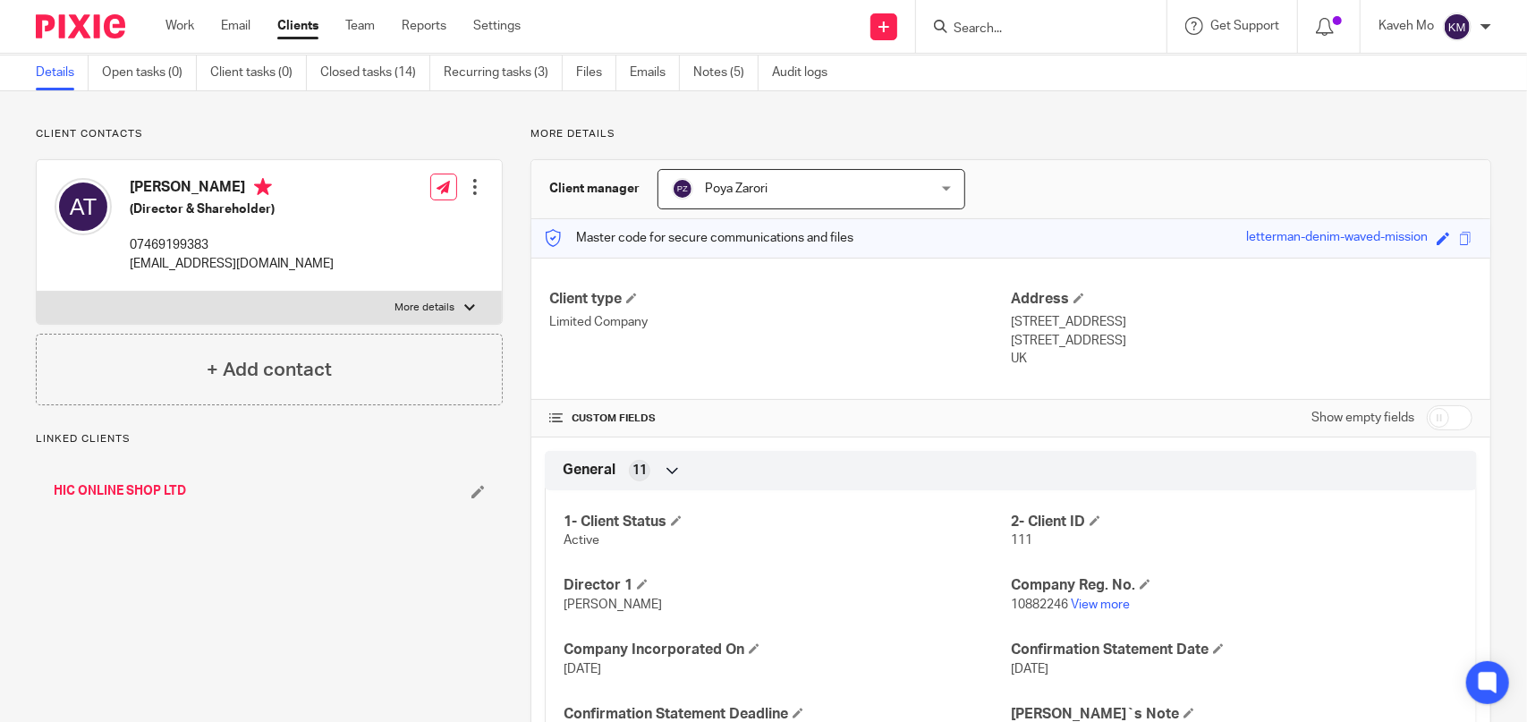
scroll to position [89, 0]
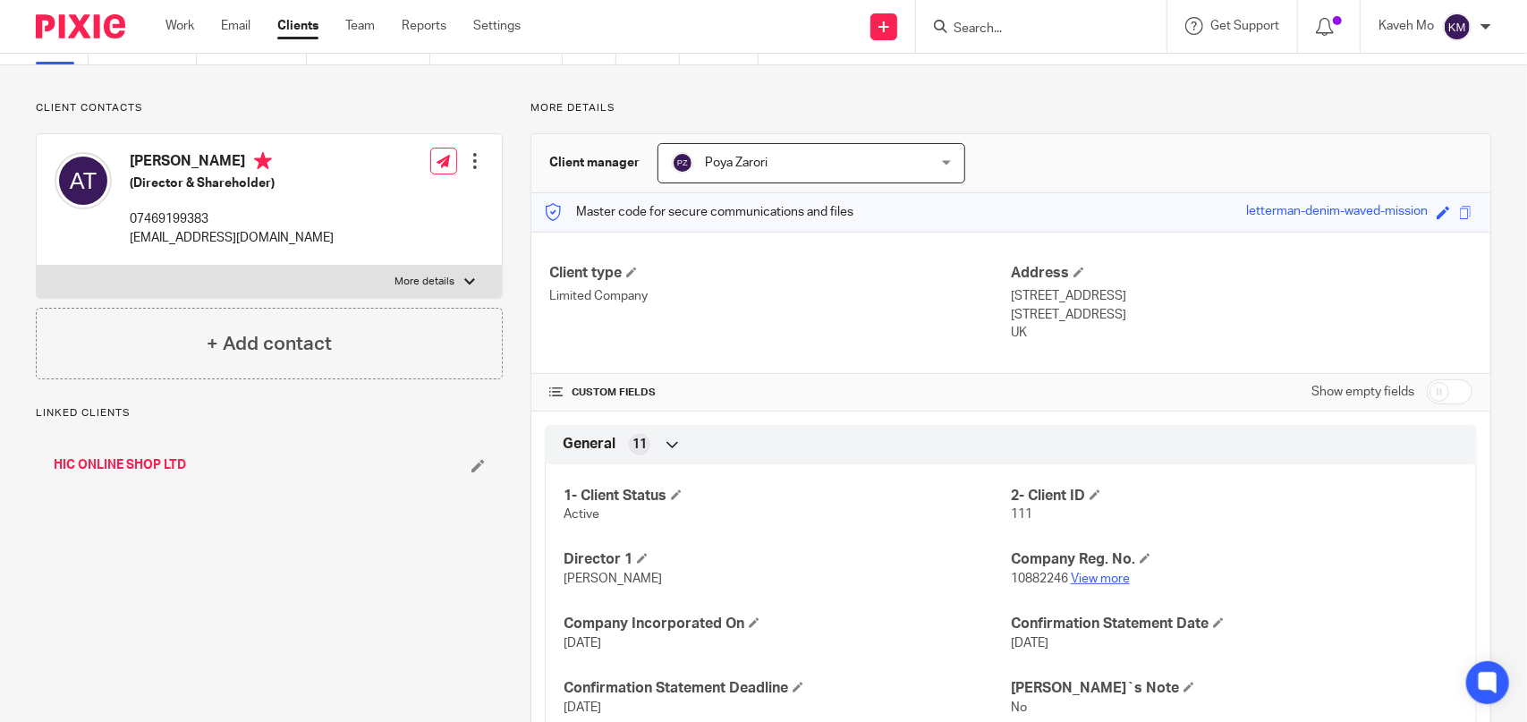
click at [1073, 575] on link "View more" at bounding box center [1100, 579] width 59 height 13
click at [1005, 36] on input "Search" at bounding box center [1032, 29] width 161 height 16
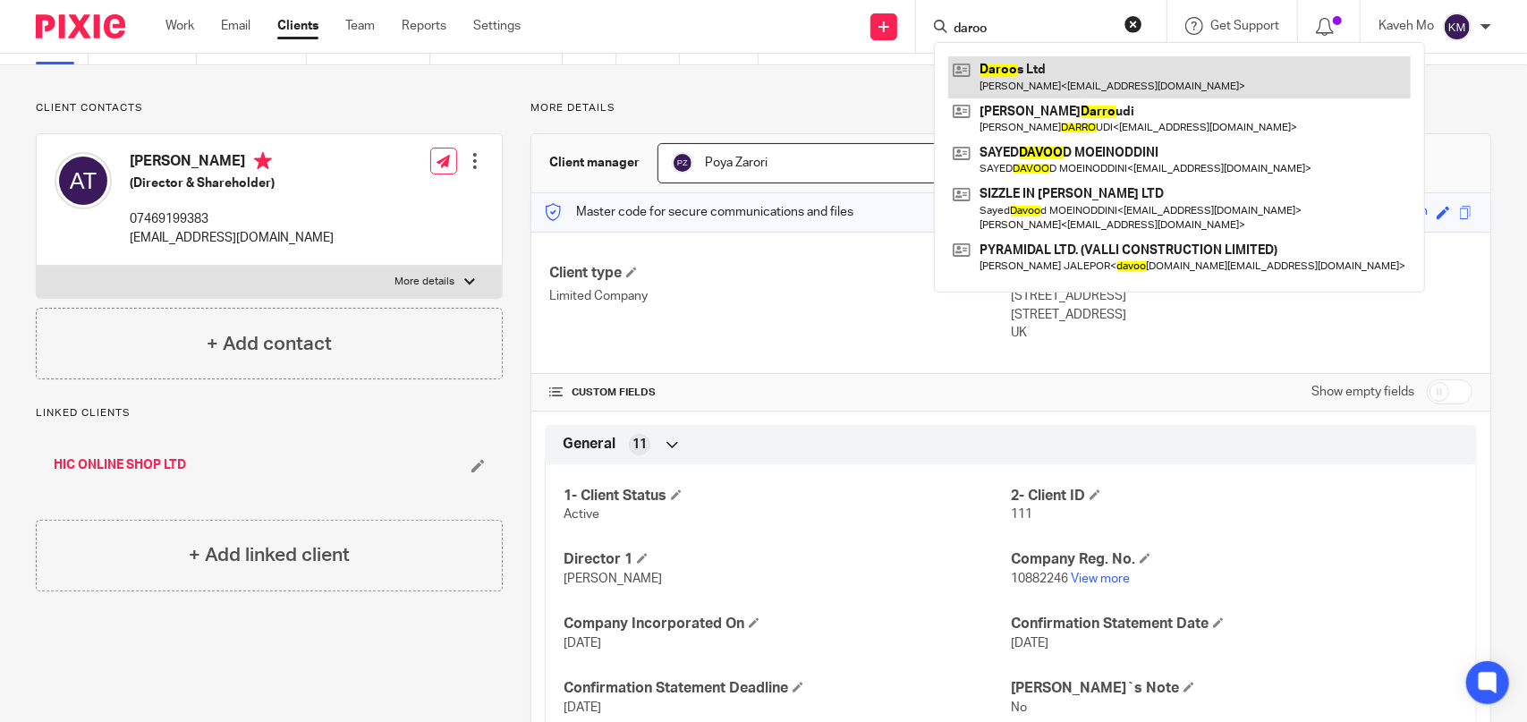
type input "daroo"
click at [1032, 63] on link at bounding box center [1179, 76] width 462 height 41
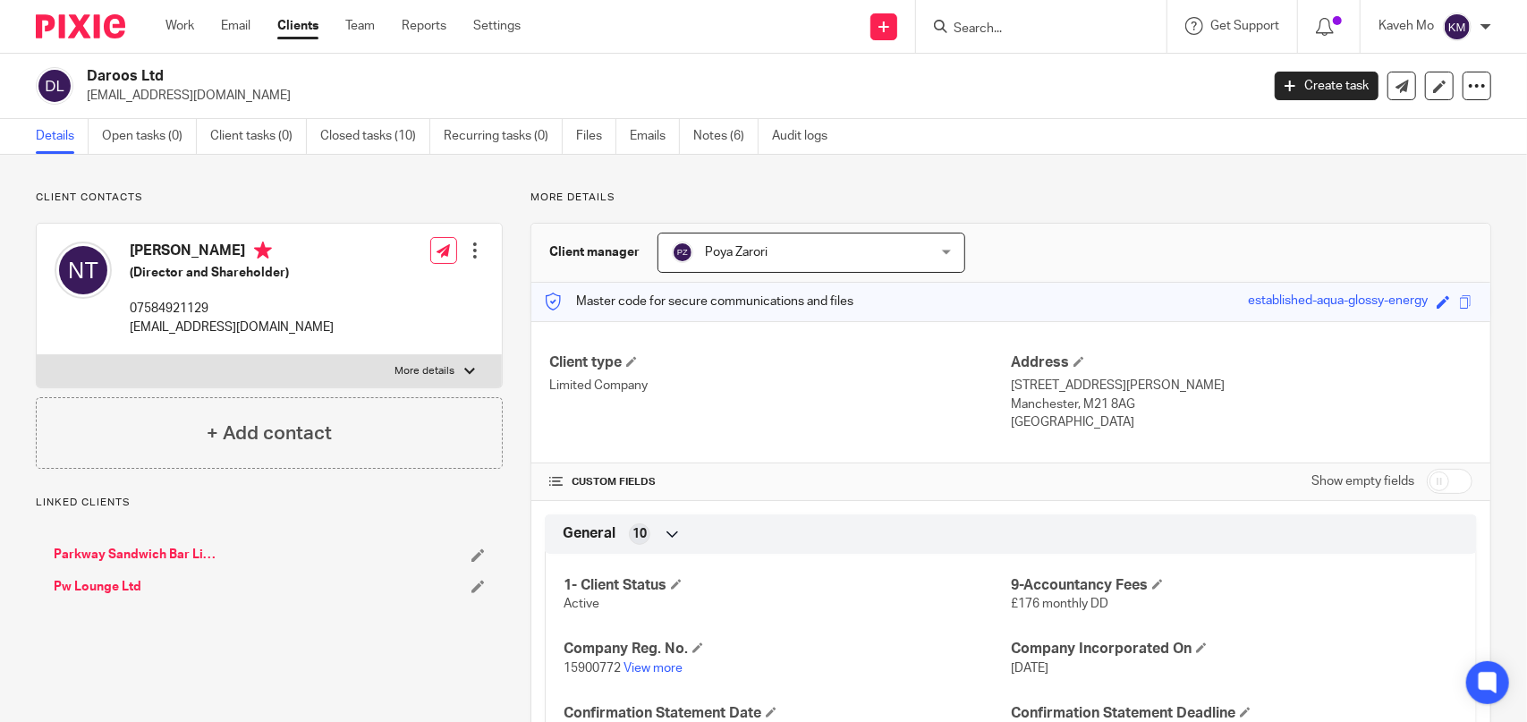
click at [706, 134] on link "Notes (6)" at bounding box center [725, 136] width 65 height 35
click at [137, 68] on h2 "Daroos Ltd" at bounding box center [551, 76] width 929 height 19
click at [138, 71] on h2 "Daroos Ltd" at bounding box center [551, 76] width 929 height 19
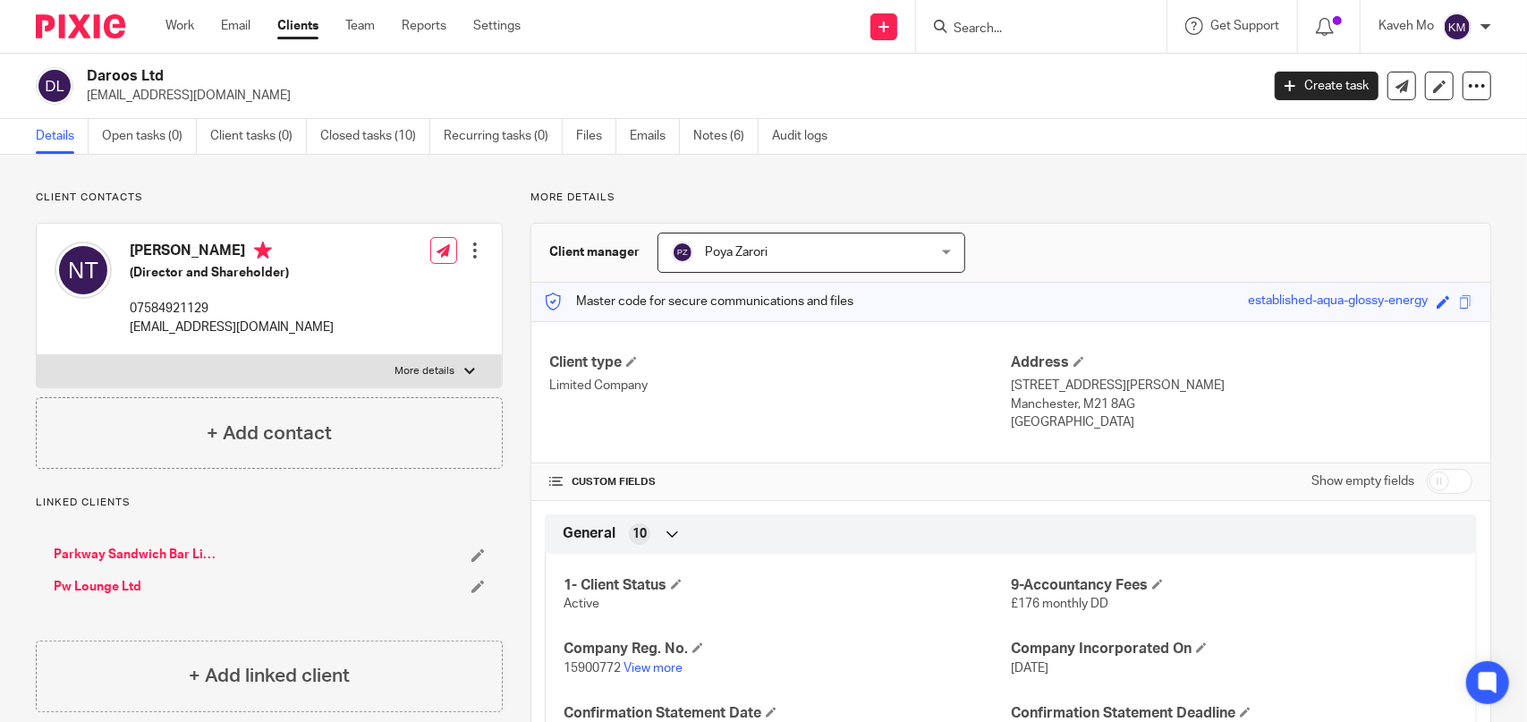
copy div "Daroos Ltd"
click at [976, 26] on input "Search" at bounding box center [1032, 29] width 161 height 16
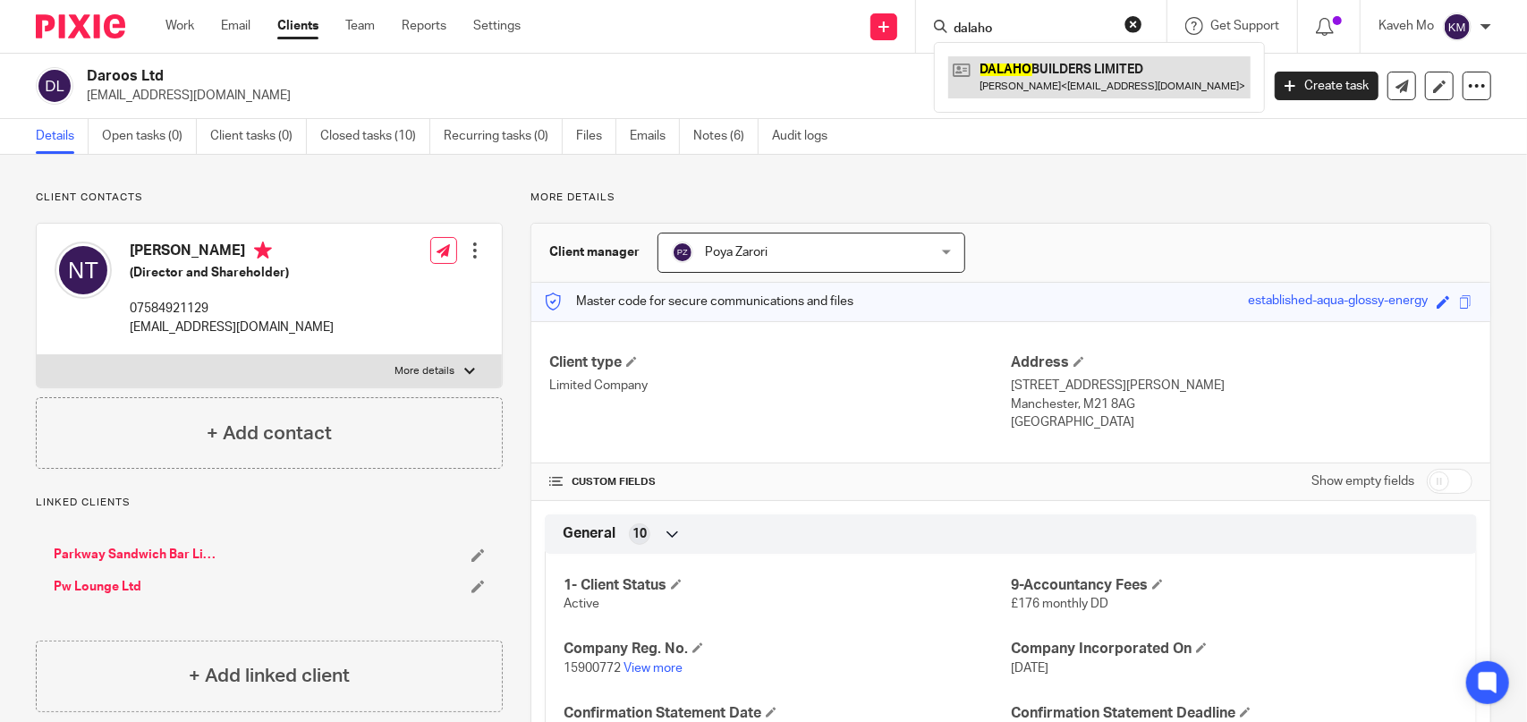
type input "dalaho"
click at [1005, 67] on link at bounding box center [1099, 76] width 302 height 41
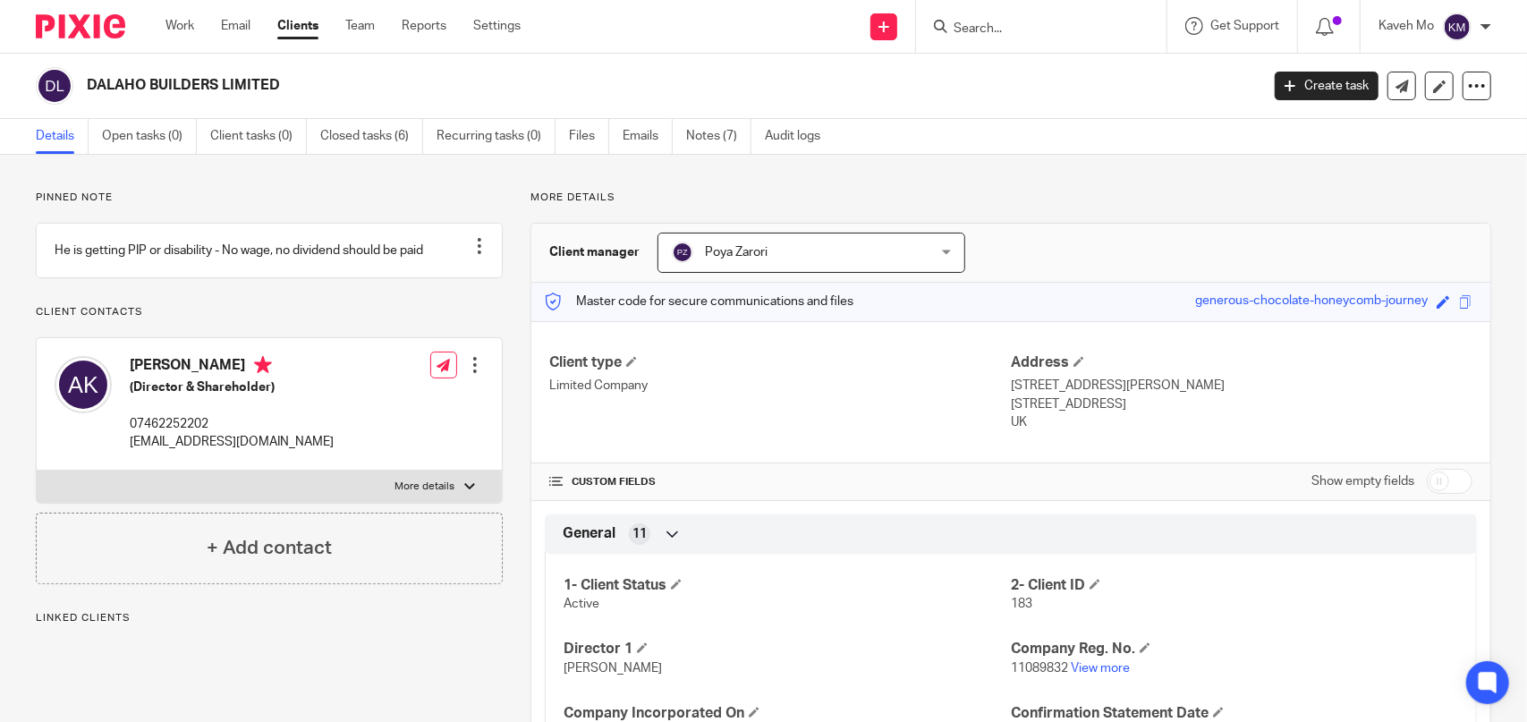
drag, startPoint x: 0, startPoint y: 0, endPoint x: 260, endPoint y: 81, distance: 272.5
click at [261, 80] on h2 "DALAHO BUILDERS LIMITED" at bounding box center [551, 85] width 929 height 19
click at [260, 81] on h2 "DALAHO BUILDERS LIMITED" at bounding box center [551, 85] width 929 height 19
click at [259, 81] on h2 "DALAHO BUILDERS LIMITED" at bounding box center [551, 85] width 929 height 19
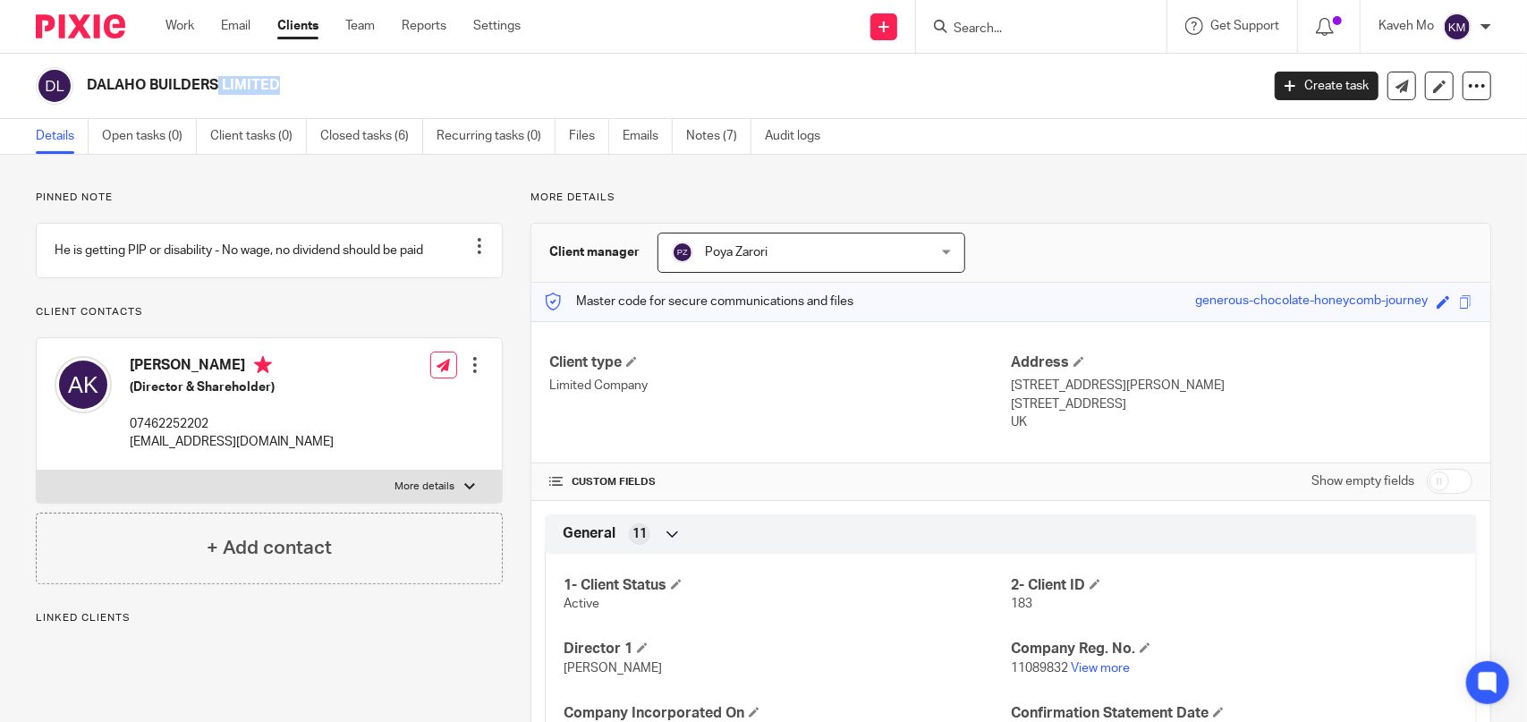
copy main "DALAHO BUILDERS LIMITED Create task Update from Companies House Export data Mer…"
click at [1081, 670] on link "View more" at bounding box center [1100, 668] width 59 height 13
click at [946, 131] on div "Details Open tasks (0) Client tasks (0) Closed tasks (6) Recurring tasks (0) Fi…" at bounding box center [763, 137] width 1527 height 36
